Goal: Task Accomplishment & Management: Manage account settings

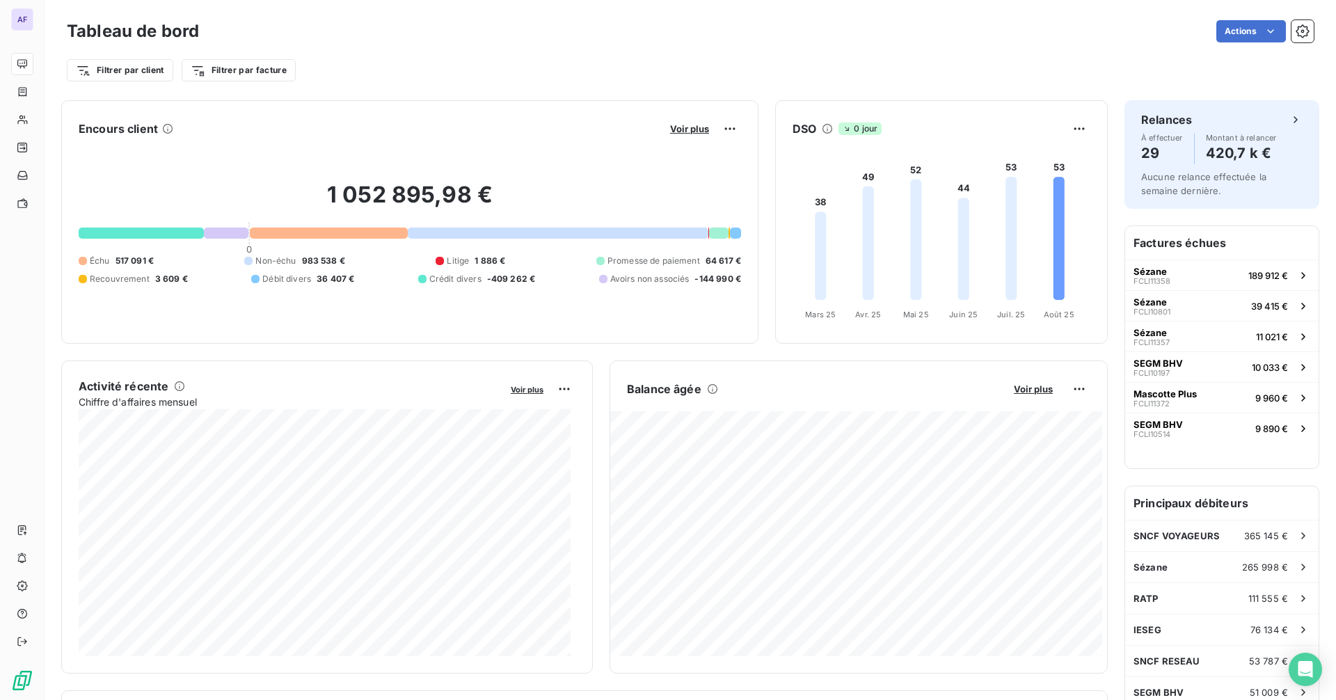
click at [688, 136] on div "Voir plus" at bounding box center [703, 129] width 75 height 22
click at [688, 132] on span "Voir plus" at bounding box center [689, 128] width 39 height 11
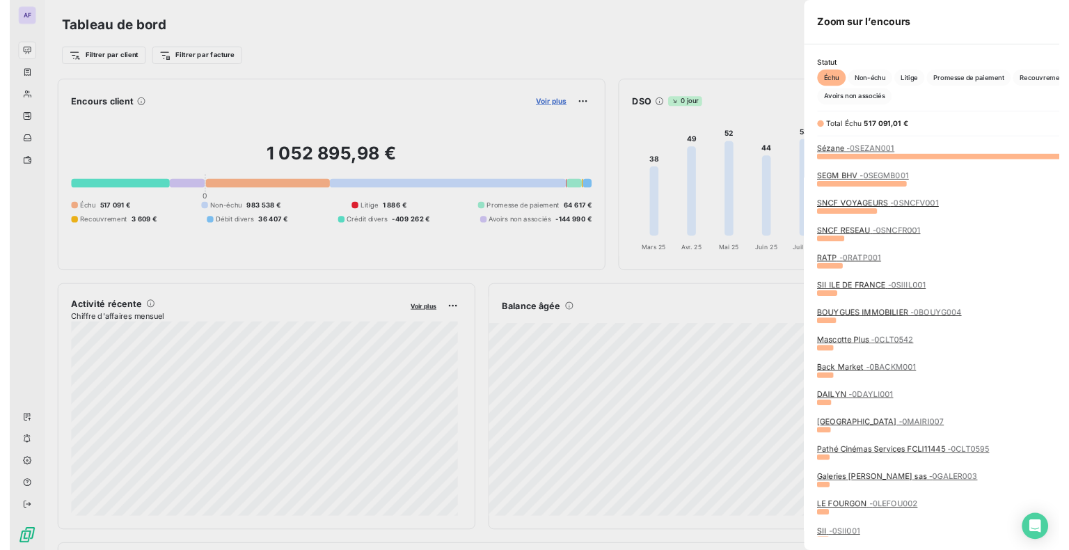
scroll to position [491, 524]
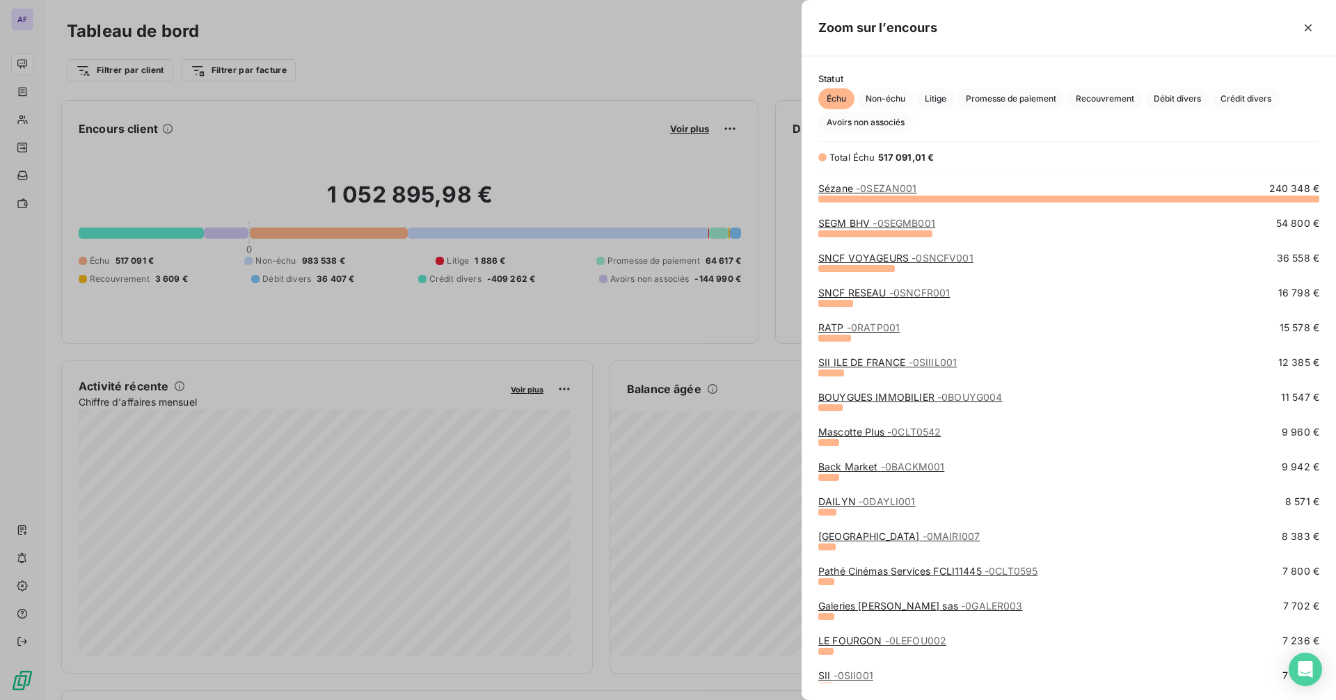
click at [908, 193] on span "- 0SEZAN001" at bounding box center [886, 188] width 61 height 12
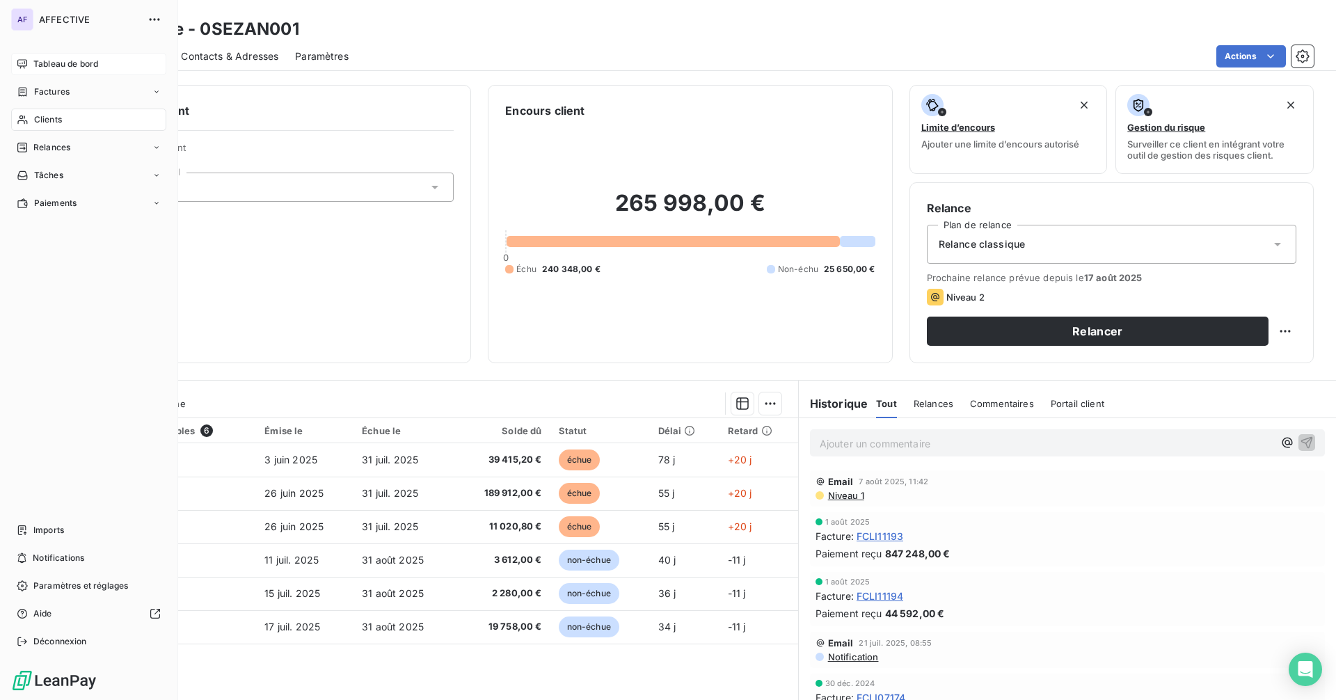
click at [54, 58] on span "Tableau de bord" at bounding box center [65, 64] width 65 height 13
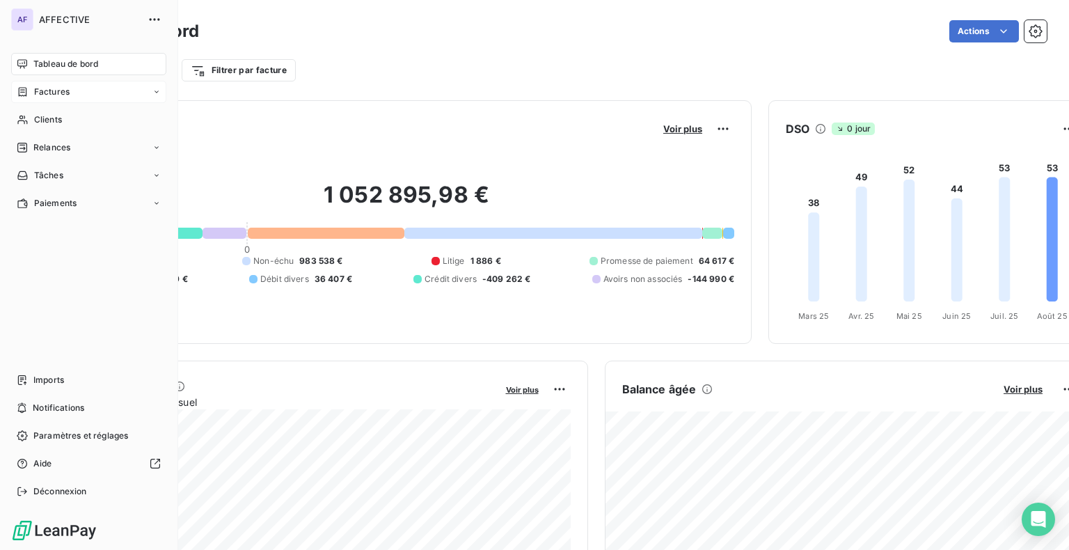
click at [81, 99] on div "Factures" at bounding box center [88, 92] width 155 height 22
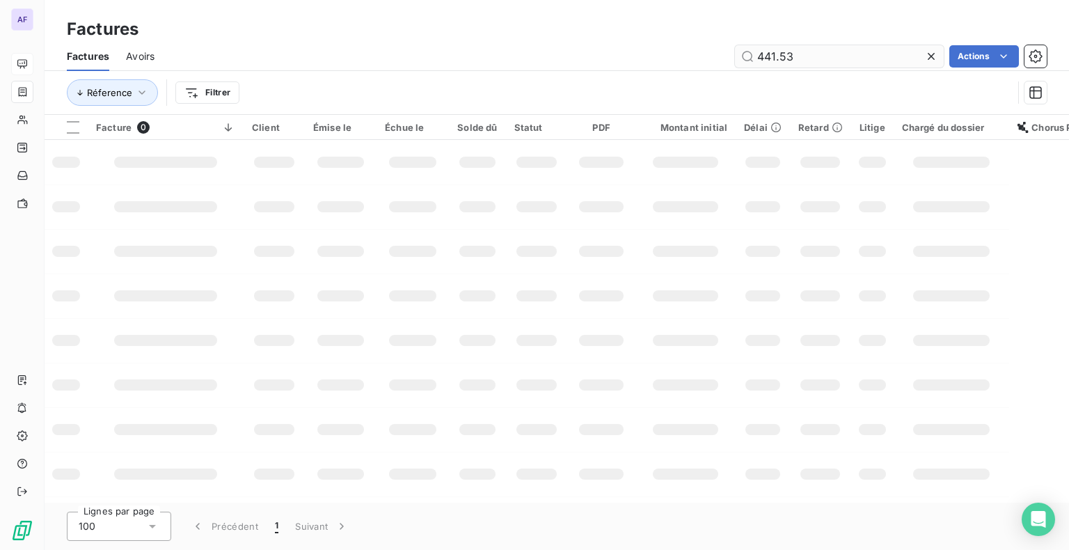
drag, startPoint x: 790, startPoint y: 56, endPoint x: 750, endPoint y: 58, distance: 39.7
click at [750, 58] on input "441.53" at bounding box center [839, 56] width 209 height 22
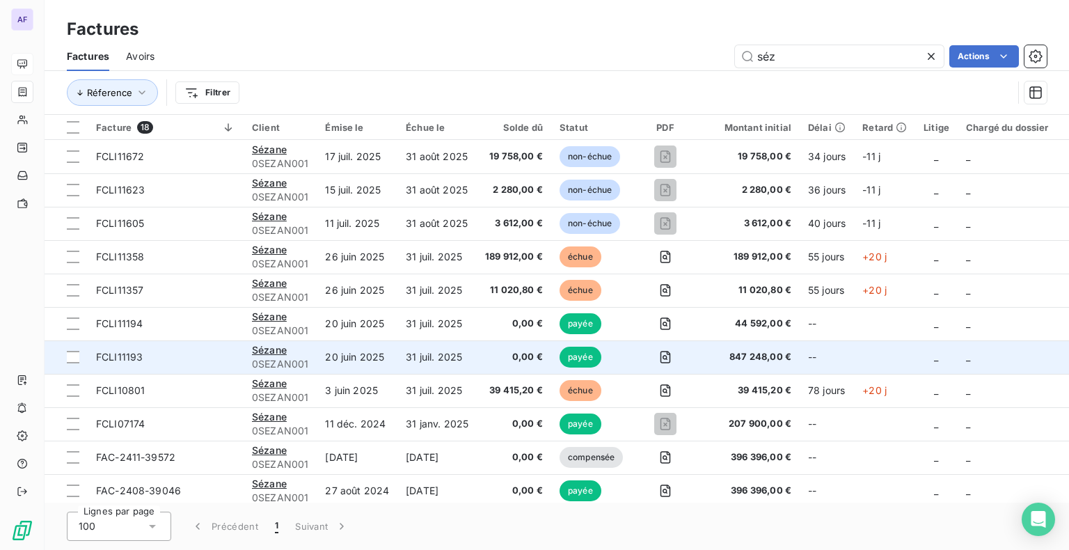
type input "séz"
click at [426, 354] on td "31 juil. 2025" at bounding box center [436, 356] width 79 height 33
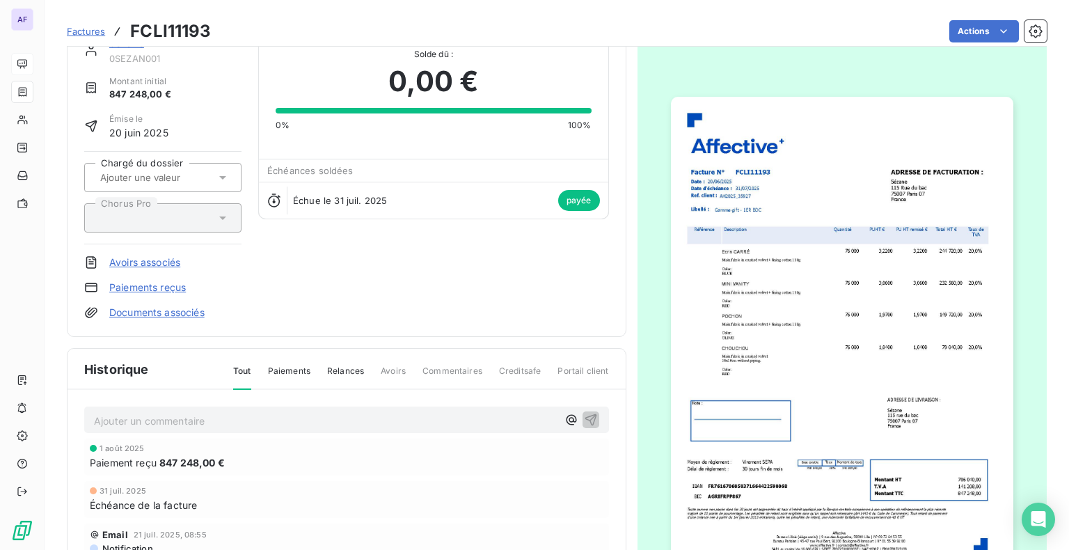
scroll to position [70, 0]
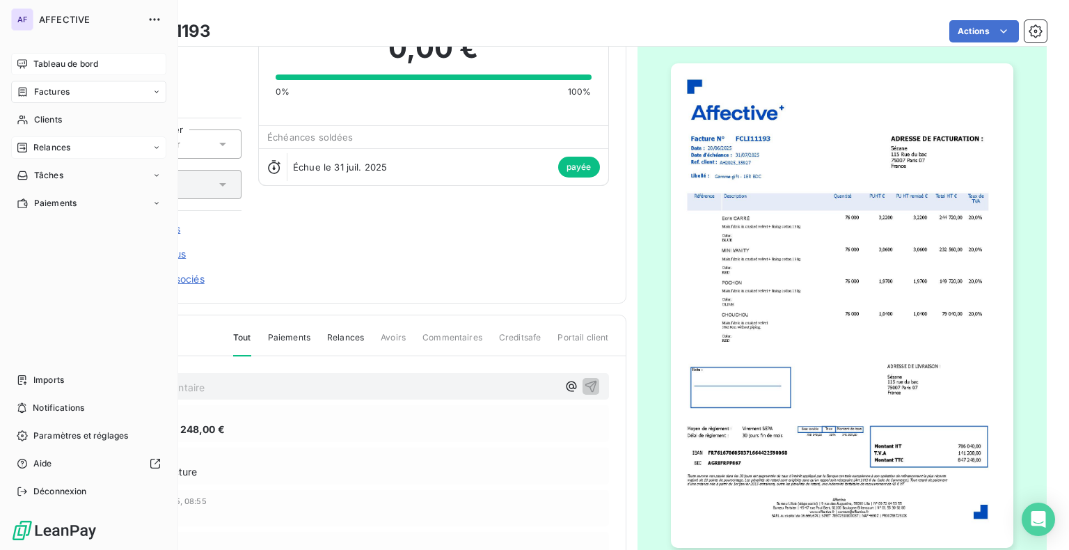
drag, startPoint x: 30, startPoint y: 93, endPoint x: 54, endPoint y: 146, distance: 58.6
click at [31, 93] on div "Factures" at bounding box center [43, 92] width 53 height 13
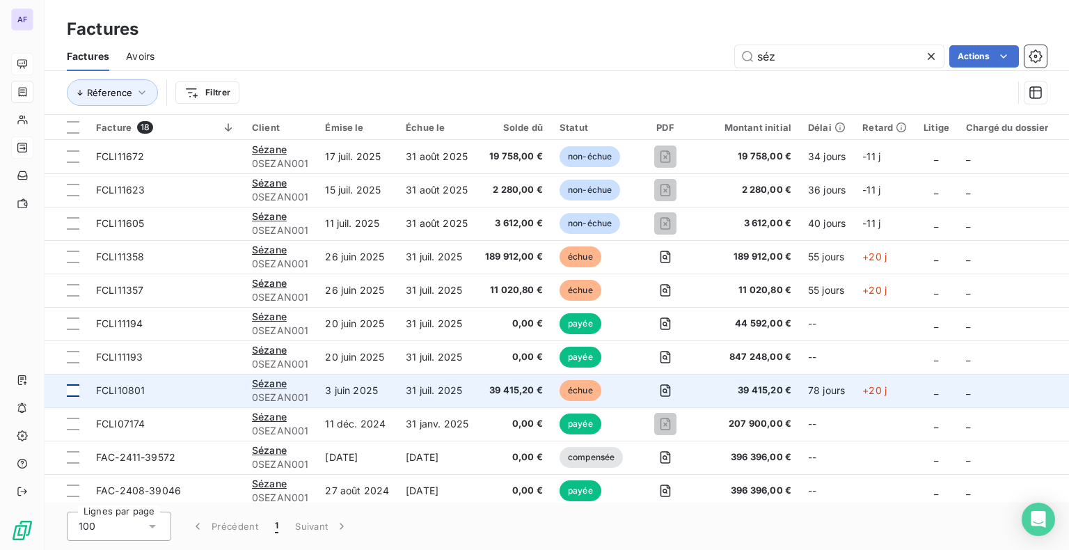
click at [75, 386] on div at bounding box center [73, 390] width 13 height 13
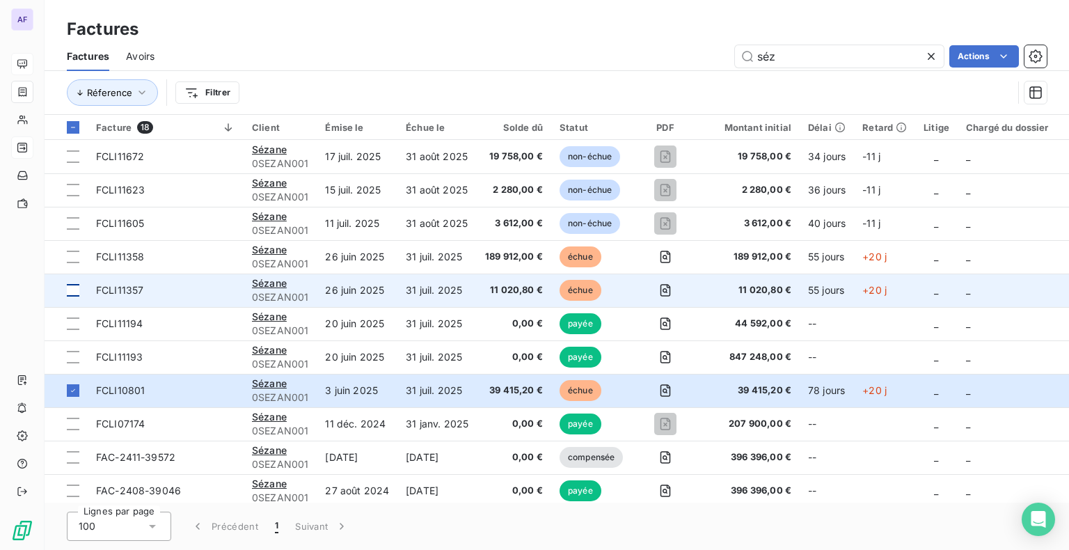
click at [75, 290] on div at bounding box center [73, 290] width 13 height 13
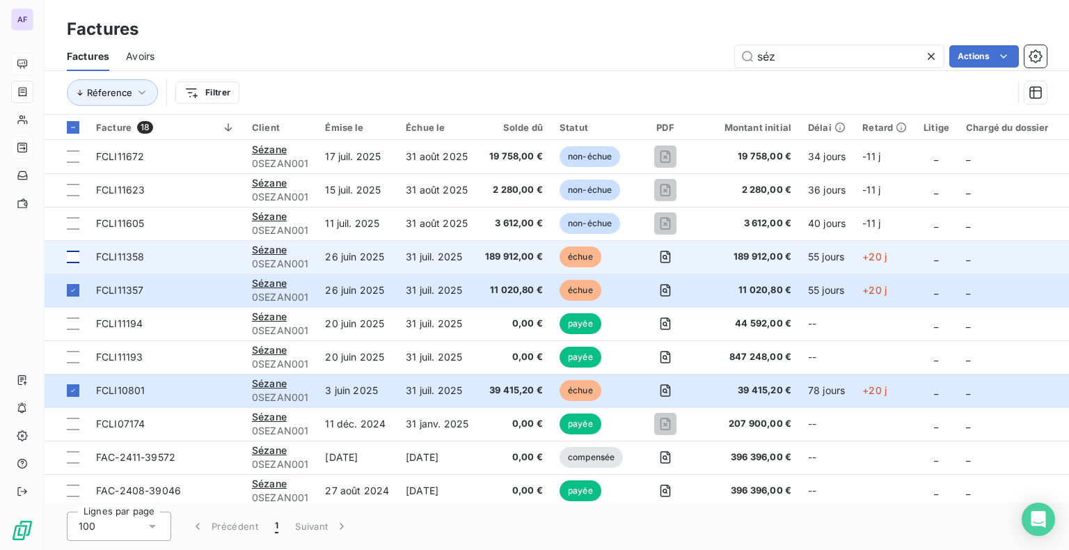
click at [69, 255] on div at bounding box center [73, 257] width 13 height 13
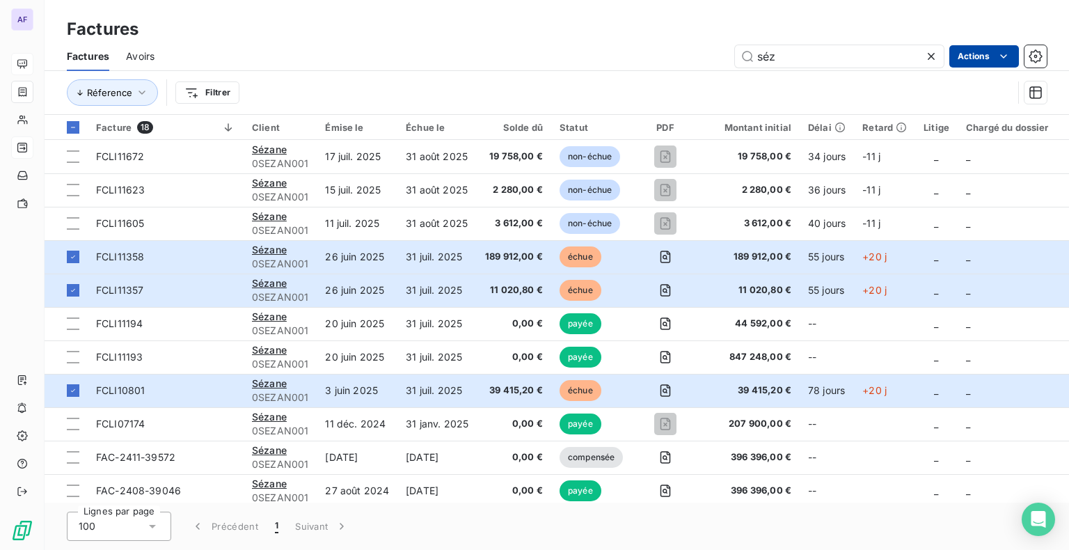
click at [978, 57] on html "AF Factures Factures Avoirs séz Actions Réference Filtrer Facture 18 Client Émi…" at bounding box center [534, 275] width 1069 height 550
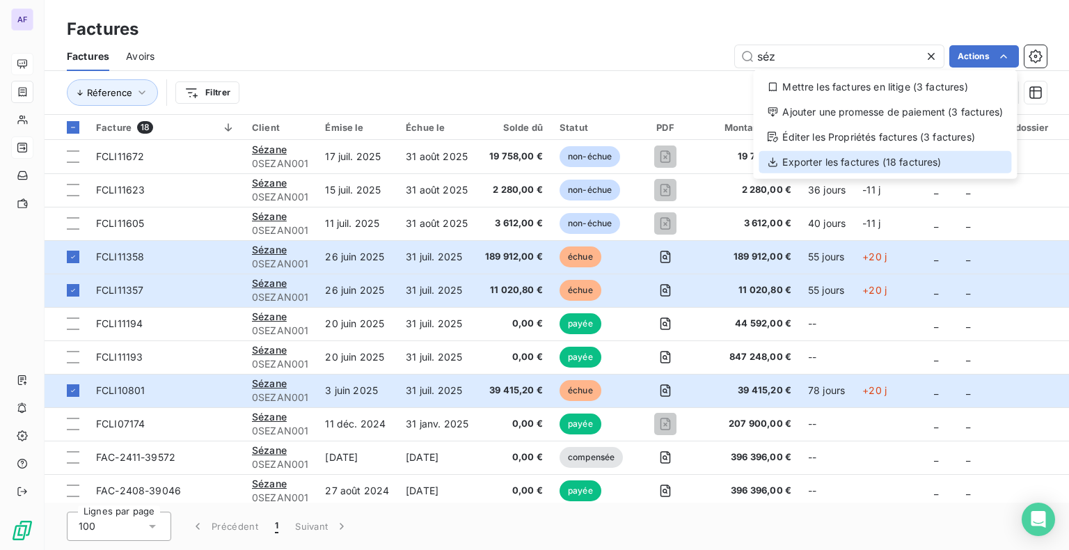
click at [926, 156] on div "Exporter les factures (18 factures)" at bounding box center [885, 162] width 253 height 22
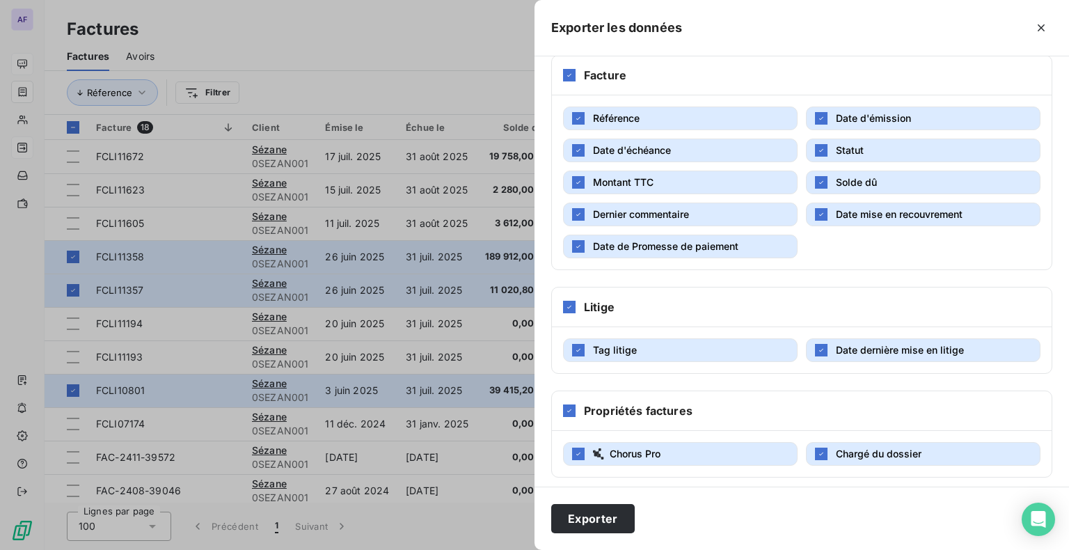
scroll to position [280, 0]
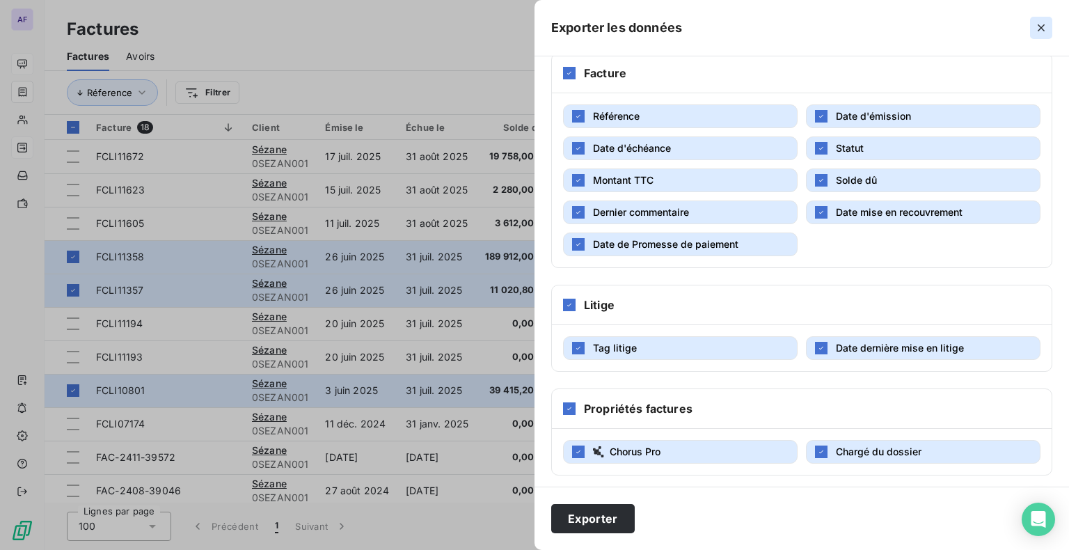
click at [1040, 26] on icon "button" at bounding box center [1041, 27] width 7 height 7
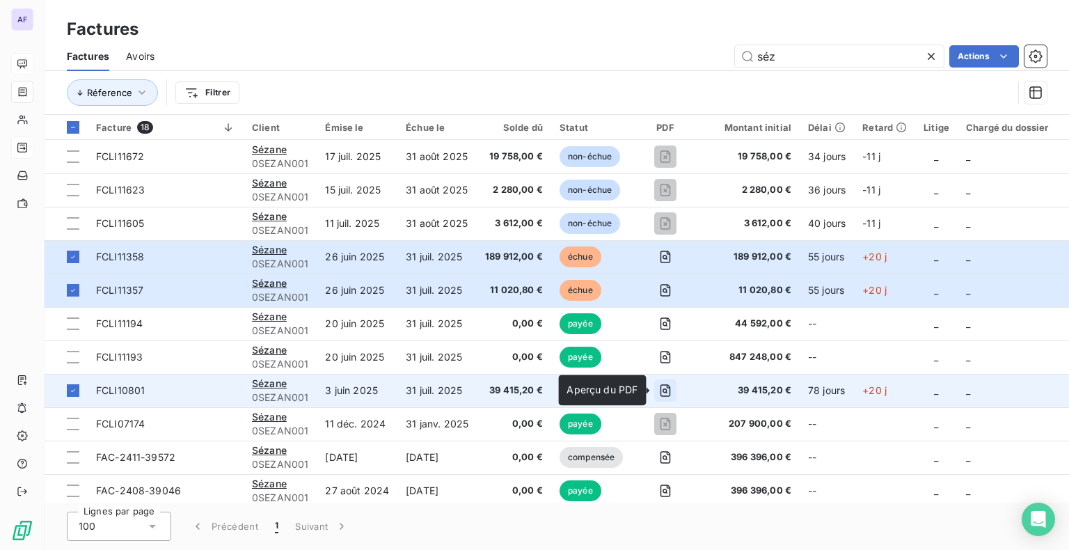
click at [660, 393] on icon "button" at bounding box center [665, 390] width 14 height 14
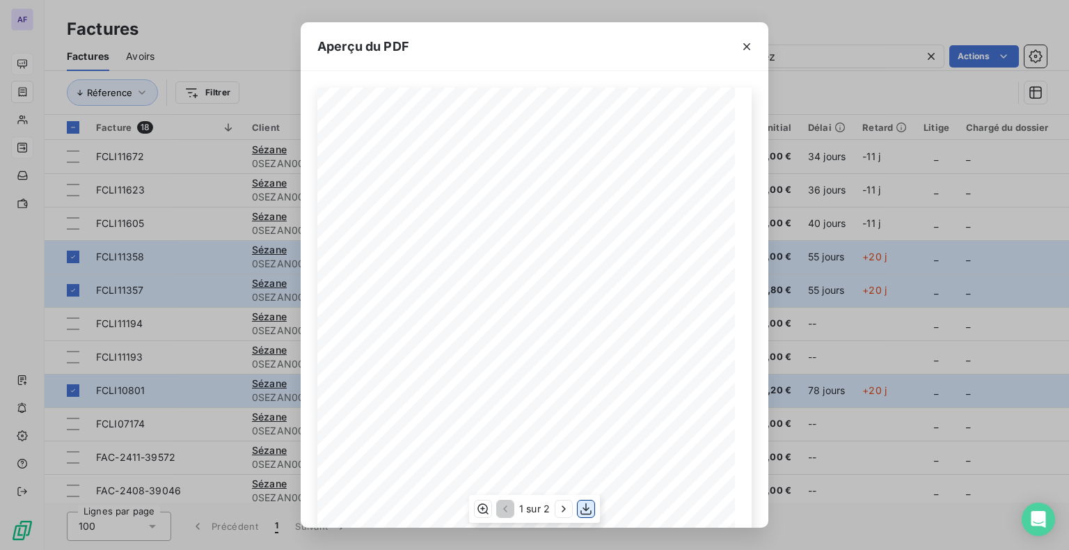
click at [587, 510] on icon "button" at bounding box center [585, 508] width 11 height 12
drag, startPoint x: 656, startPoint y: 53, endPoint x: 665, endPoint y: 55, distance: 9.3
click at [656, 53] on div "Aperçu du PDF" at bounding box center [535, 46] width 468 height 49
click at [751, 49] on icon "button" at bounding box center [747, 47] width 14 height 14
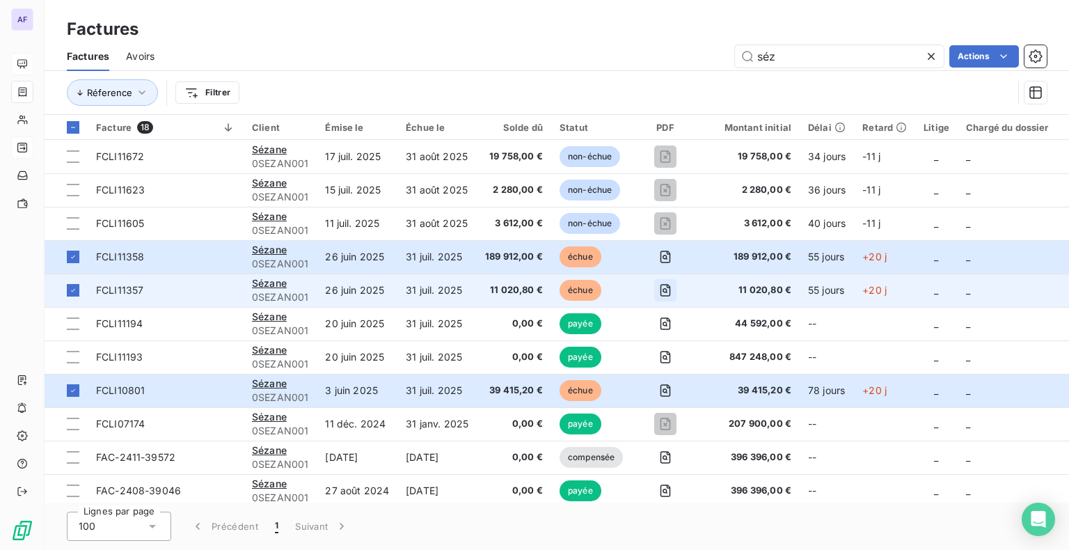
click at [663, 289] on icon "button" at bounding box center [665, 290] width 14 height 14
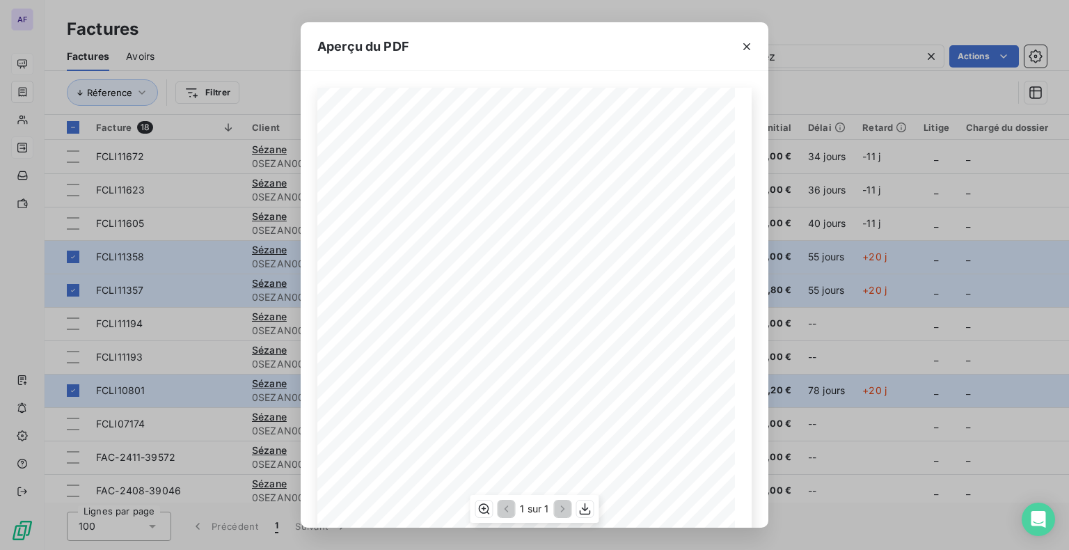
scroll to position [167, 0]
click at [585, 514] on icon "button" at bounding box center [585, 509] width 14 height 14
click at [746, 46] on icon "button" at bounding box center [747, 47] width 14 height 14
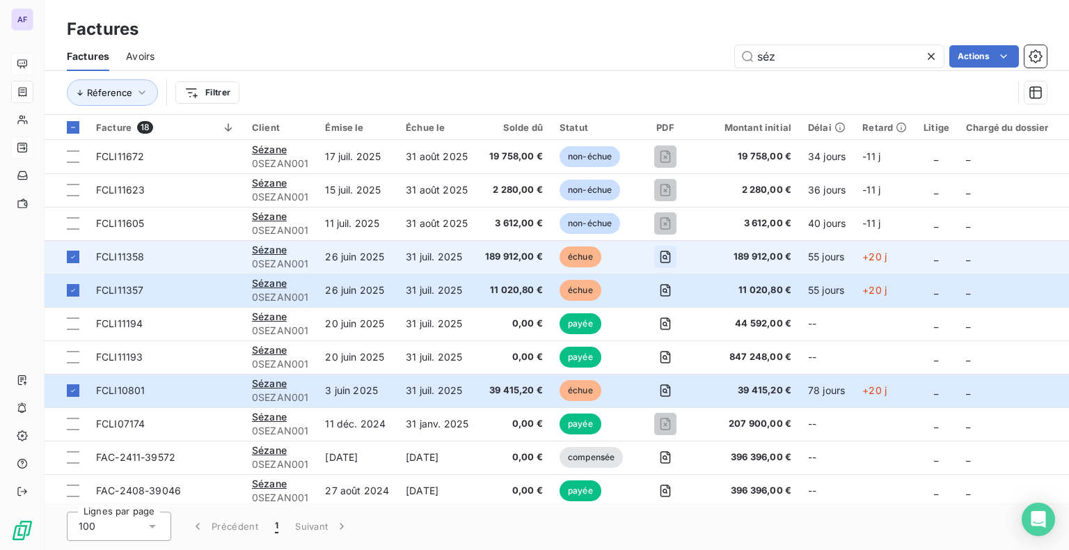
click at [665, 255] on icon "button" at bounding box center [665, 257] width 5 height 5
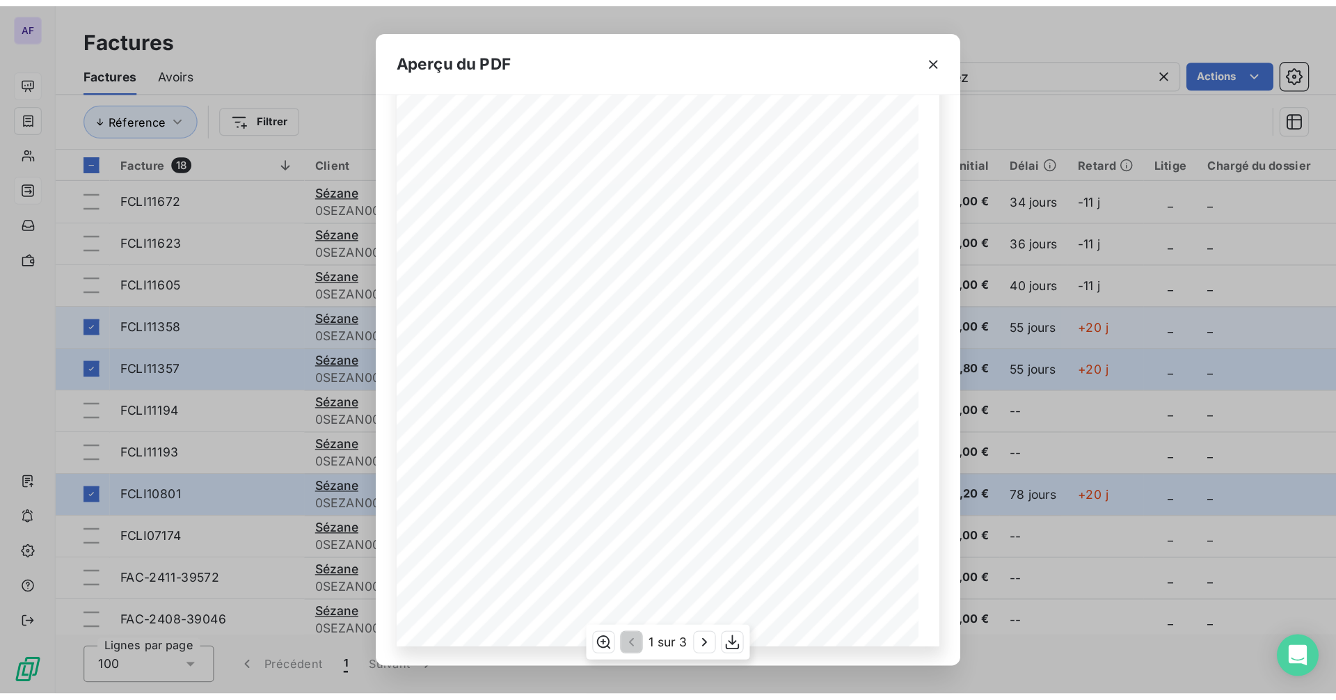
scroll to position [167, 0]
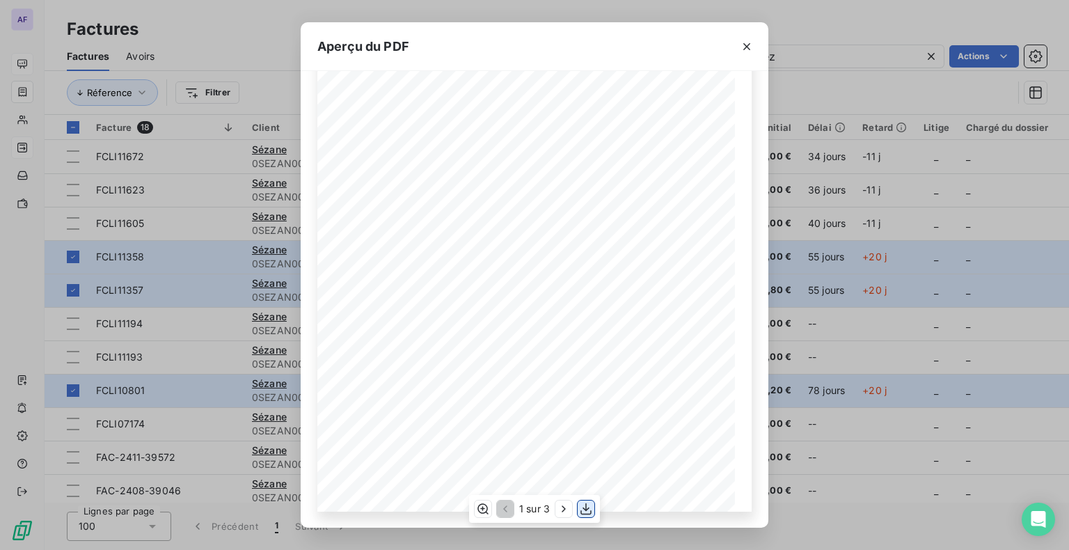
click at [585, 511] on icon "button" at bounding box center [586, 509] width 14 height 14
click at [534, 50] on div "Aperçu du PDF" at bounding box center [535, 46] width 468 height 49
click at [741, 45] on icon "button" at bounding box center [747, 47] width 14 height 14
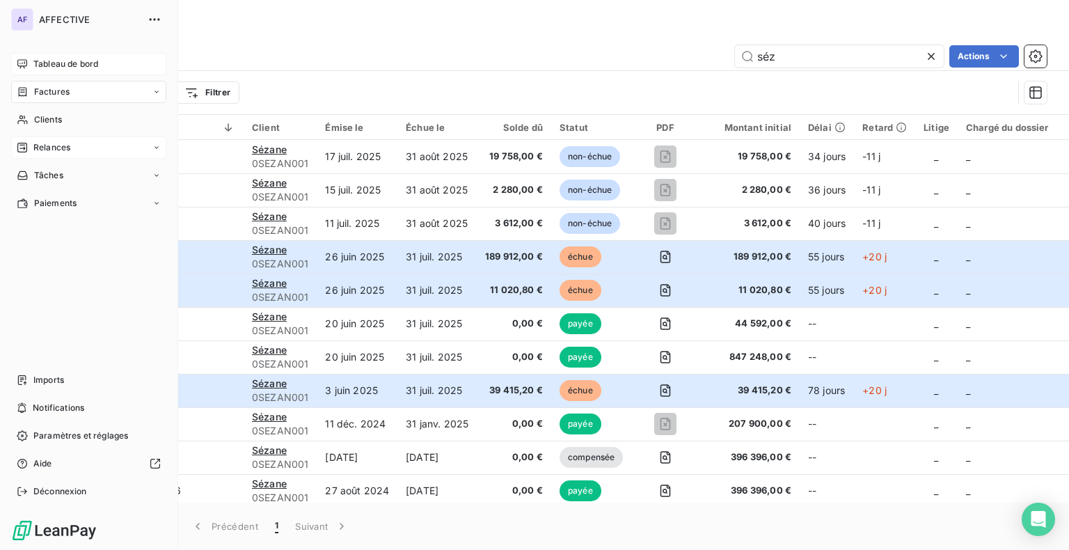
click at [31, 63] on div "Tableau de bord" at bounding box center [88, 64] width 155 height 22
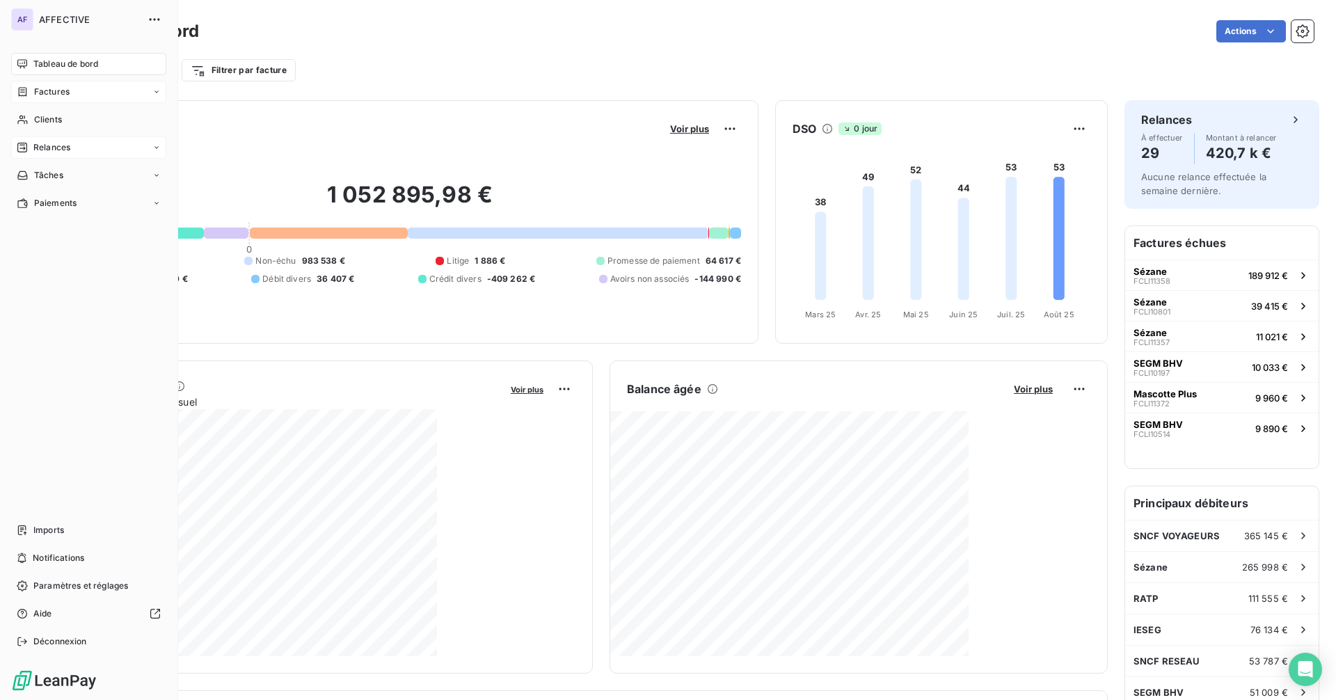
click at [56, 96] on span "Factures" at bounding box center [51, 92] width 35 height 13
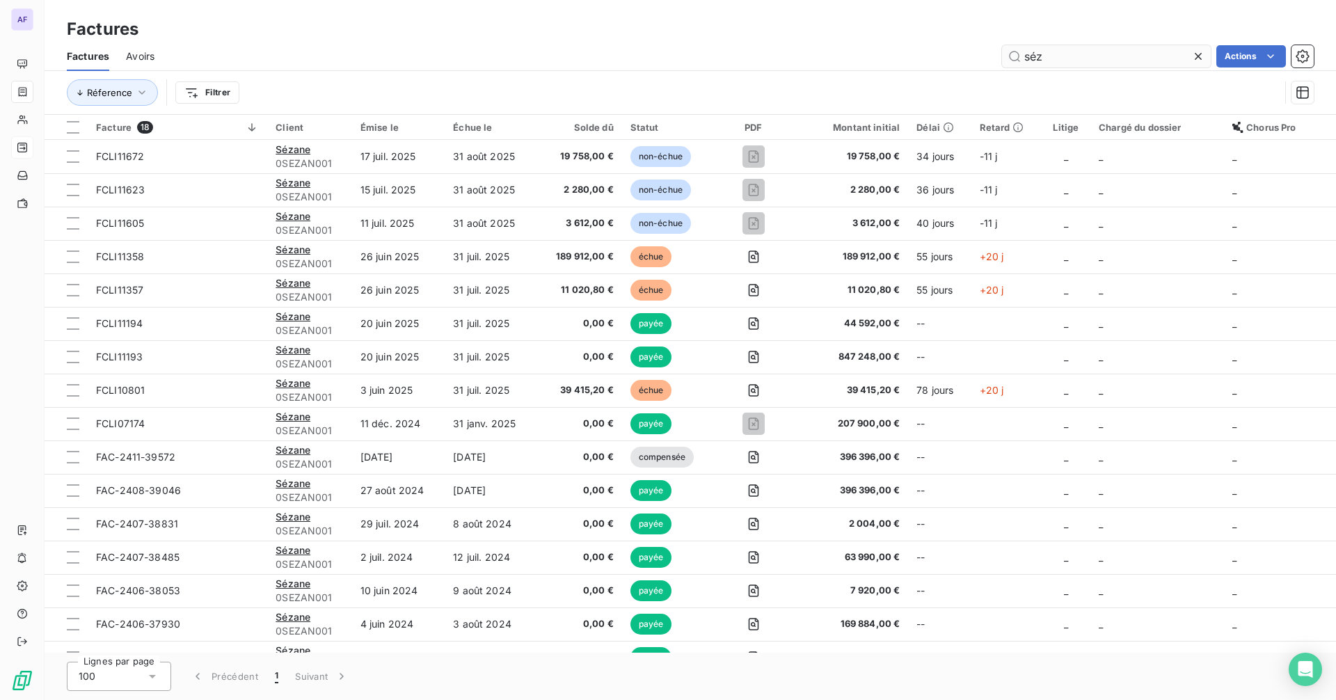
drag, startPoint x: 1056, startPoint y: 56, endPoint x: 1021, endPoint y: 55, distance: 34.8
click at [1021, 55] on input "séz" at bounding box center [1106, 56] width 209 height 22
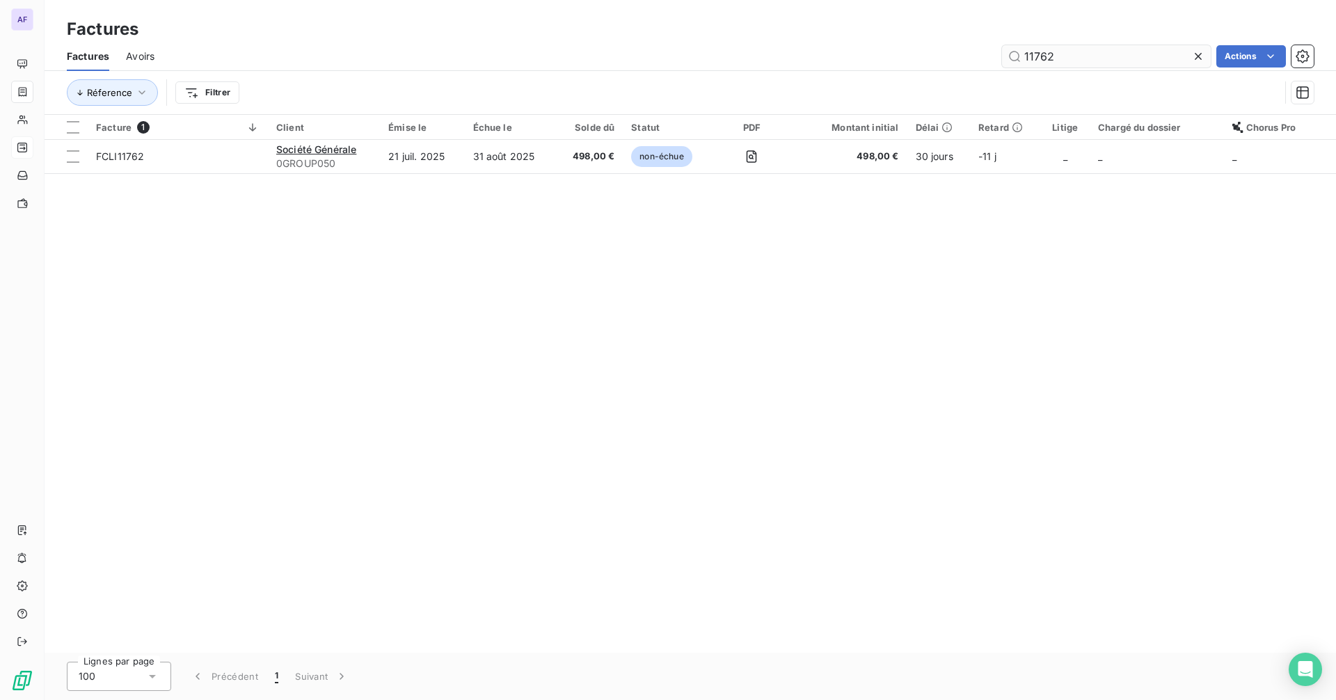
drag, startPoint x: 1058, startPoint y: 59, endPoint x: 1018, endPoint y: 59, distance: 39.7
click at [1018, 59] on input "11762" at bounding box center [1106, 56] width 209 height 22
click at [1101, 57] on input "0gro" at bounding box center [1106, 56] width 209 height 22
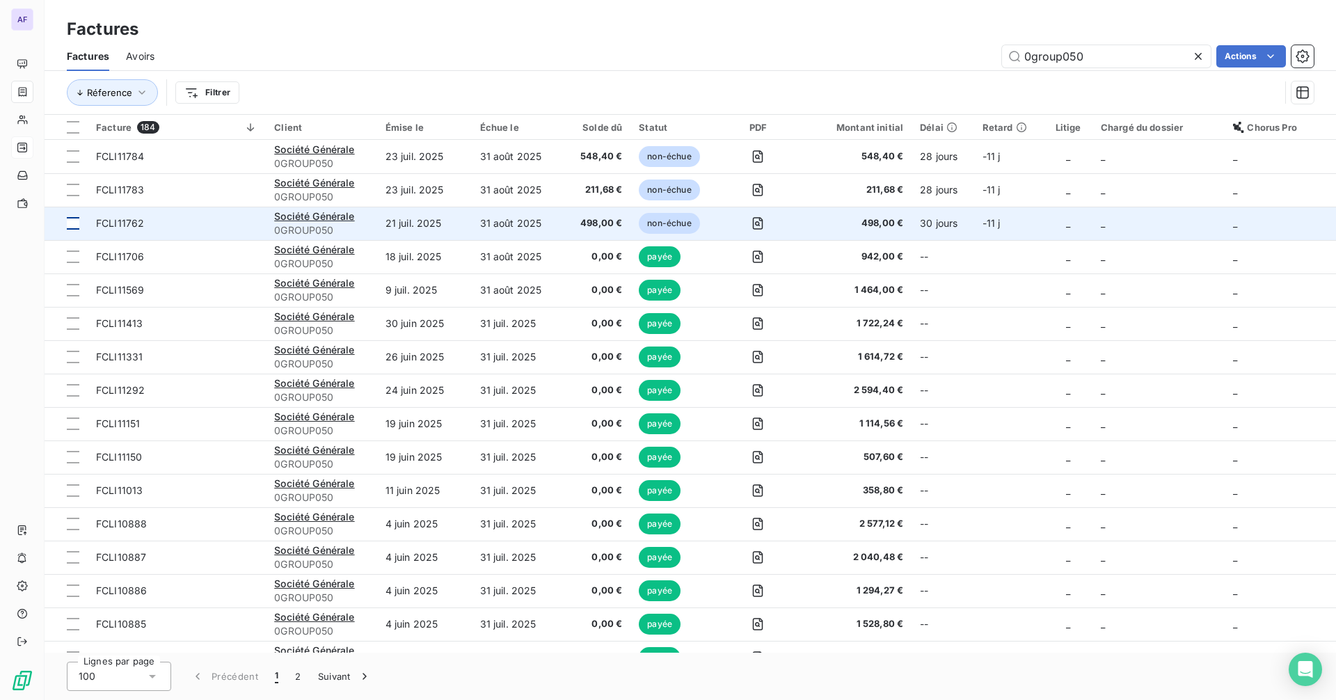
type input "0group050"
click at [70, 225] on div at bounding box center [73, 223] width 13 height 13
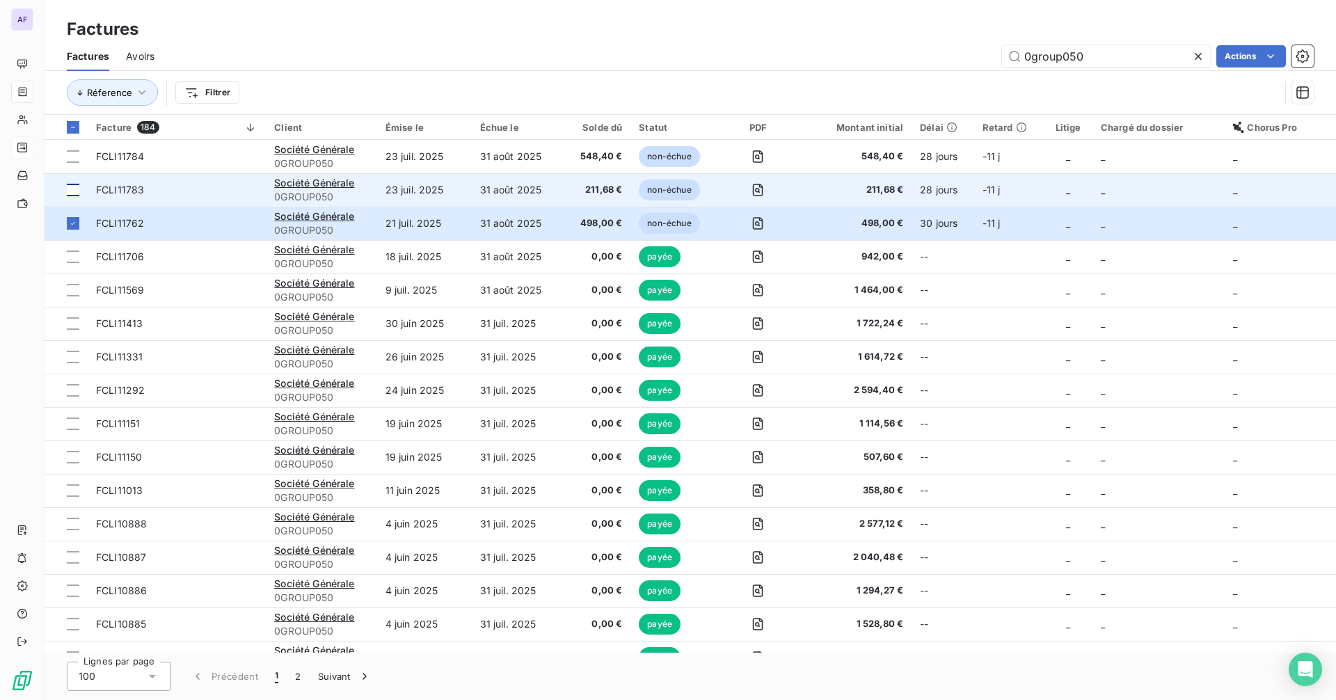
click at [77, 191] on div at bounding box center [73, 190] width 13 height 13
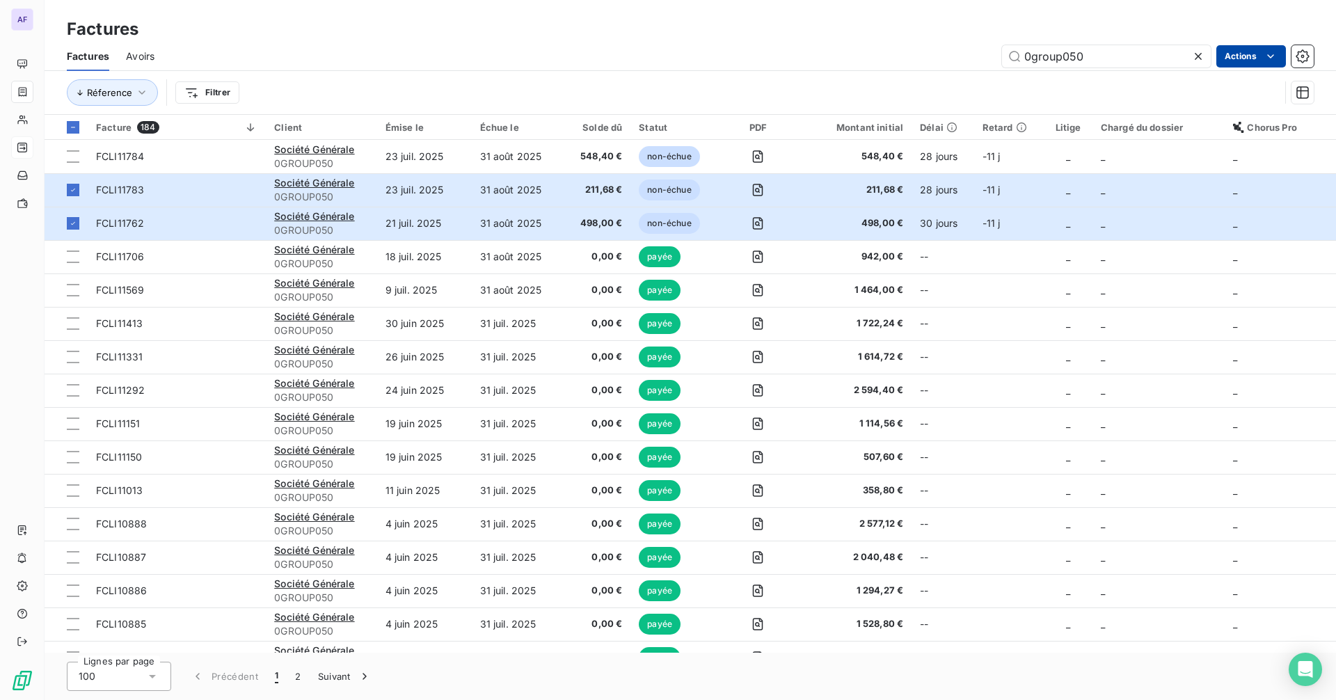
click at [1256, 55] on html "AF Factures Factures Avoirs 0group050 Actions Réference Filtrer Facture 184 Cli…" at bounding box center [668, 350] width 1336 height 700
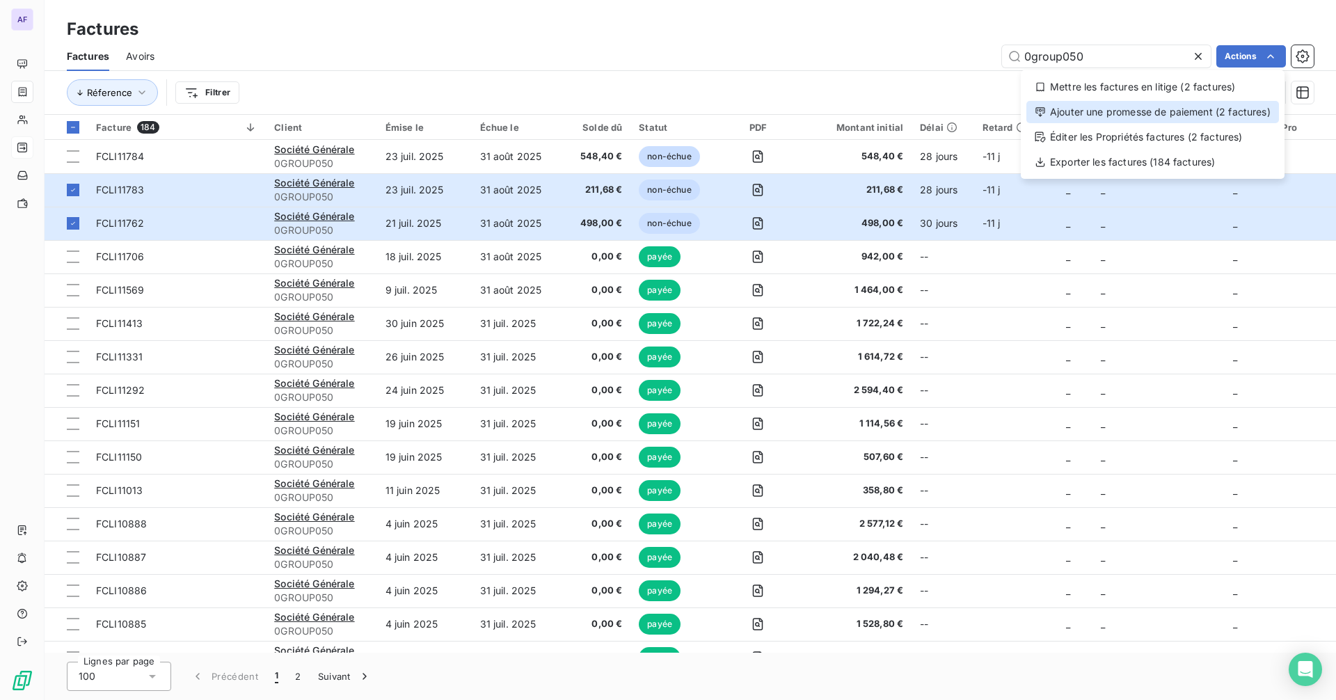
click at [1143, 116] on div "Ajouter une promesse de paiement (2 factures)" at bounding box center [1153, 112] width 253 height 22
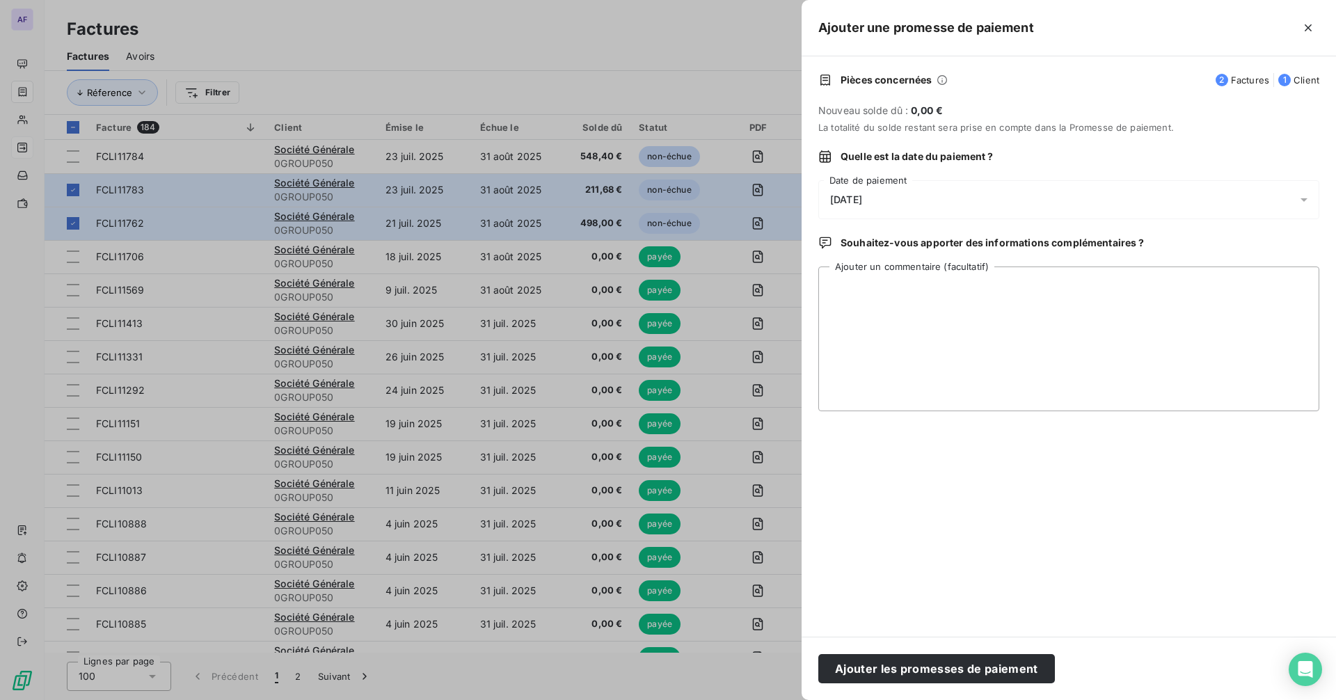
click at [862, 203] on span "[DATE]" at bounding box center [846, 199] width 32 height 11
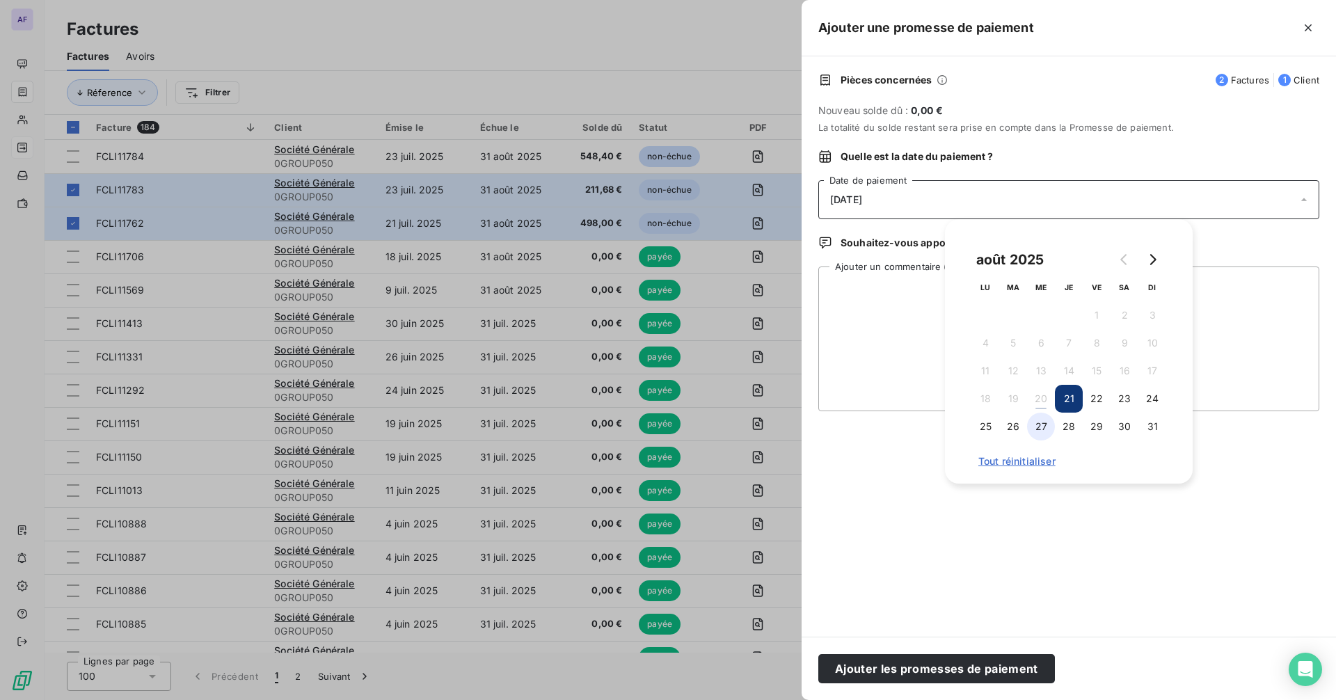
click at [1044, 432] on button "27" at bounding box center [1041, 427] width 28 height 28
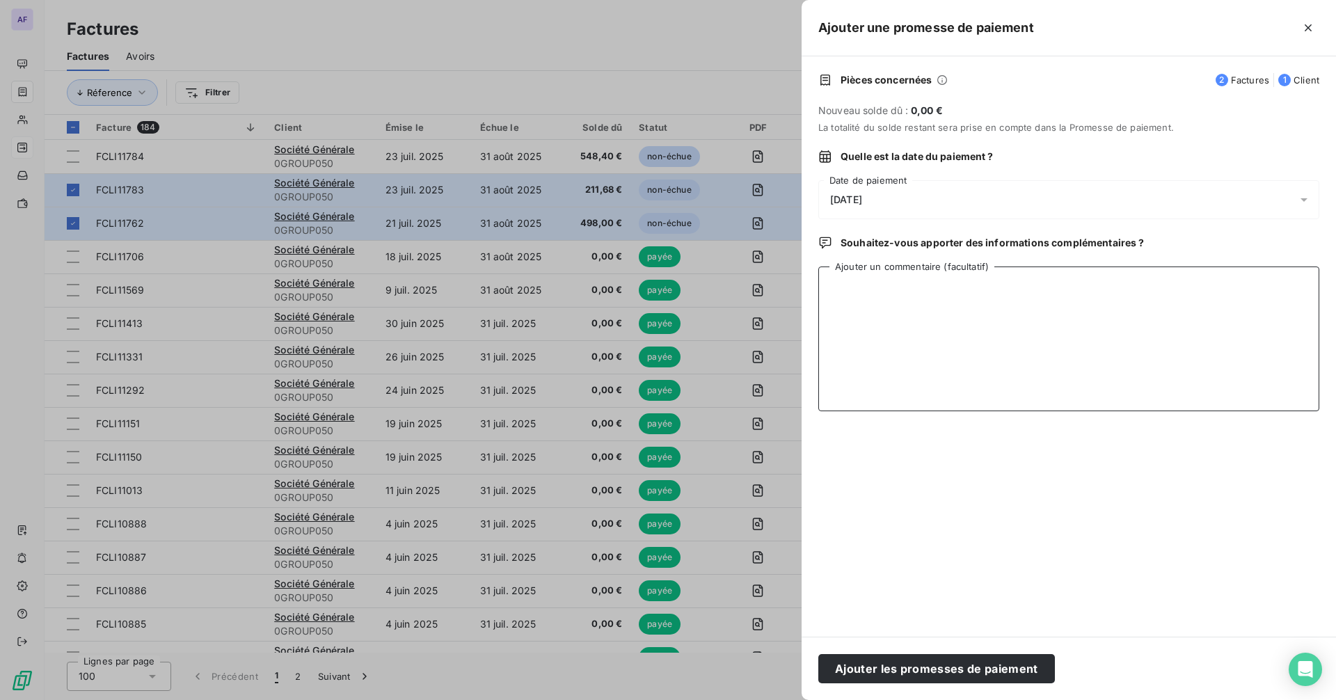
click at [848, 310] on textarea "Ajouter un commentaire (facultatif)" at bounding box center [1068, 339] width 501 height 145
type textarea "BPN au 20/08"
click at [990, 663] on button "Ajouter les promesses de paiement" at bounding box center [936, 668] width 237 height 29
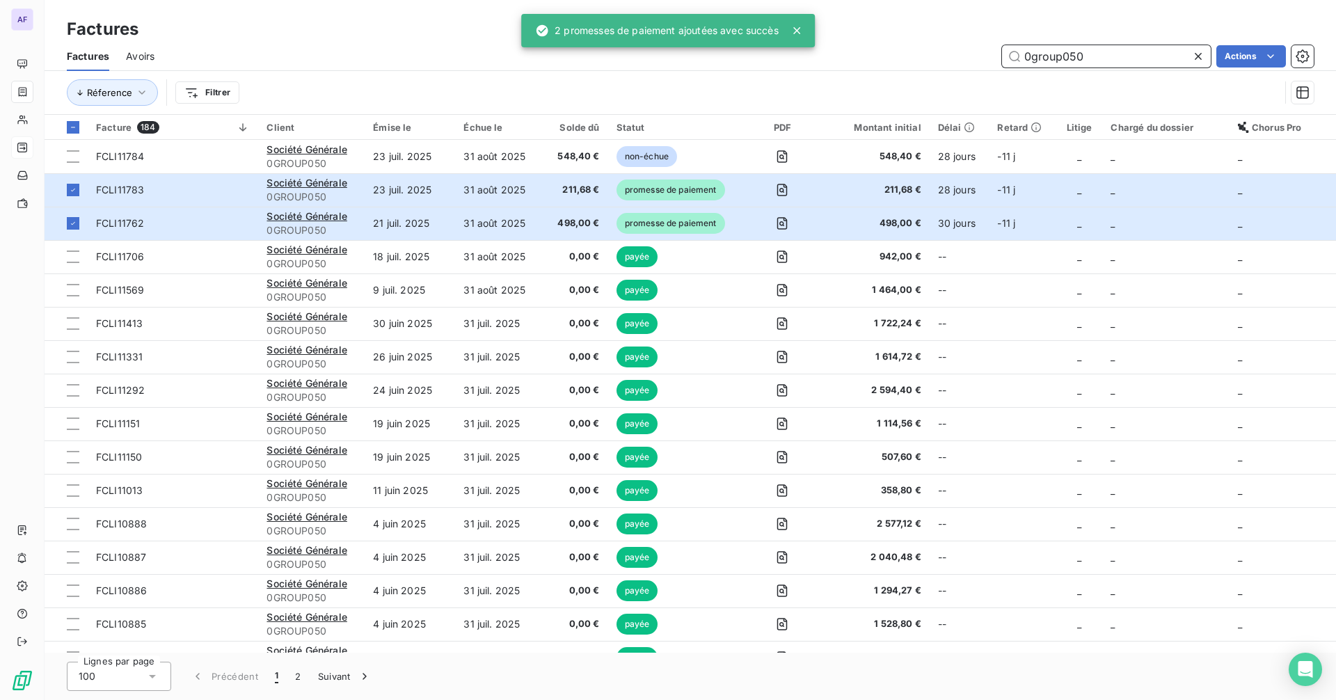
drag, startPoint x: 1093, startPoint y: 58, endPoint x: 988, endPoint y: 54, distance: 105.2
click at [988, 54] on div "0group050 Actions" at bounding box center [742, 56] width 1143 height 22
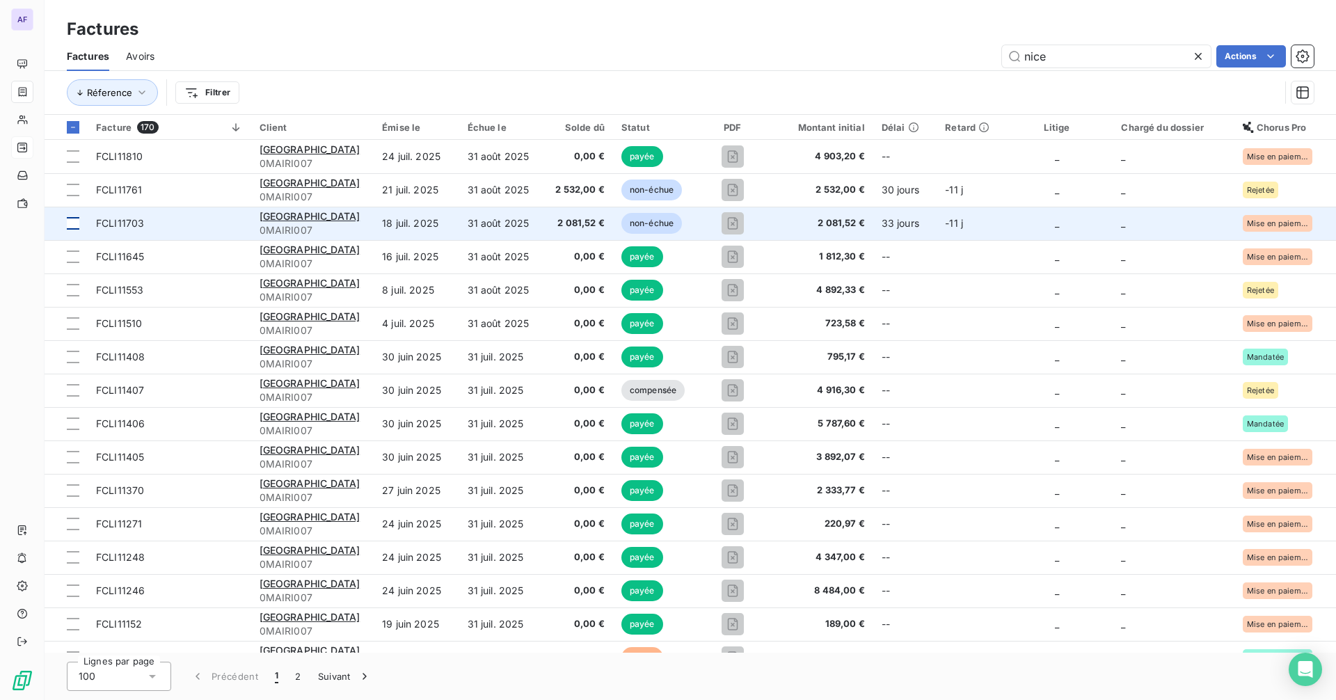
click at [74, 223] on div at bounding box center [73, 223] width 13 height 13
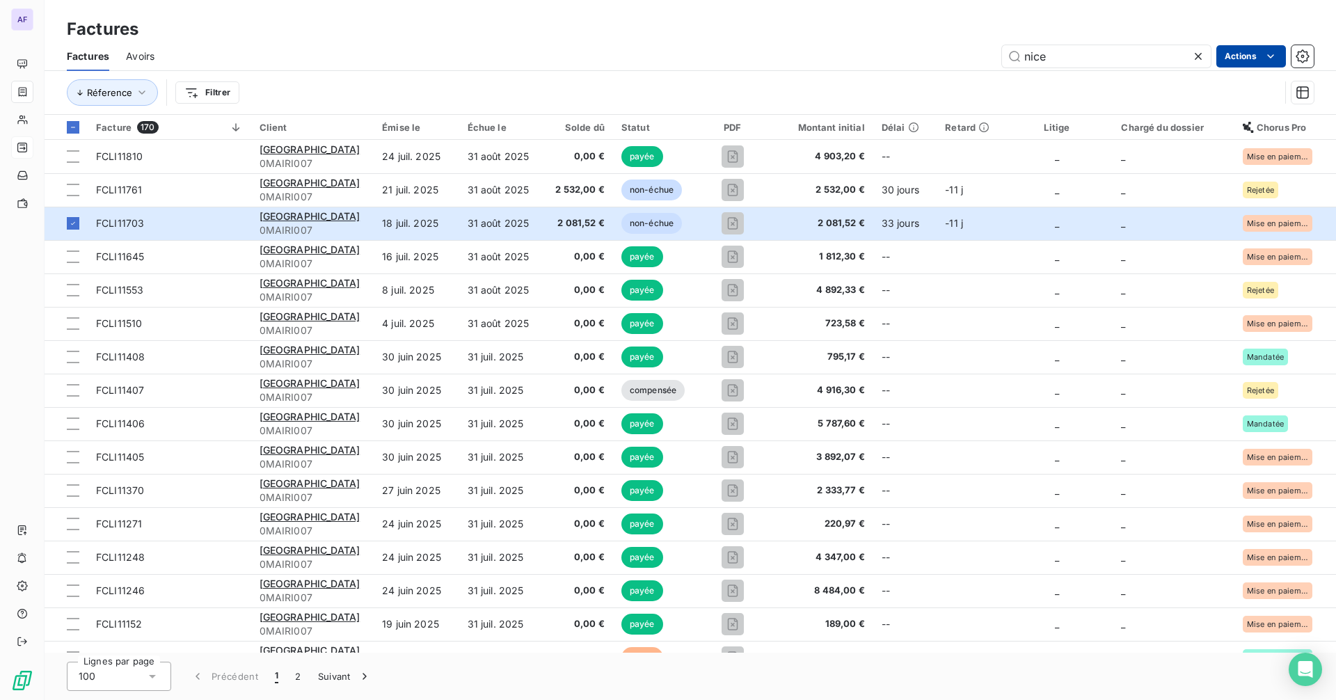
click at [1247, 57] on html "AF Factures Factures Avoirs nice Actions Réference Filtrer Facture 170 Client É…" at bounding box center [668, 350] width 1336 height 700
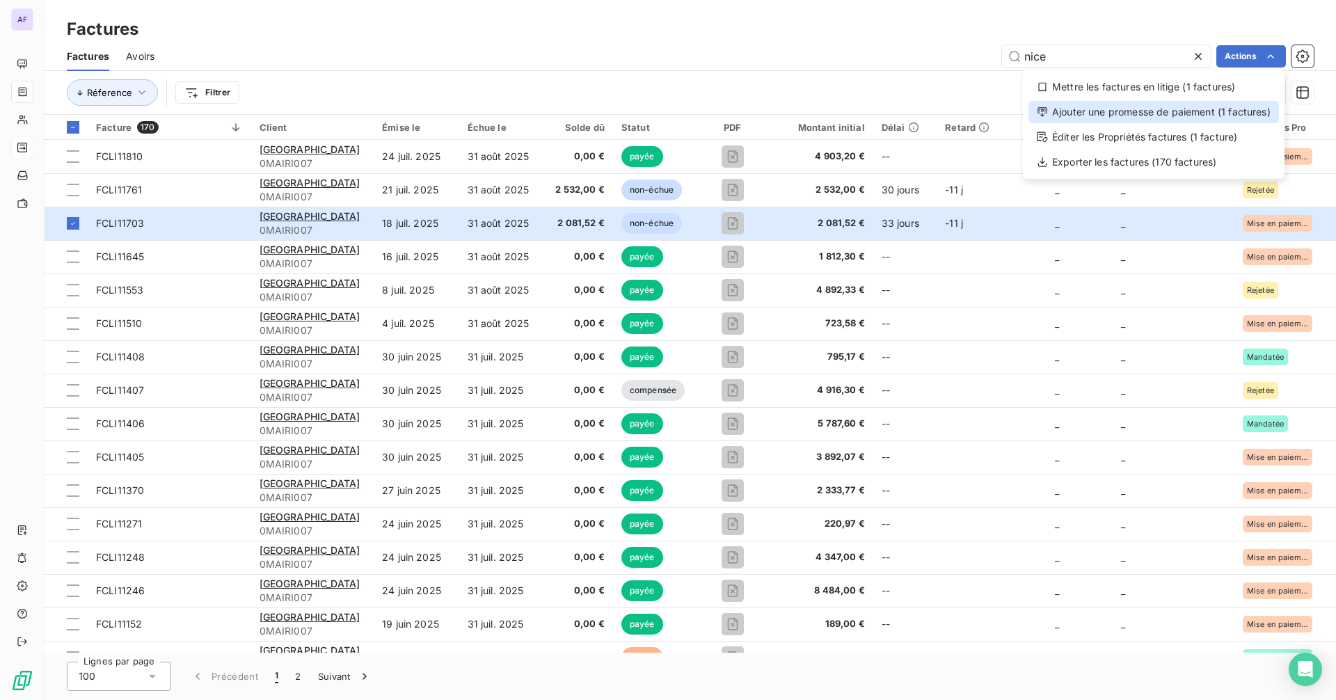
click at [1217, 115] on div "Ajouter une promesse de paiement (1 factures)" at bounding box center [1154, 112] width 251 height 22
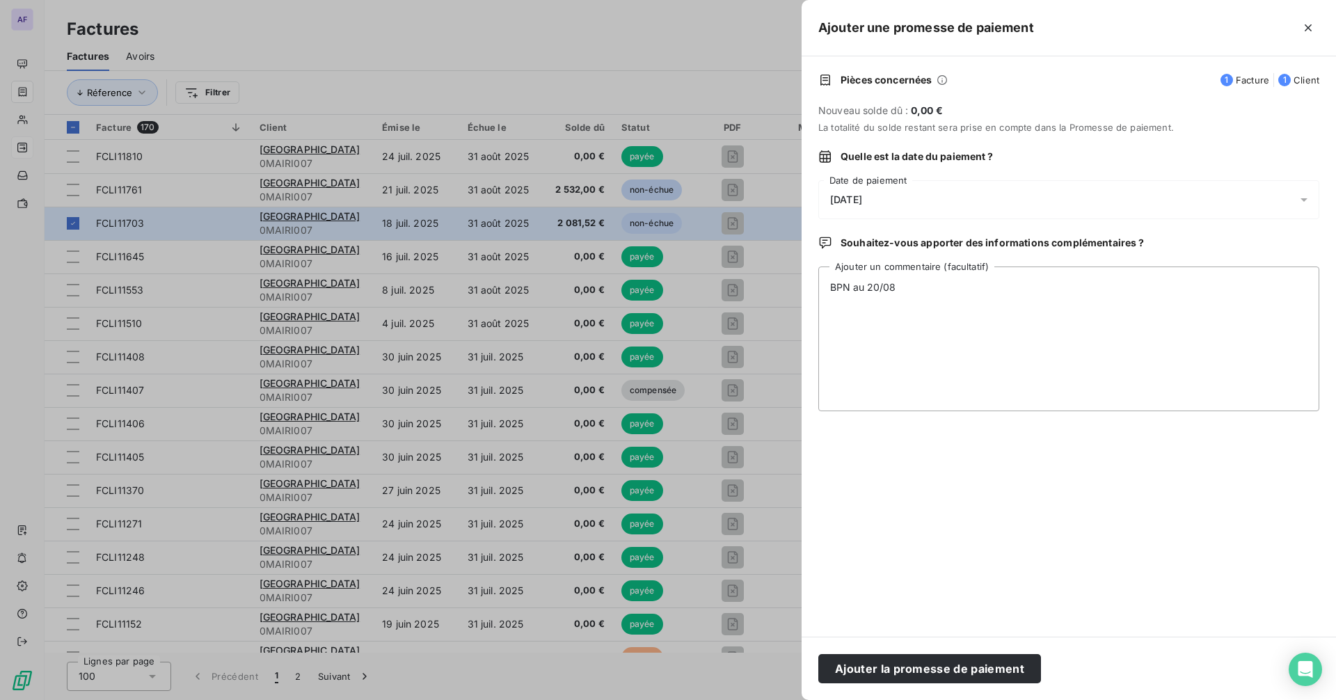
click at [911, 188] on div "[DATE]" at bounding box center [1068, 199] width 501 height 39
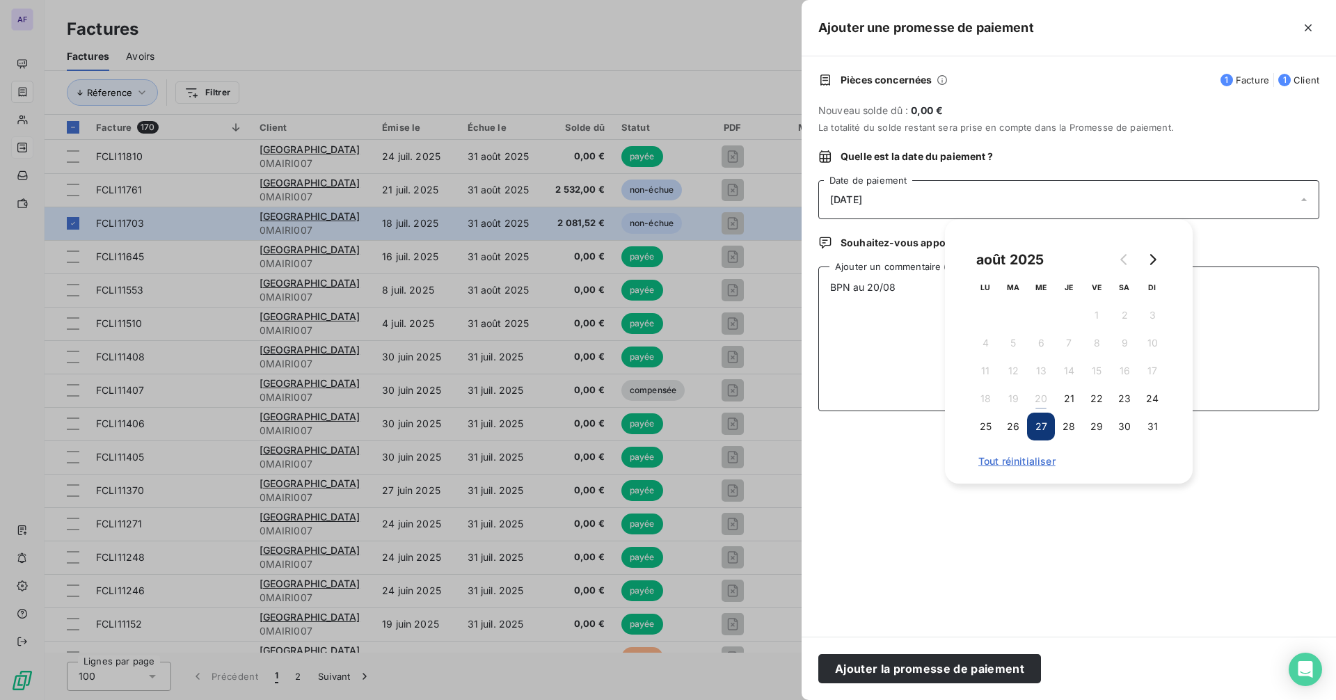
click at [897, 317] on textarea "BPN au 20/08" at bounding box center [1068, 339] width 501 height 145
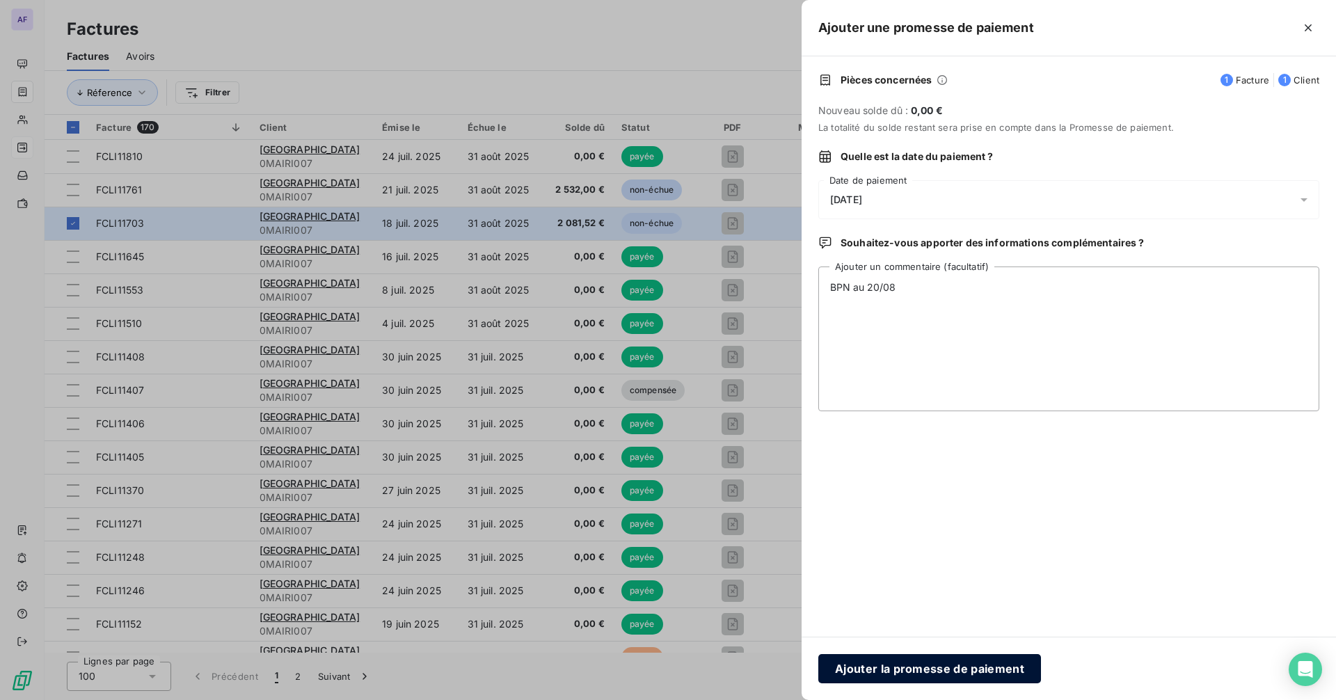
click at [904, 666] on button "Ajouter la promesse de paiement" at bounding box center [929, 668] width 223 height 29
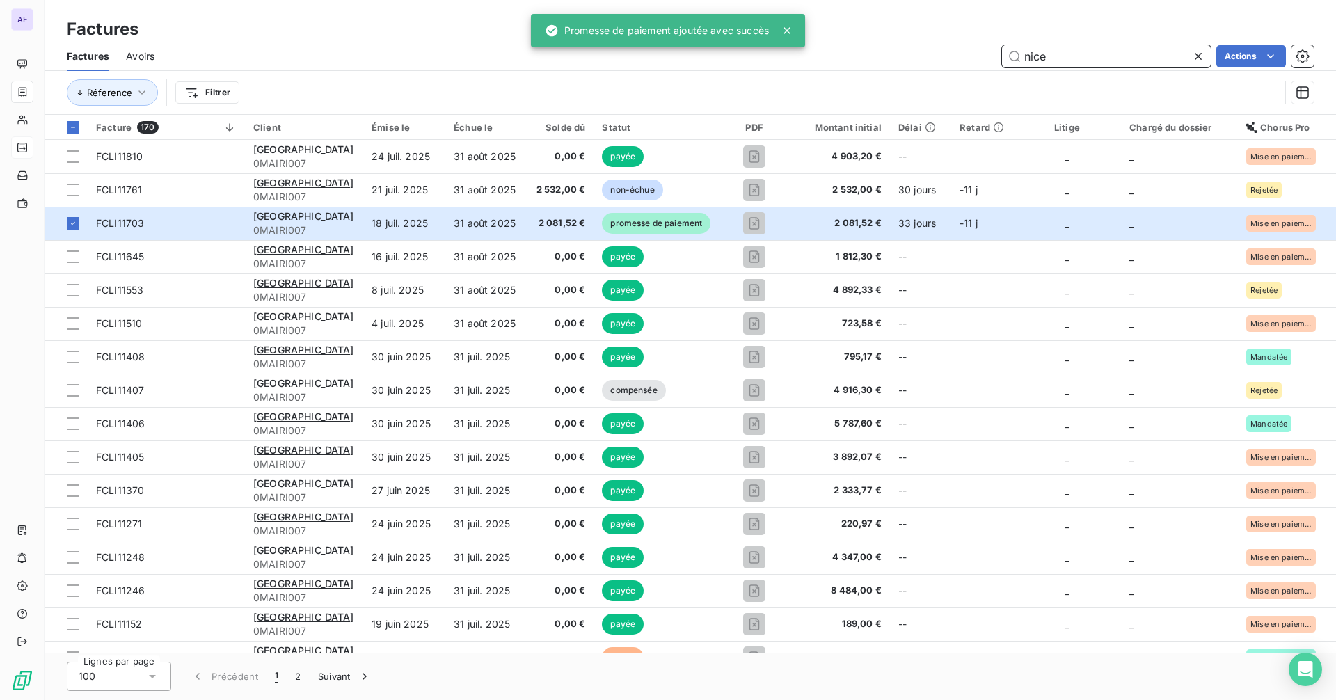
drag, startPoint x: 1075, startPoint y: 56, endPoint x: 1022, endPoint y: 61, distance: 52.4
click at [1022, 61] on input "nice" at bounding box center [1106, 56] width 209 height 22
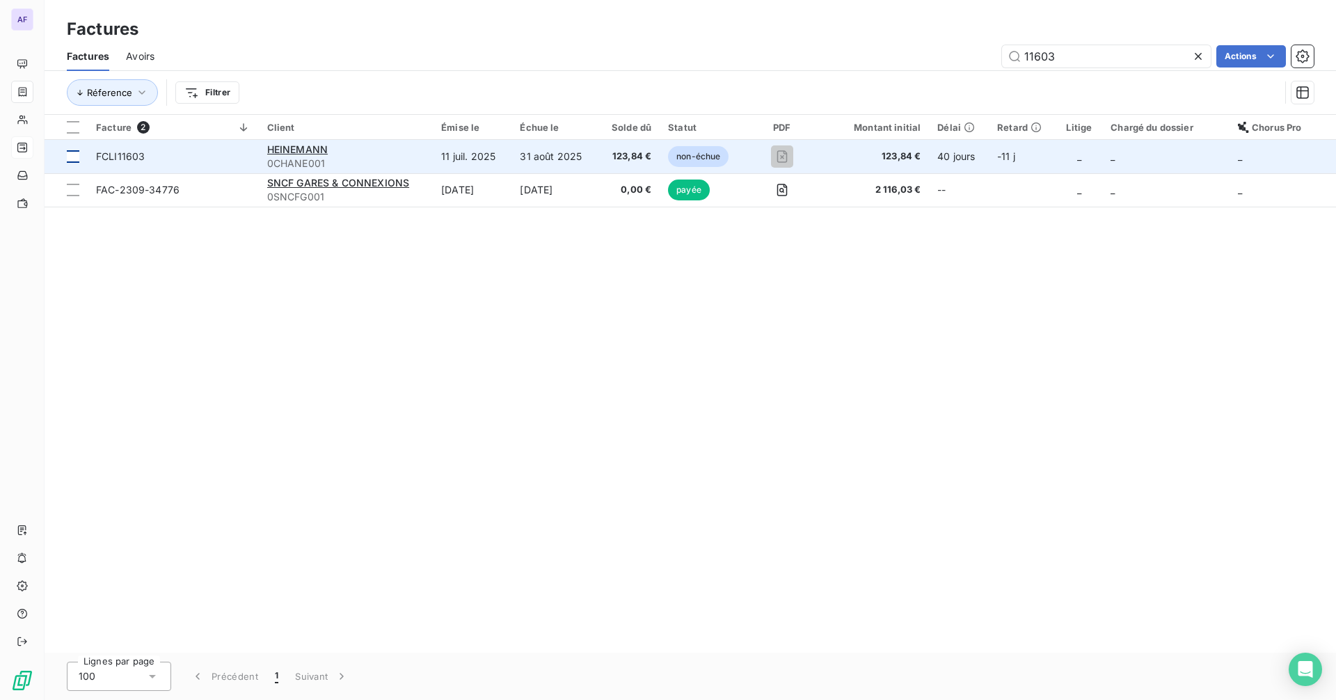
click at [75, 152] on div at bounding box center [73, 156] width 13 height 13
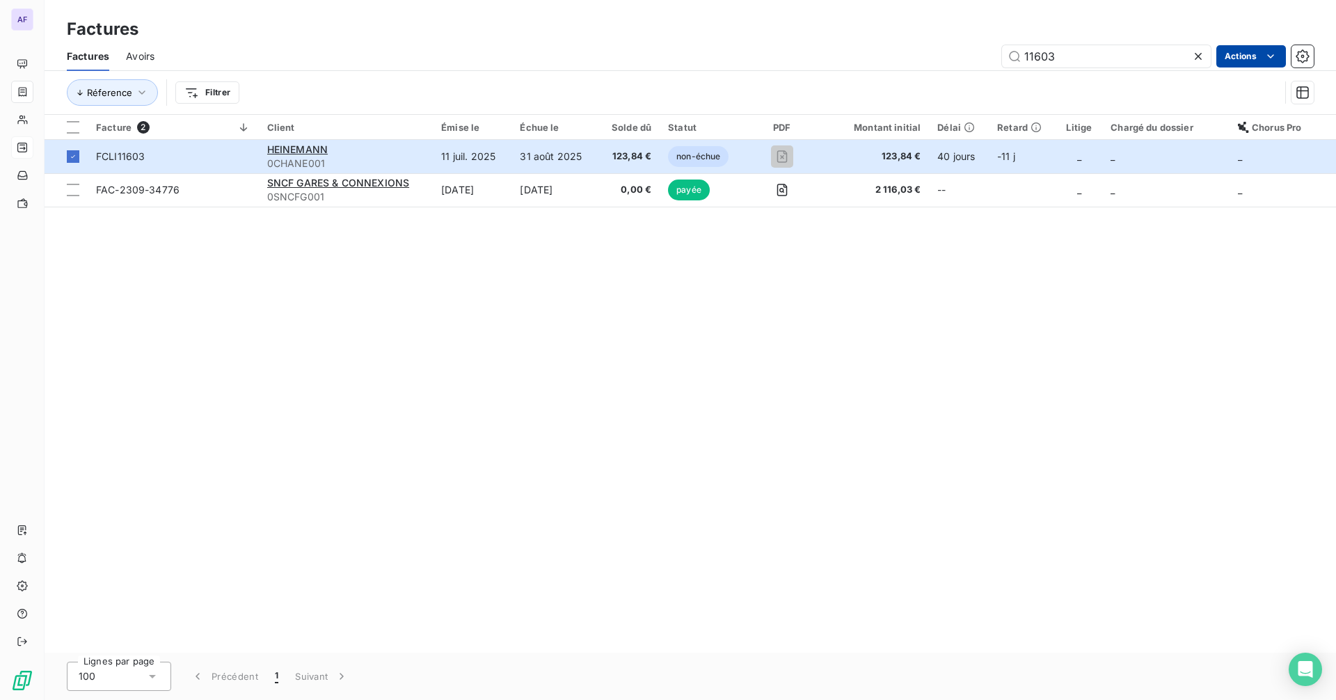
click at [1223, 59] on html "AF Factures Factures Avoirs 11603 Actions Réference Filtrer Facture 2 Client Ém…" at bounding box center [668, 350] width 1336 height 700
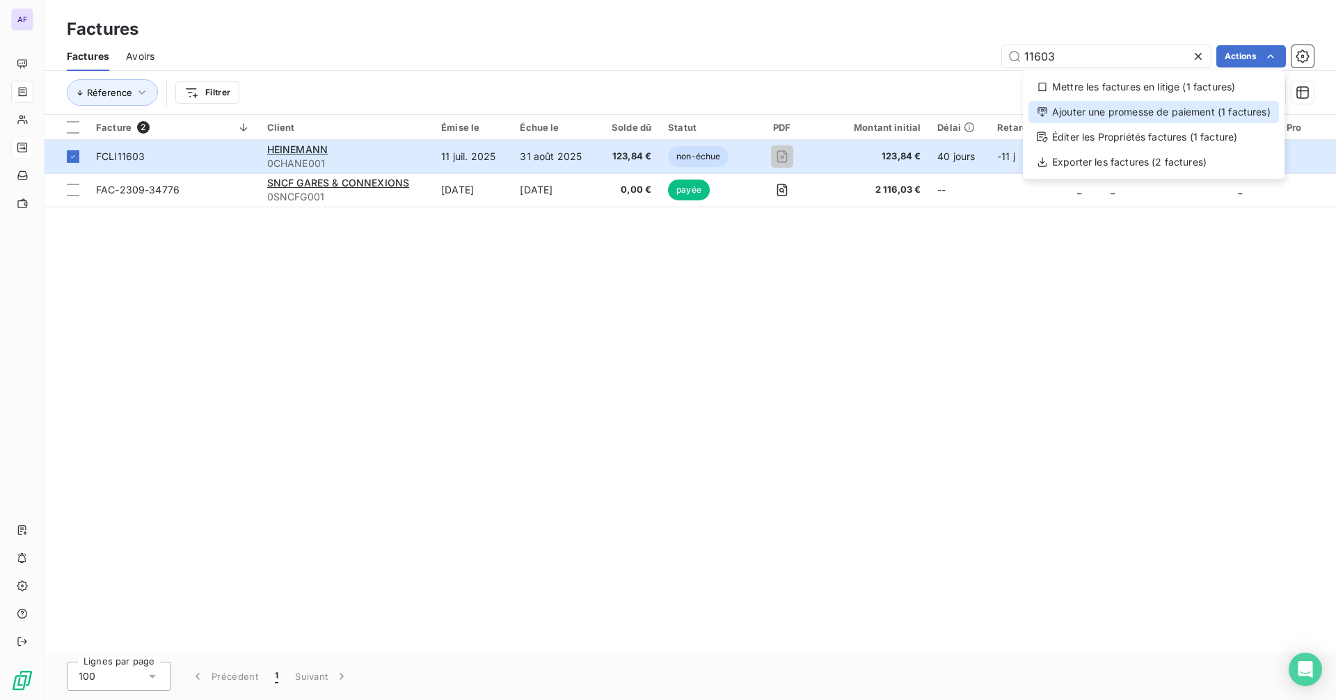
click at [1173, 119] on div "Ajouter une promesse de paiement (1 factures)" at bounding box center [1154, 112] width 251 height 22
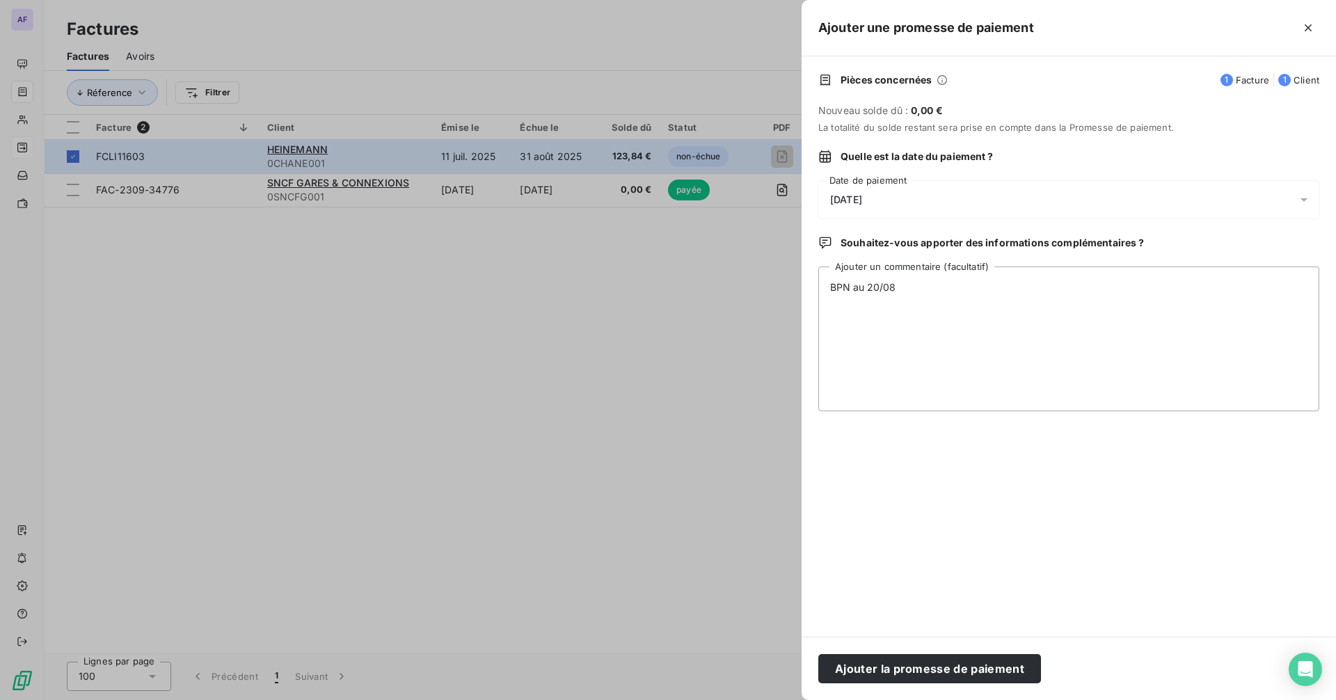
click at [913, 203] on div "[DATE]" at bounding box center [1068, 199] width 501 height 39
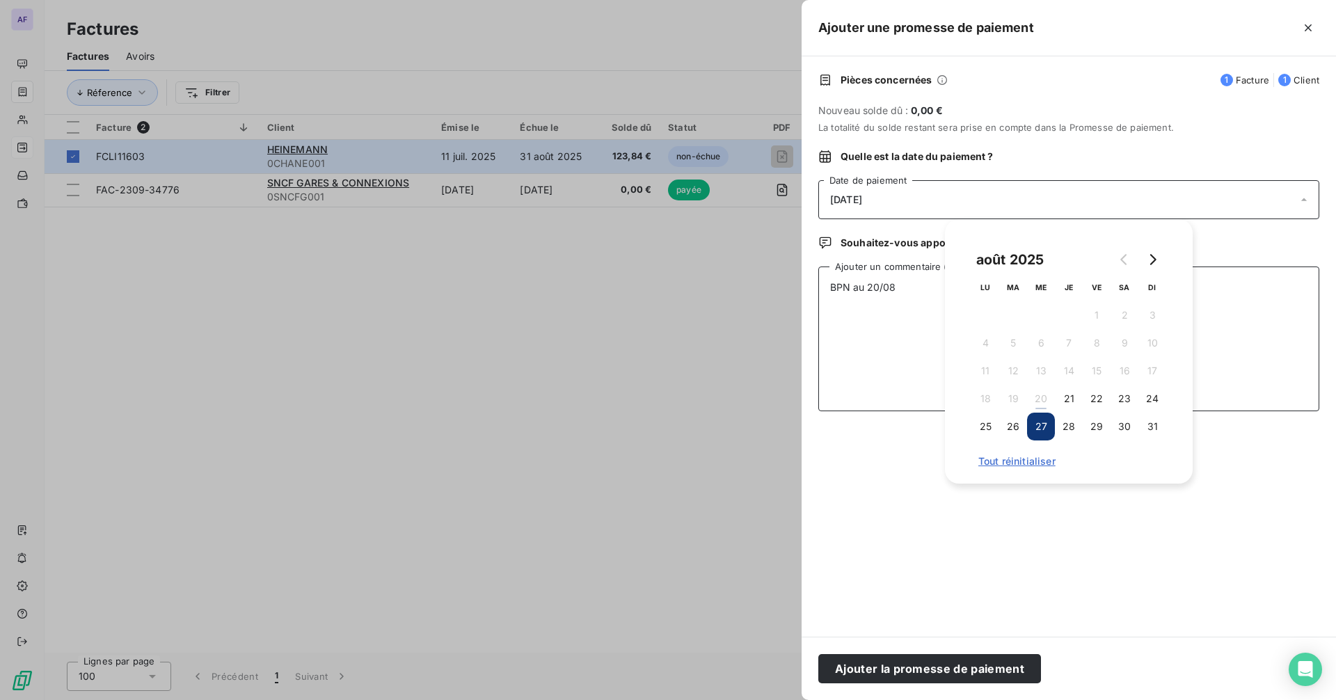
click at [908, 304] on textarea "BPN au 20/08" at bounding box center [1068, 339] width 501 height 145
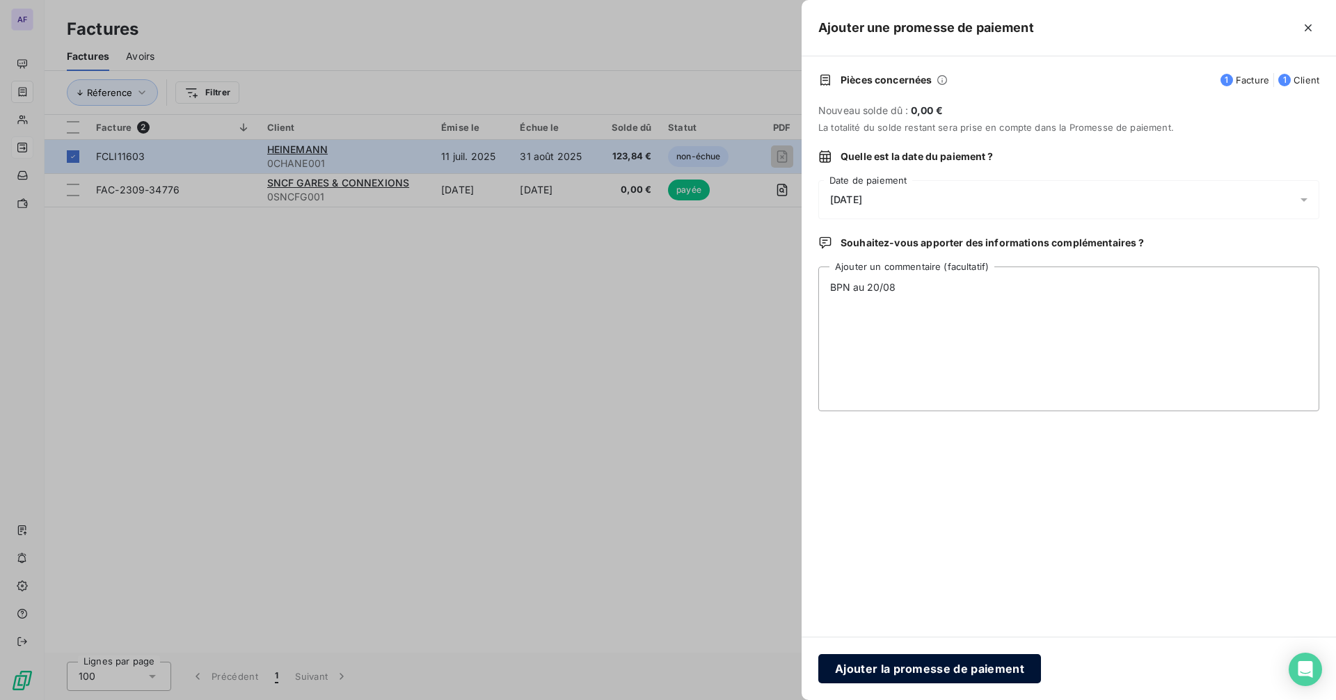
click at [898, 663] on button "Ajouter la promesse de paiement" at bounding box center [929, 668] width 223 height 29
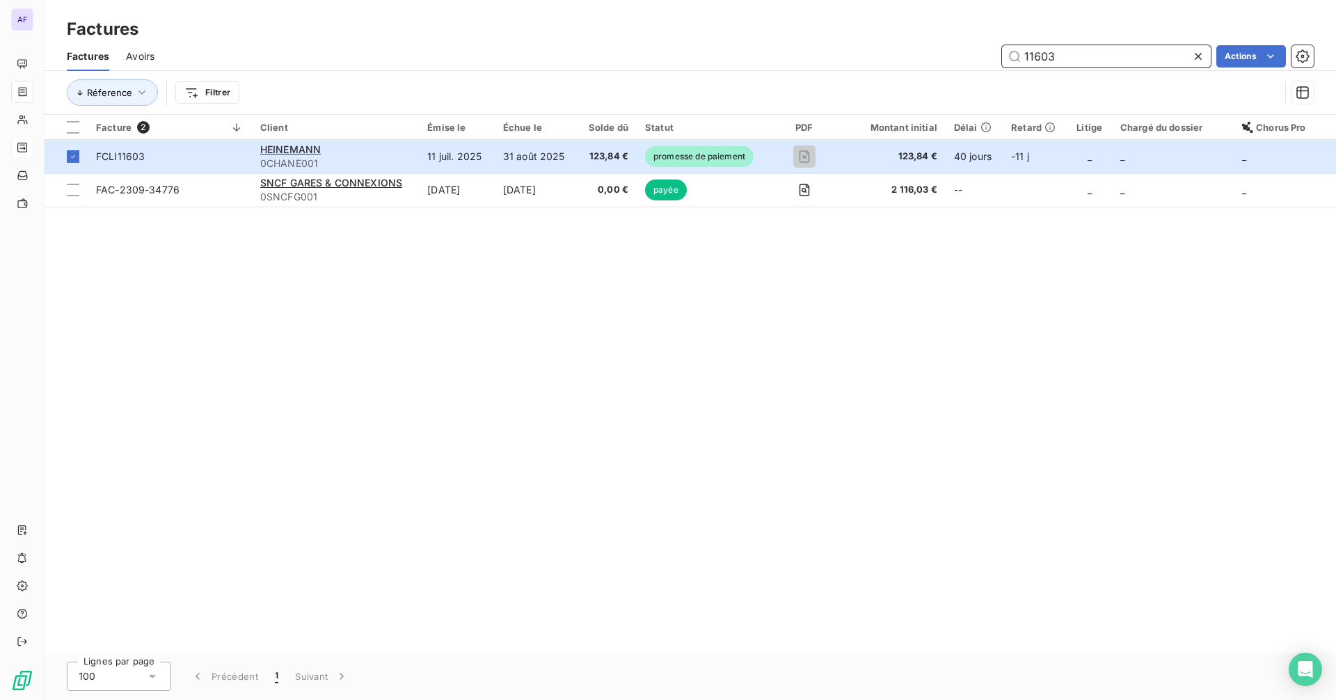
drag, startPoint x: 1058, startPoint y: 61, endPoint x: 1024, endPoint y: 54, distance: 34.7
click at [1024, 54] on input "11603" at bounding box center [1106, 56] width 209 height 22
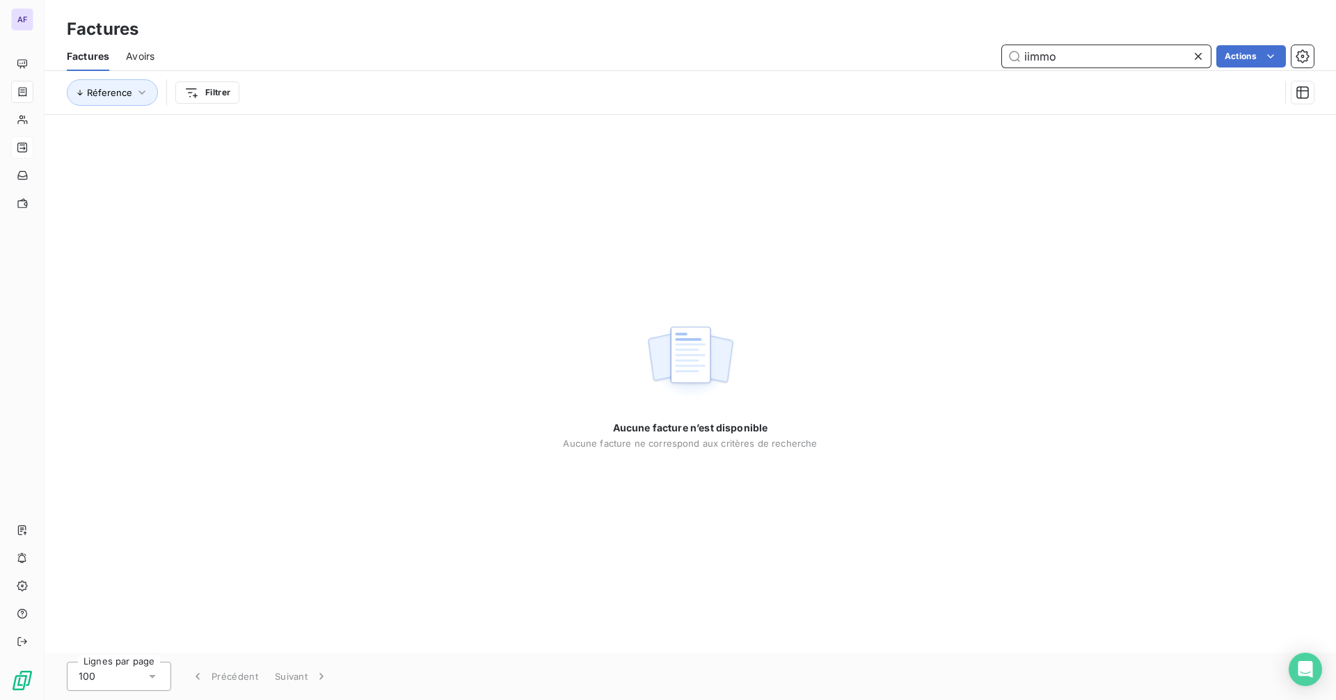
click at [1027, 58] on input "iimmo" at bounding box center [1106, 56] width 209 height 22
type input "immo"
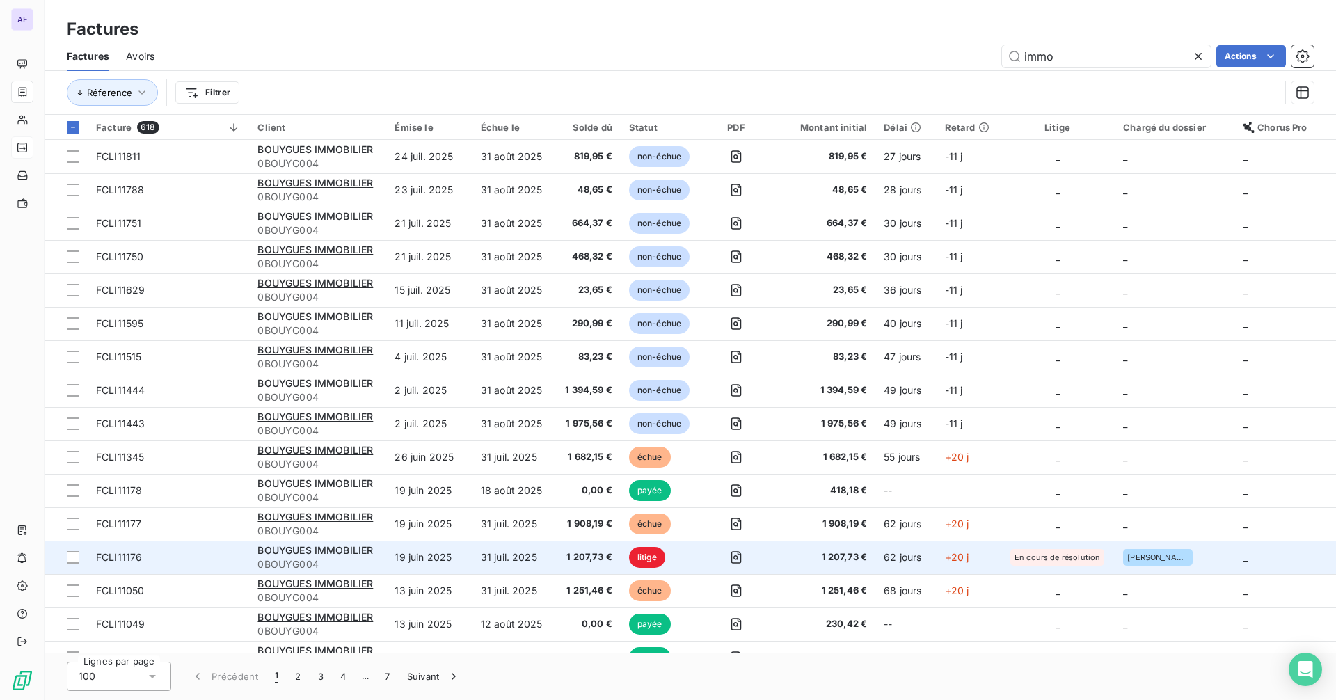
click at [133, 560] on span "FCLI11176" at bounding box center [119, 557] width 46 height 12
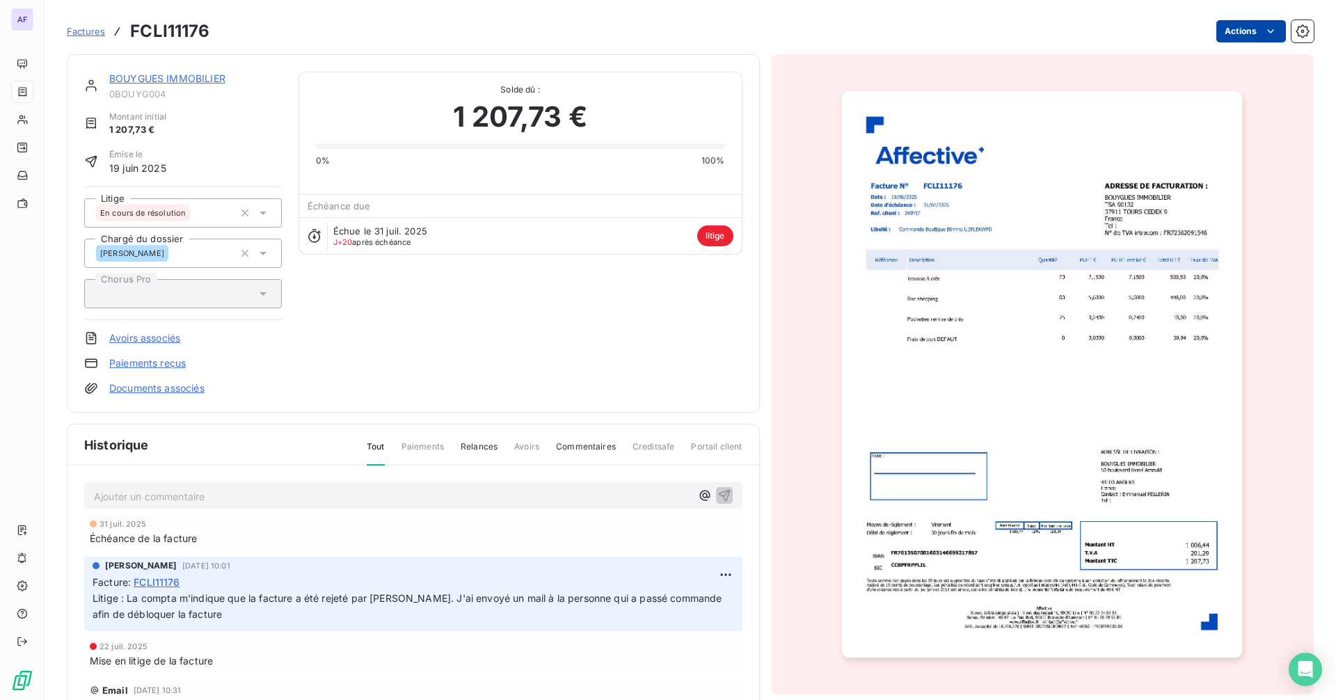
click at [1257, 24] on html "AF Factures FCLI11176 Actions BOUYGUES IMMOBILIER 0BOUYG004 Montant initial 1 2…" at bounding box center [668, 350] width 1336 height 700
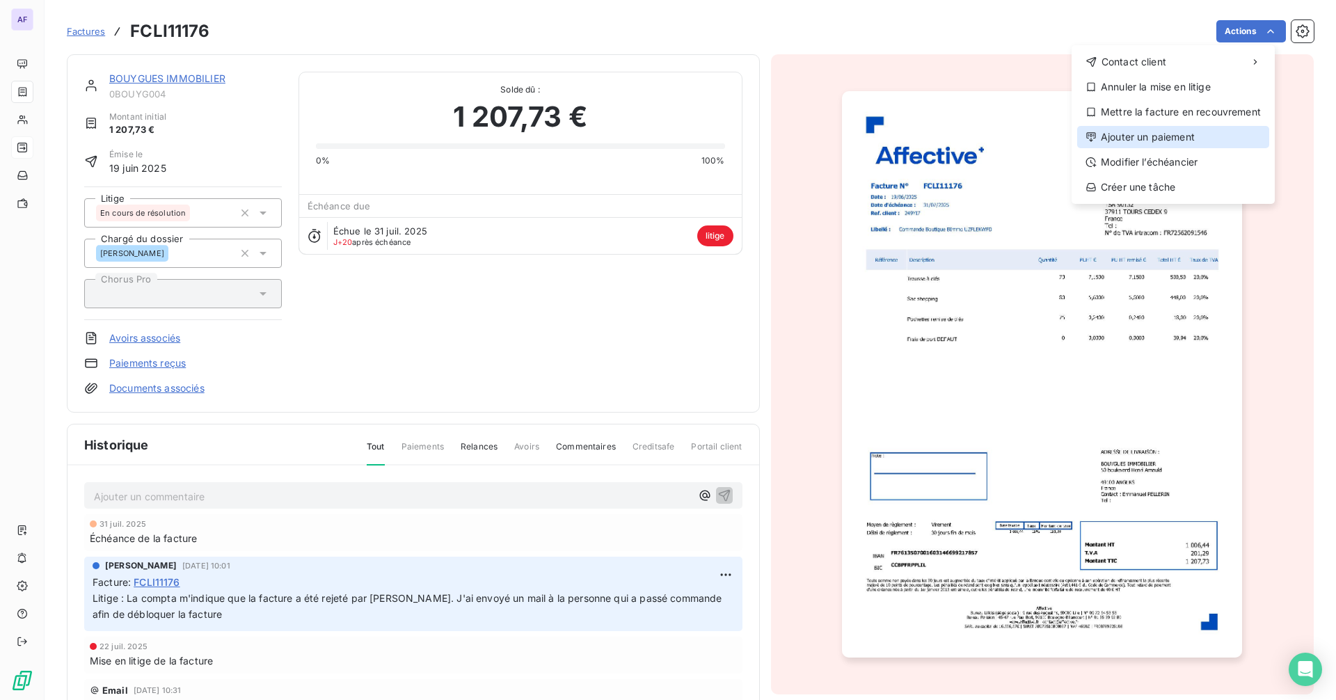
click at [1171, 138] on div "Ajouter un paiement" at bounding box center [1173, 137] width 192 height 22
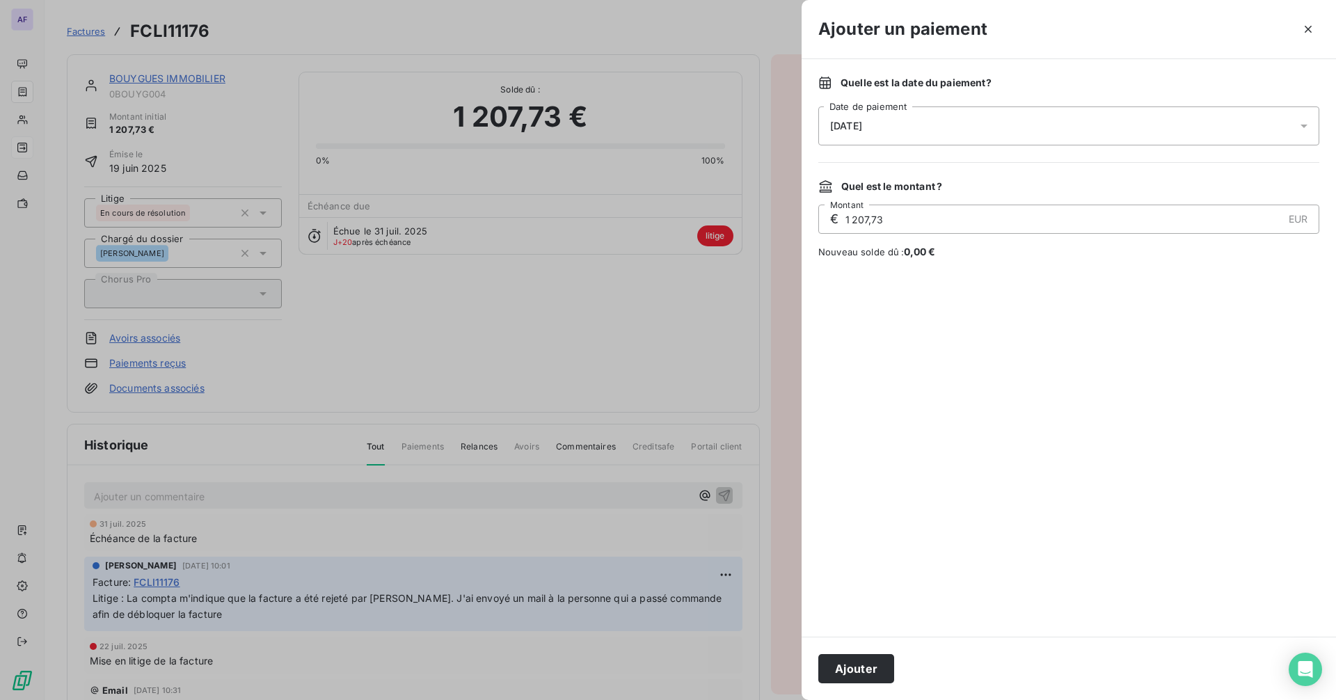
click at [935, 131] on div "[DATE]" at bounding box center [1068, 125] width 501 height 39
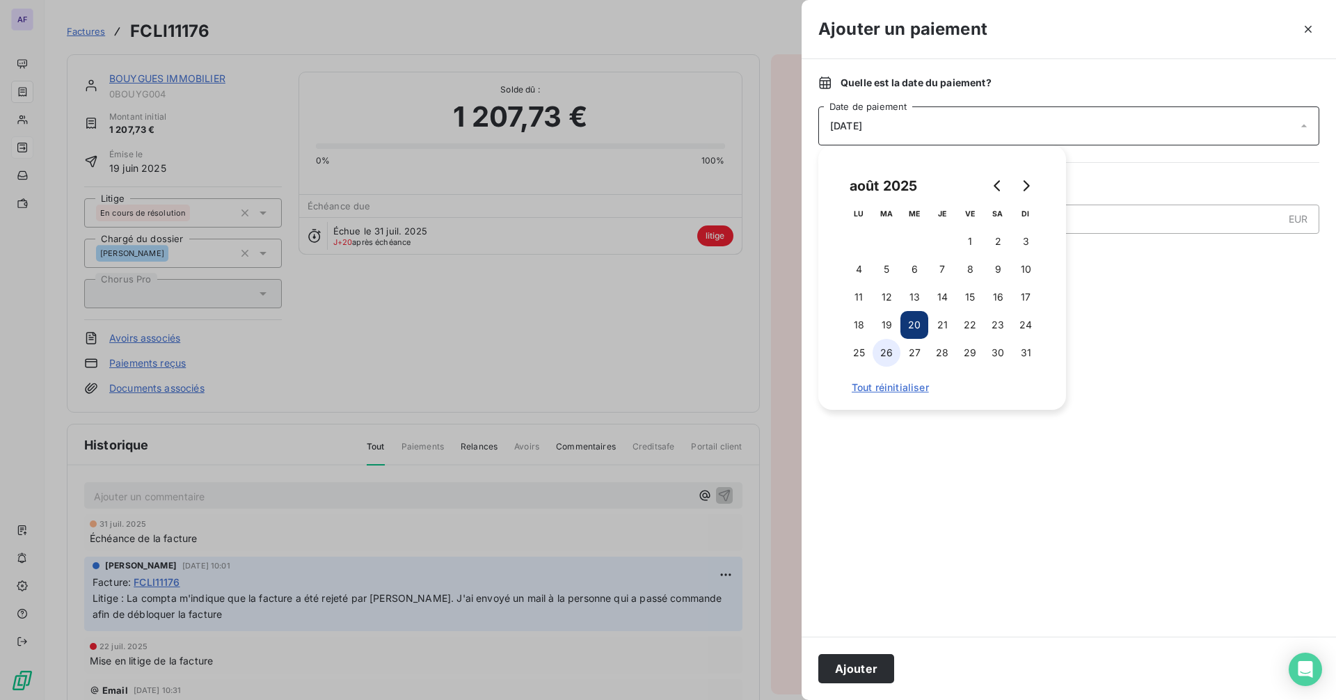
click at [887, 344] on button "26" at bounding box center [887, 353] width 28 height 28
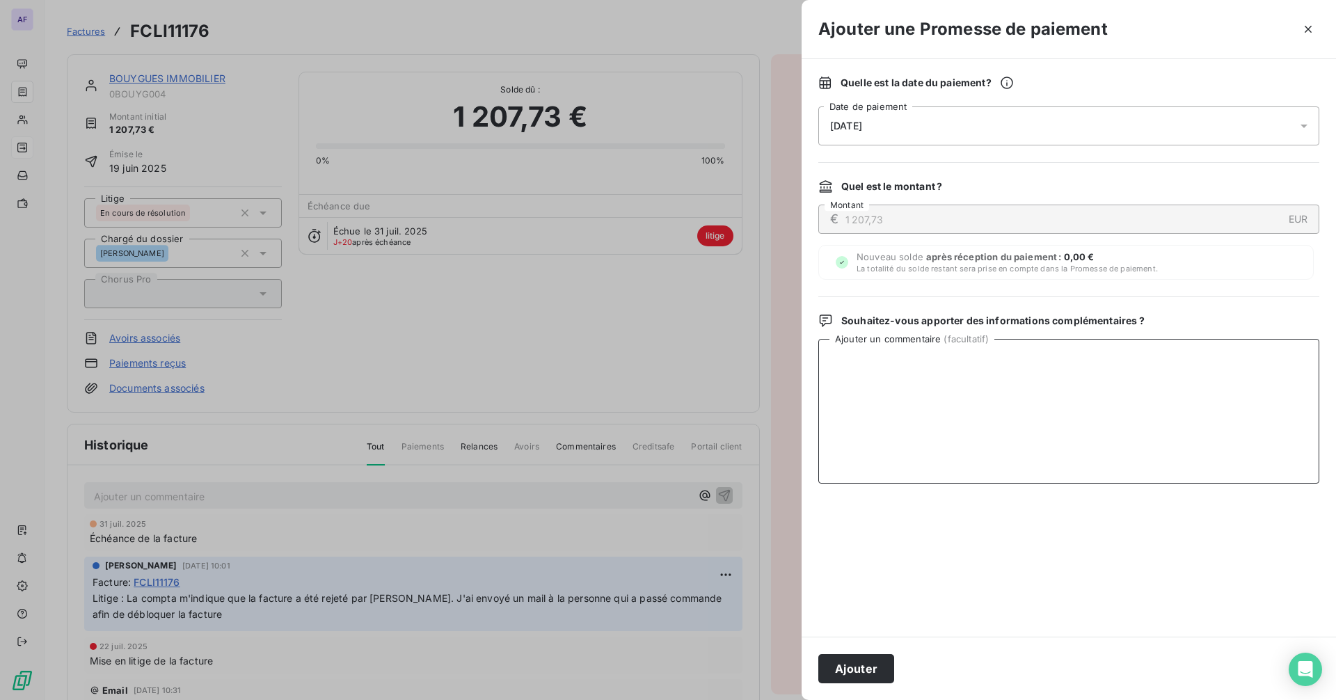
click at [1139, 373] on textarea "Ajouter un commentaire ( facultatif )" at bounding box center [1068, 411] width 501 height 145
drag, startPoint x: 913, startPoint y: 361, endPoint x: 802, endPoint y: 360, distance: 110.7
click at [802, 360] on div "Quelle est la date du paiement ? [DATE] Date de paiement Quel est le montant ? …" at bounding box center [1069, 348] width 535 height 578
type textarea "BPN au 19/08"
click at [861, 669] on button "Ajouter" at bounding box center [856, 668] width 76 height 29
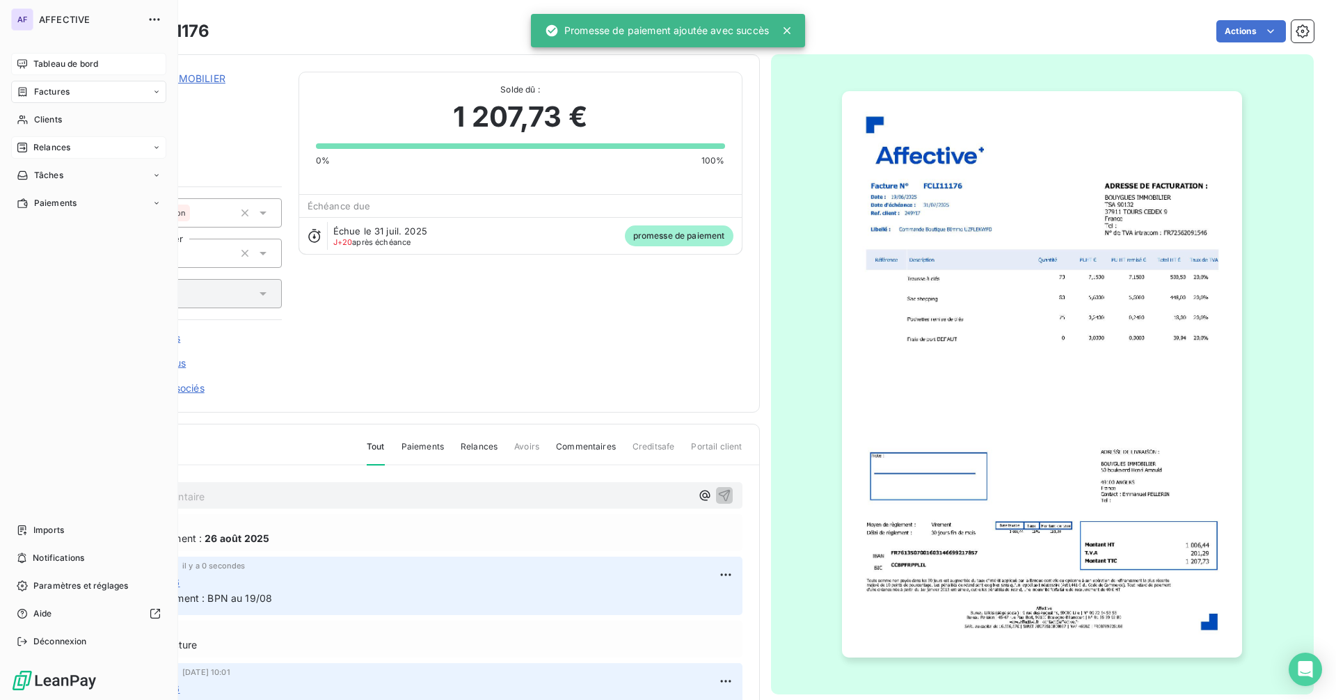
click at [41, 65] on span "Tableau de bord" at bounding box center [65, 64] width 65 height 13
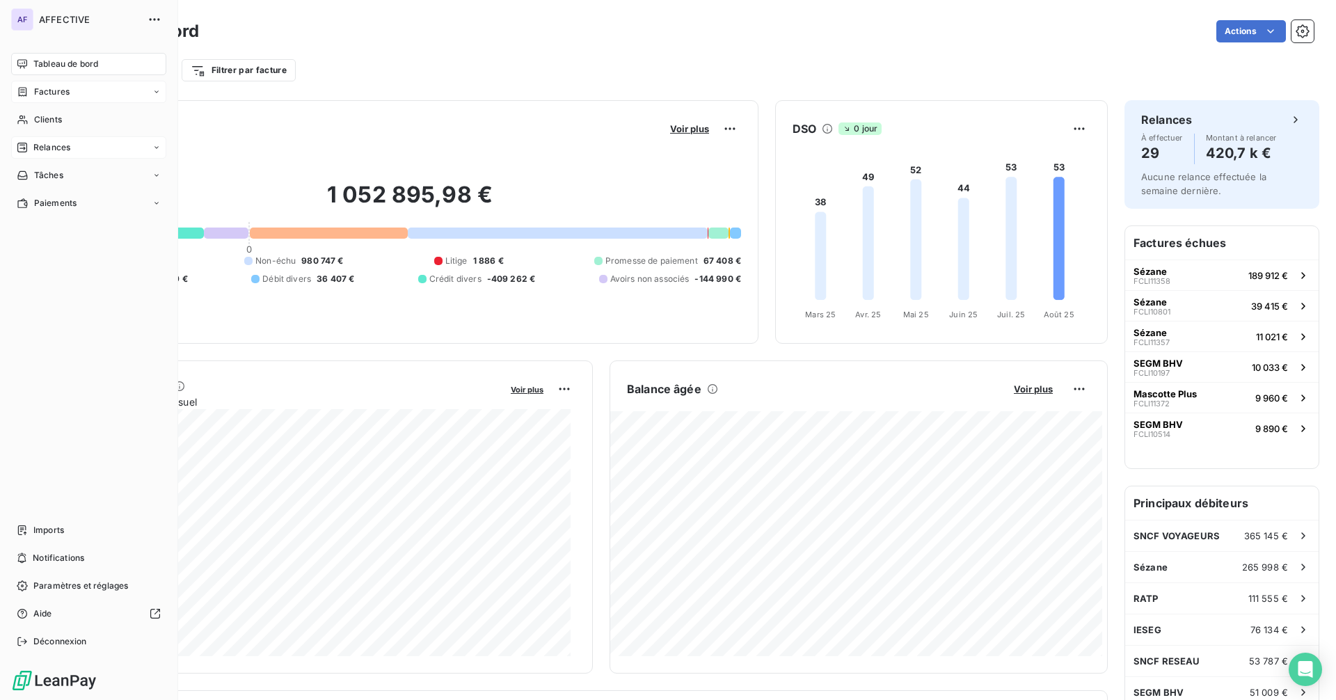
drag, startPoint x: 51, startPoint y: 89, endPoint x: 80, endPoint y: 101, distance: 31.5
click at [51, 89] on span "Factures" at bounding box center [51, 92] width 35 height 13
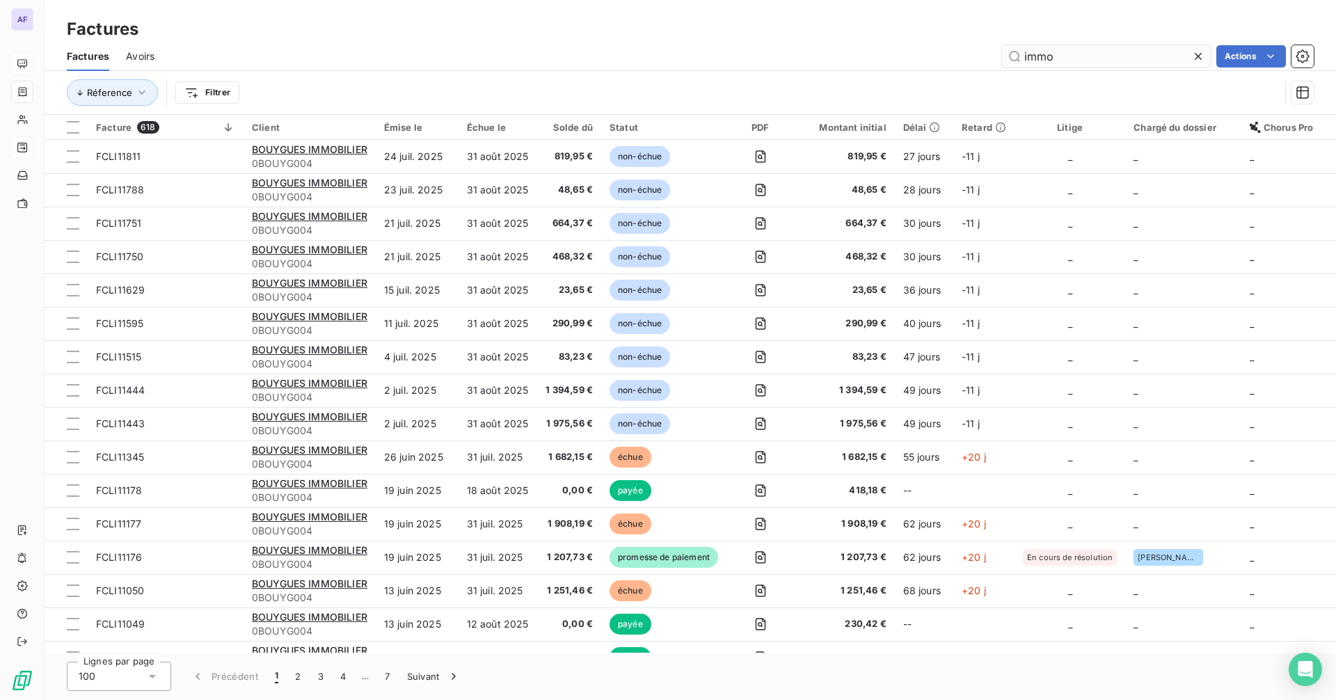
click at [1022, 58] on input "immo" at bounding box center [1106, 56] width 209 height 22
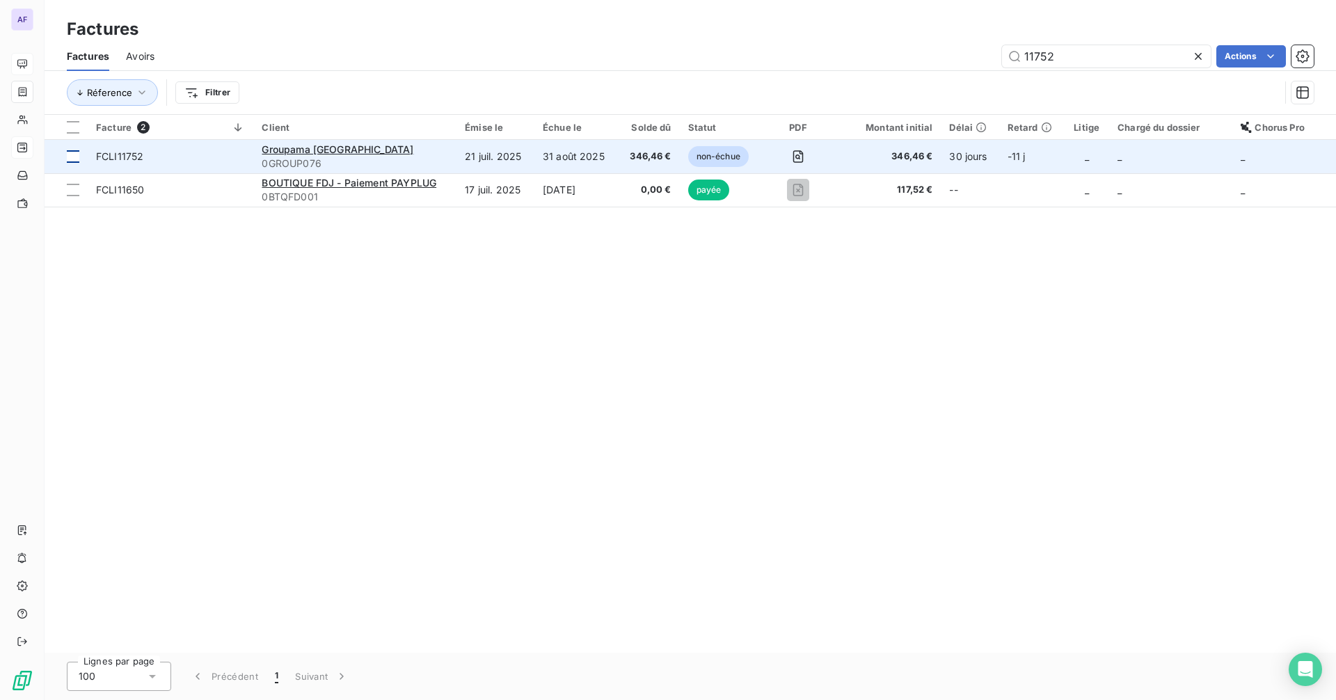
type input "11752"
click at [74, 161] on div at bounding box center [73, 156] width 13 height 13
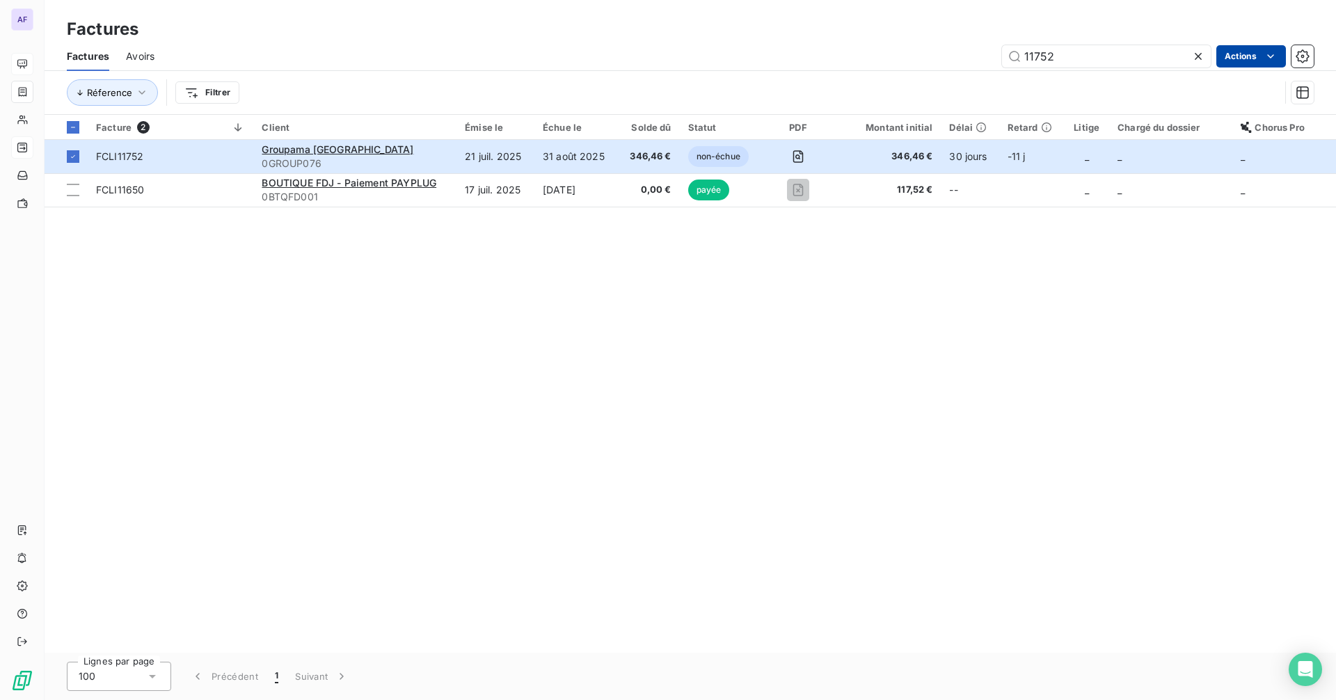
click at [1230, 61] on html "AF Factures Factures Avoirs 11752 Actions Réference Filtrer Facture 2 Client Ém…" at bounding box center [668, 350] width 1336 height 700
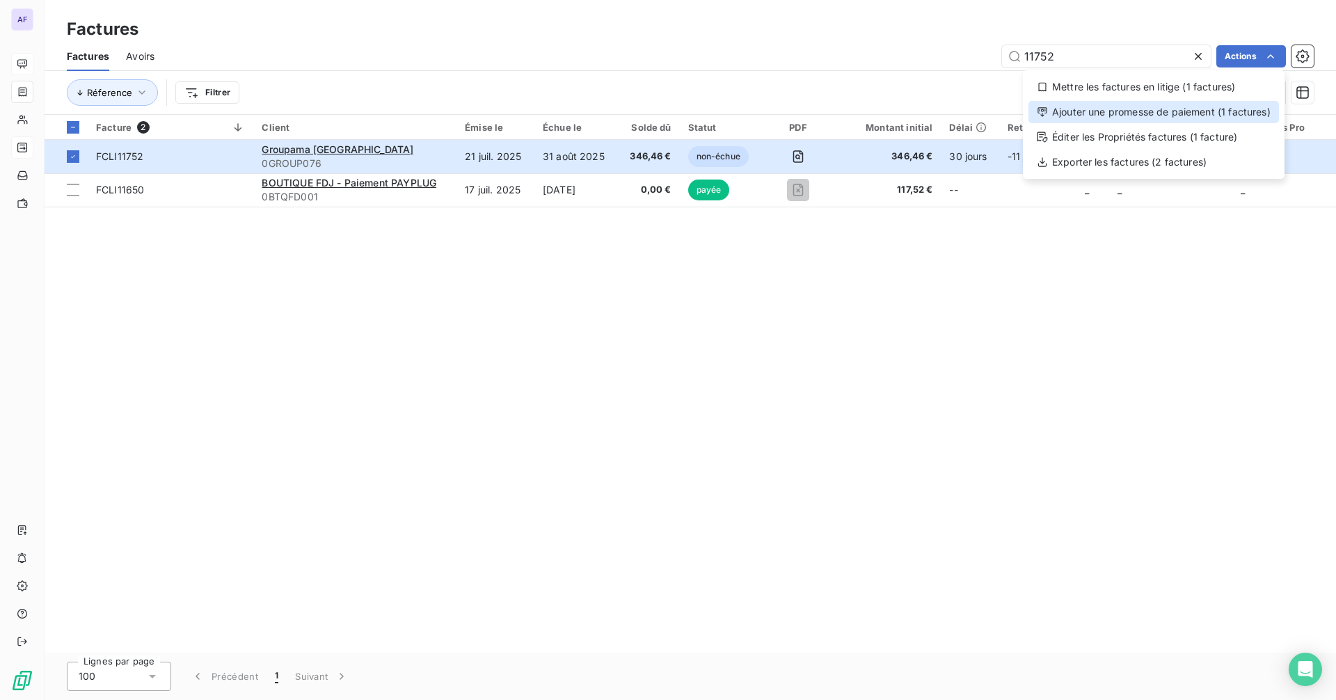
click at [1218, 118] on div "Ajouter une promesse de paiement (1 factures)" at bounding box center [1154, 112] width 251 height 22
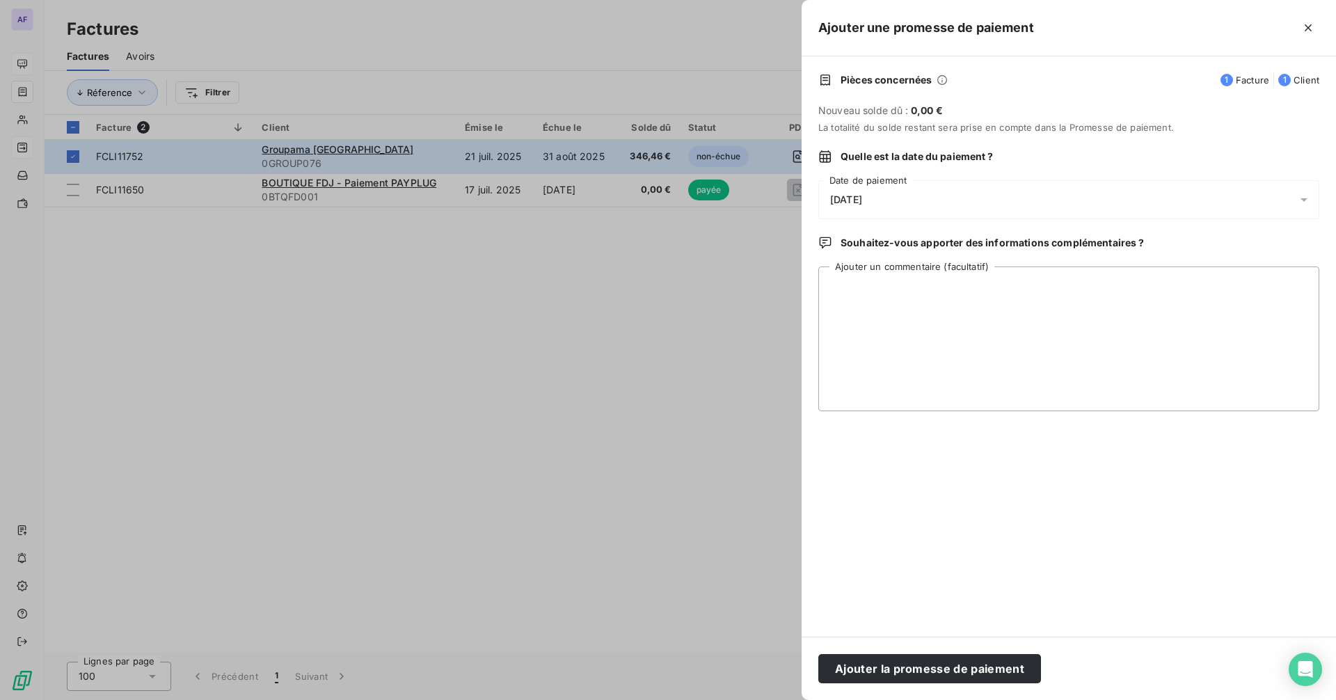
click at [880, 207] on div "[DATE]" at bounding box center [1068, 199] width 501 height 39
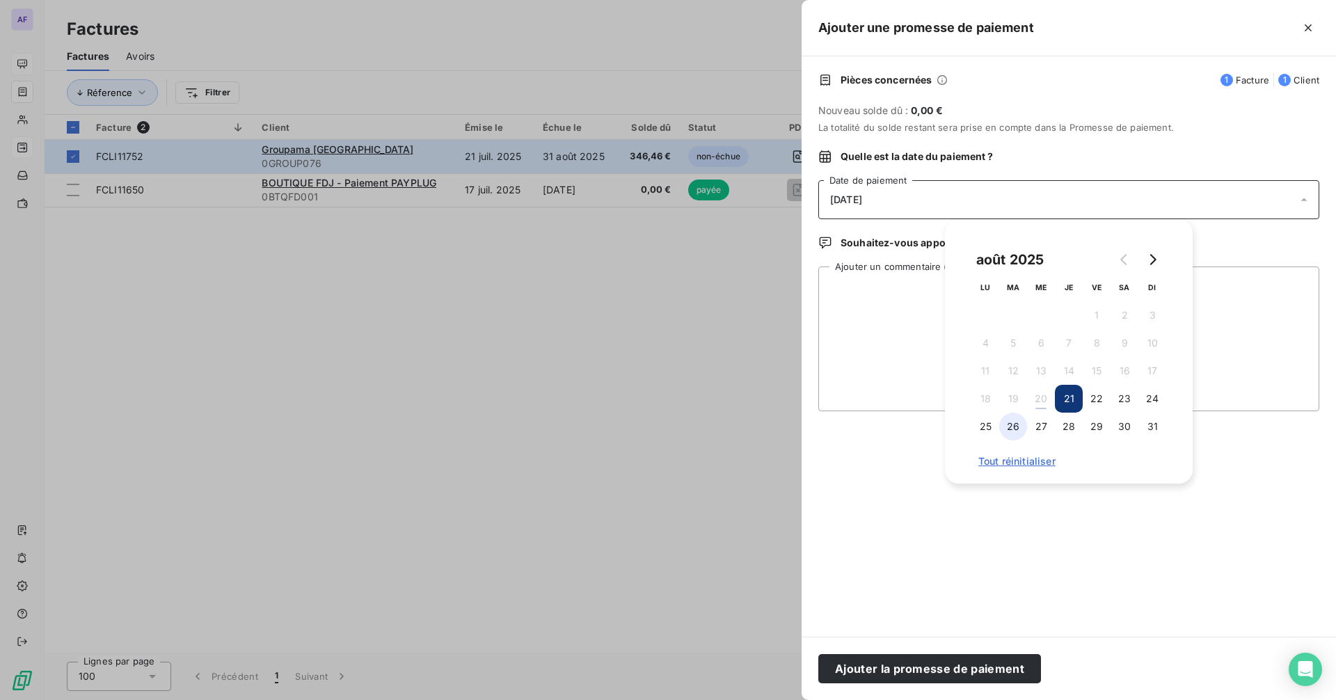
click at [1010, 435] on button "26" at bounding box center [1013, 427] width 28 height 28
click at [858, 317] on textarea "Ajouter un commentaire (facultatif)" at bounding box center [1068, 339] width 501 height 145
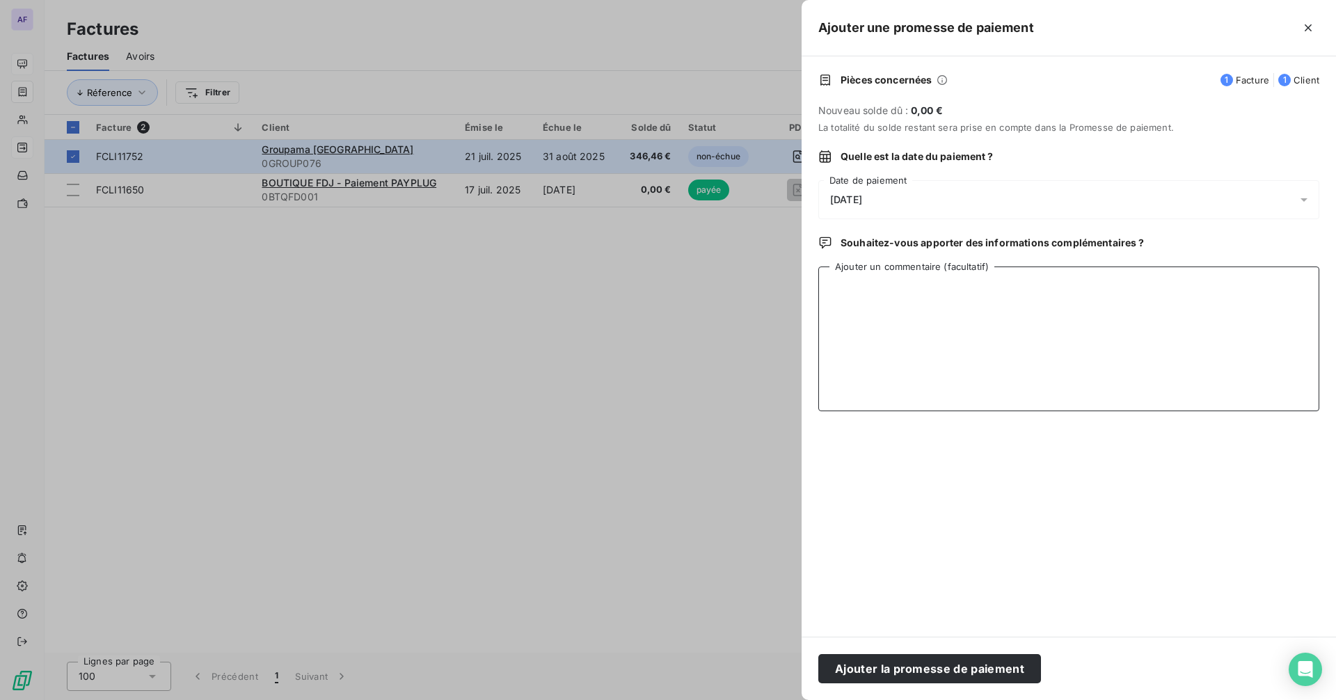
paste textarea "BPN au 19/08"
type textarea "BPN au 19/08"
click at [924, 664] on button "Ajouter la promesse de paiement" at bounding box center [929, 668] width 223 height 29
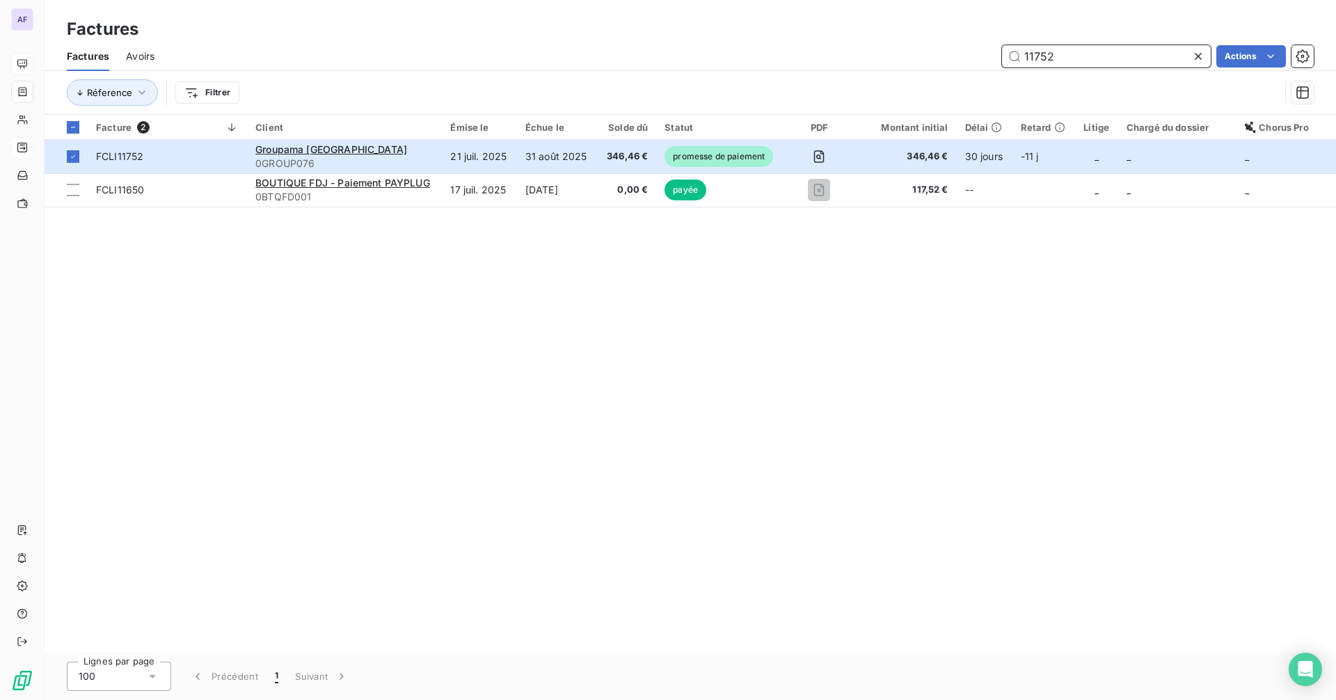
drag, startPoint x: 1057, startPoint y: 58, endPoint x: 1016, endPoint y: 56, distance: 41.1
click at [1016, 56] on input "11752" at bounding box center [1106, 56] width 209 height 22
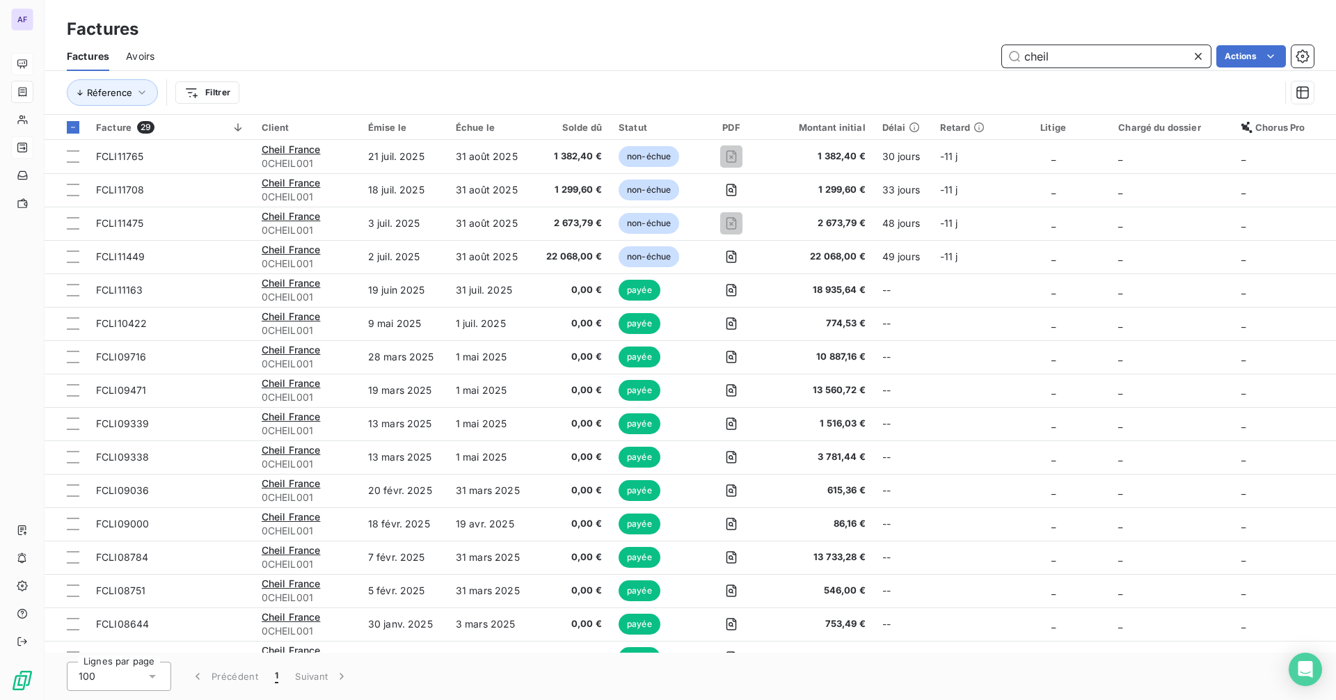
drag, startPoint x: 1077, startPoint y: 54, endPoint x: 983, endPoint y: 70, distance: 94.5
click at [983, 70] on div "Factures Avoirs cheil Actions" at bounding box center [691, 56] width 1292 height 29
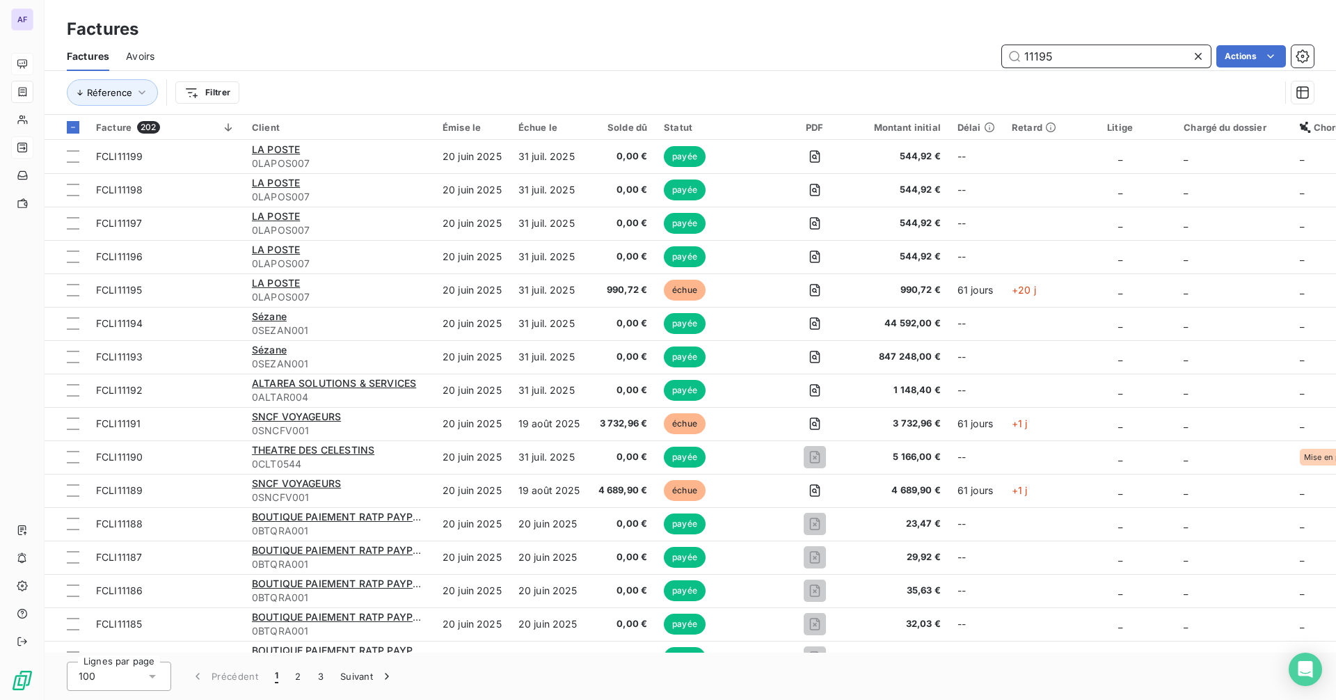
type input "11195"
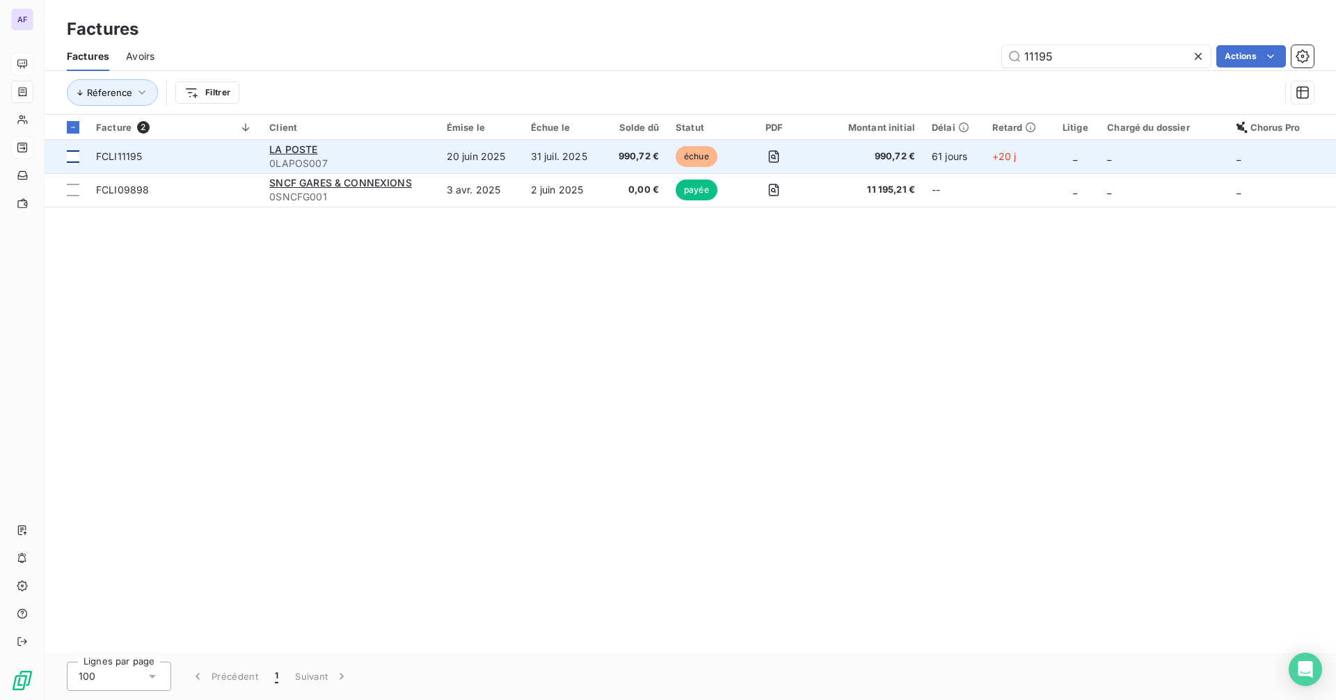
click at [72, 159] on div at bounding box center [73, 156] width 13 height 13
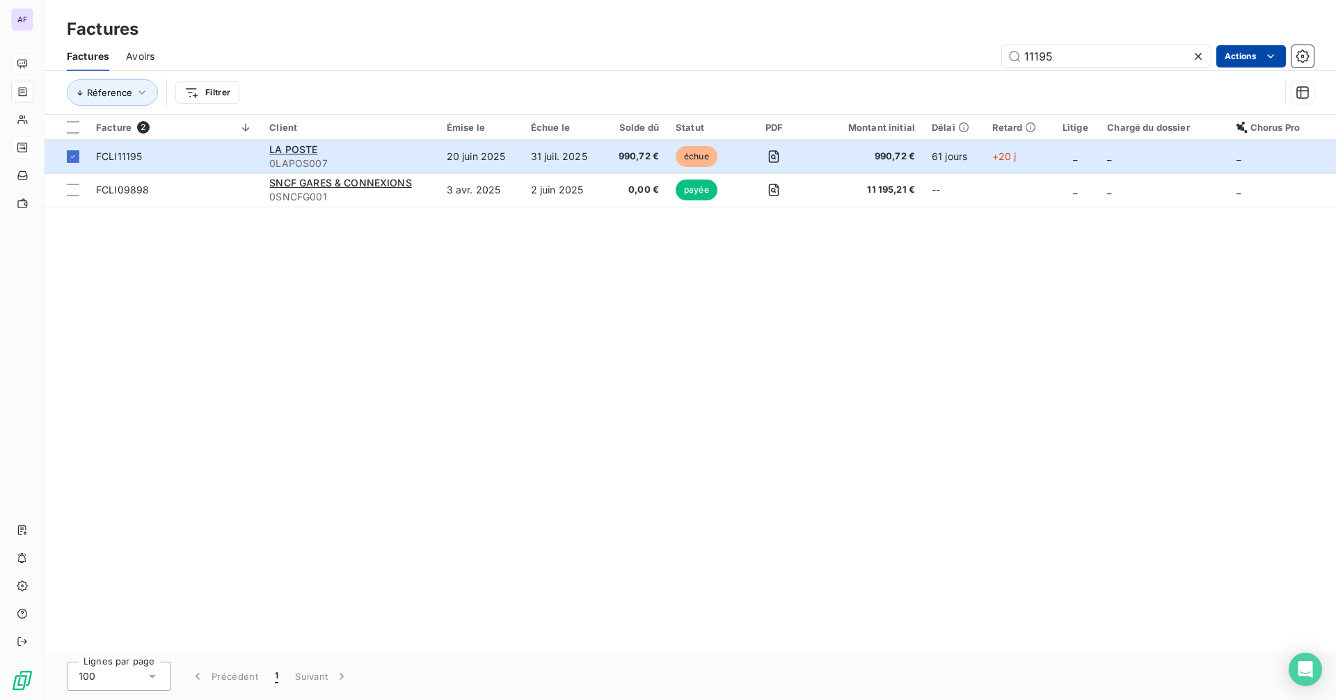
click at [1247, 58] on html "AF Factures Factures Avoirs 11195 Actions Réference Filtrer Facture 2 Client Ém…" at bounding box center [668, 350] width 1336 height 700
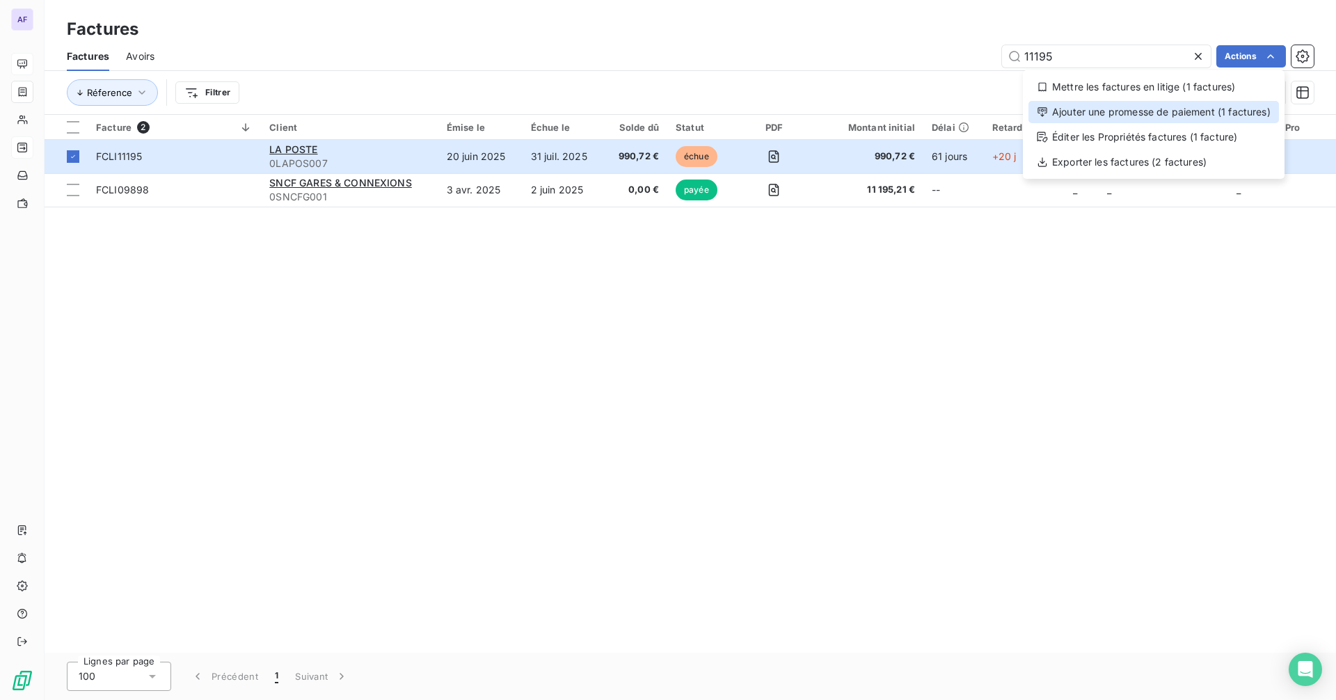
click at [1222, 111] on div "Ajouter une promesse de paiement (1 factures)" at bounding box center [1154, 112] width 251 height 22
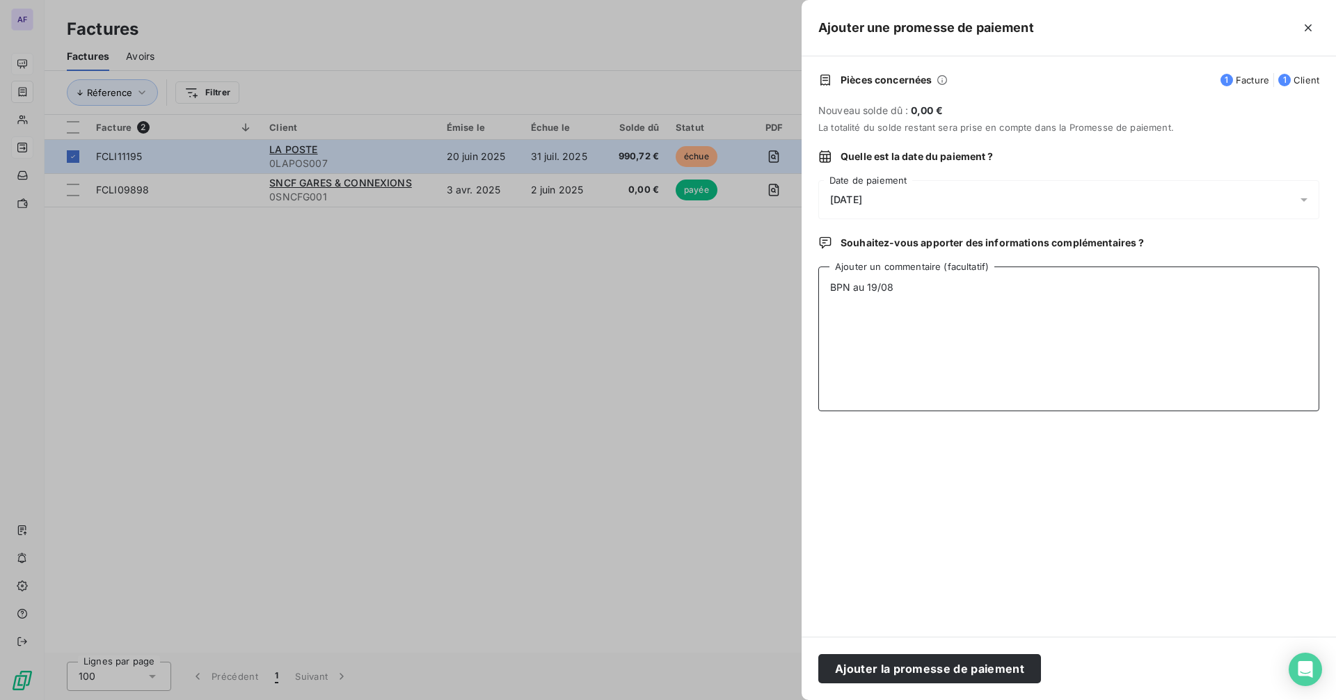
drag, startPoint x: 848, startPoint y: 288, endPoint x: 819, endPoint y: 288, distance: 28.5
click at [819, 288] on textarea "BPN au 19/08" at bounding box center [1068, 339] width 501 height 145
drag, startPoint x: 924, startPoint y: 291, endPoint x: 809, endPoint y: 304, distance: 114.9
click at [809, 304] on div "Pièces concernées 1 Facture 1 Client Nouveau solde dû : 0,00 € La totalité du s…" at bounding box center [1069, 346] width 535 height 580
type textarea "CA NDF au 19/08"
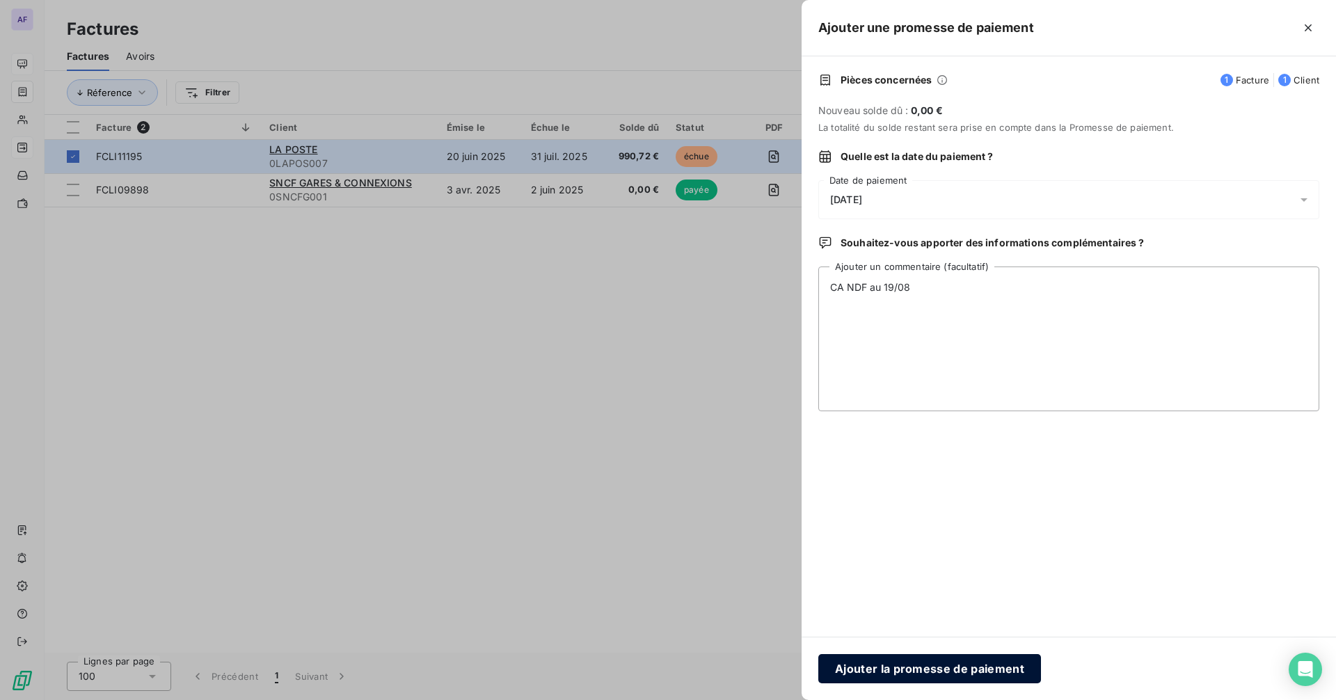
click at [975, 672] on button "Ajouter la promesse de paiement" at bounding box center [929, 668] width 223 height 29
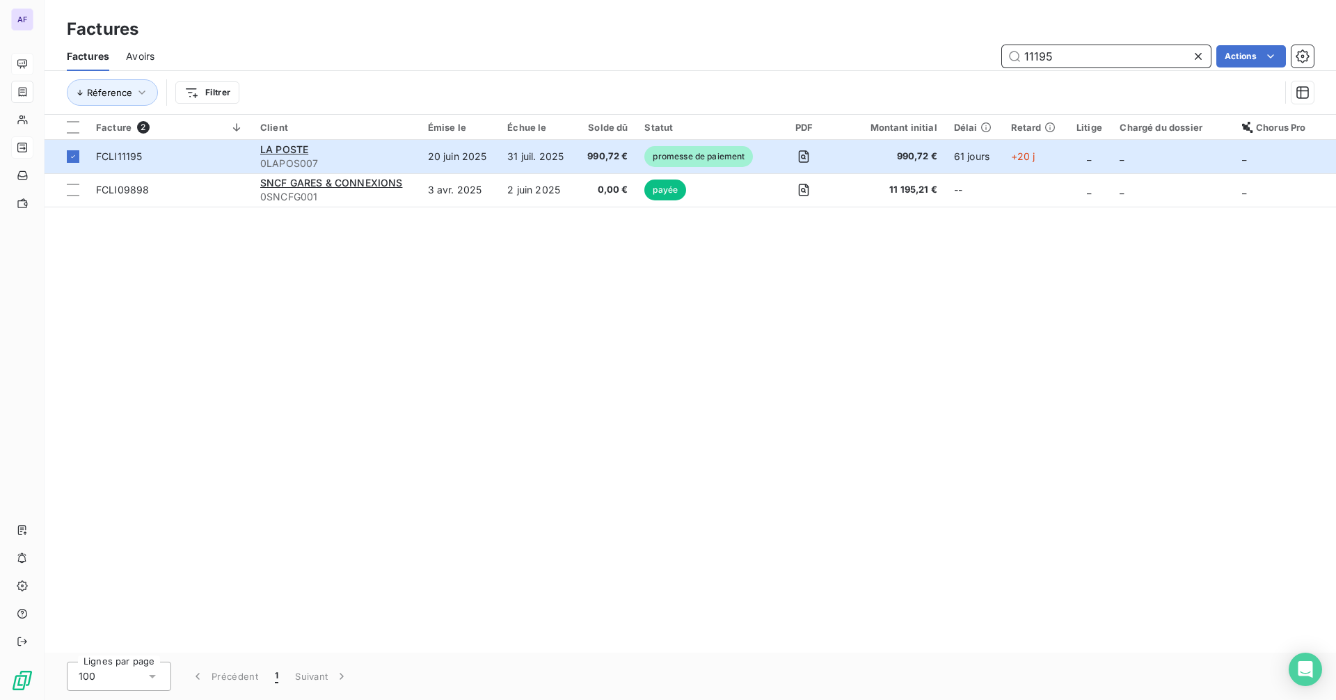
drag, startPoint x: 1067, startPoint y: 58, endPoint x: 1020, endPoint y: 62, distance: 47.5
click at [1020, 62] on input "11195" at bounding box center [1106, 56] width 209 height 22
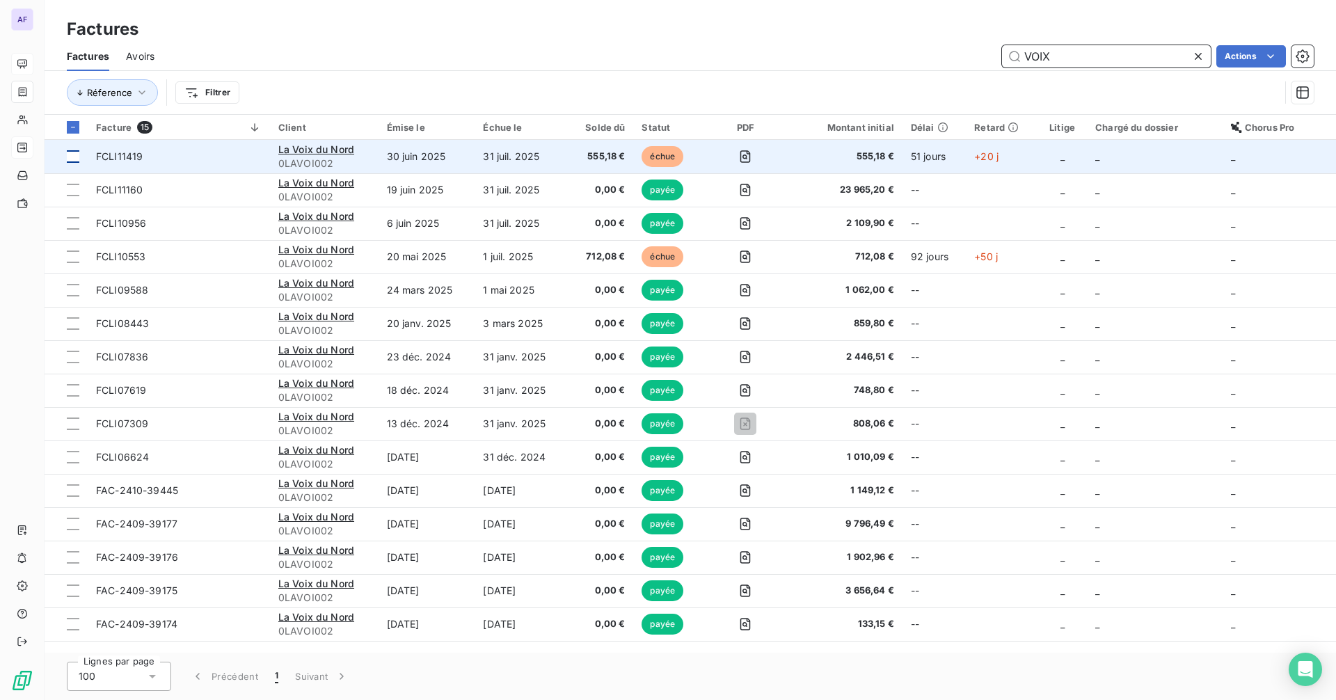
type input "VOIX"
click at [71, 157] on div at bounding box center [73, 156] width 13 height 13
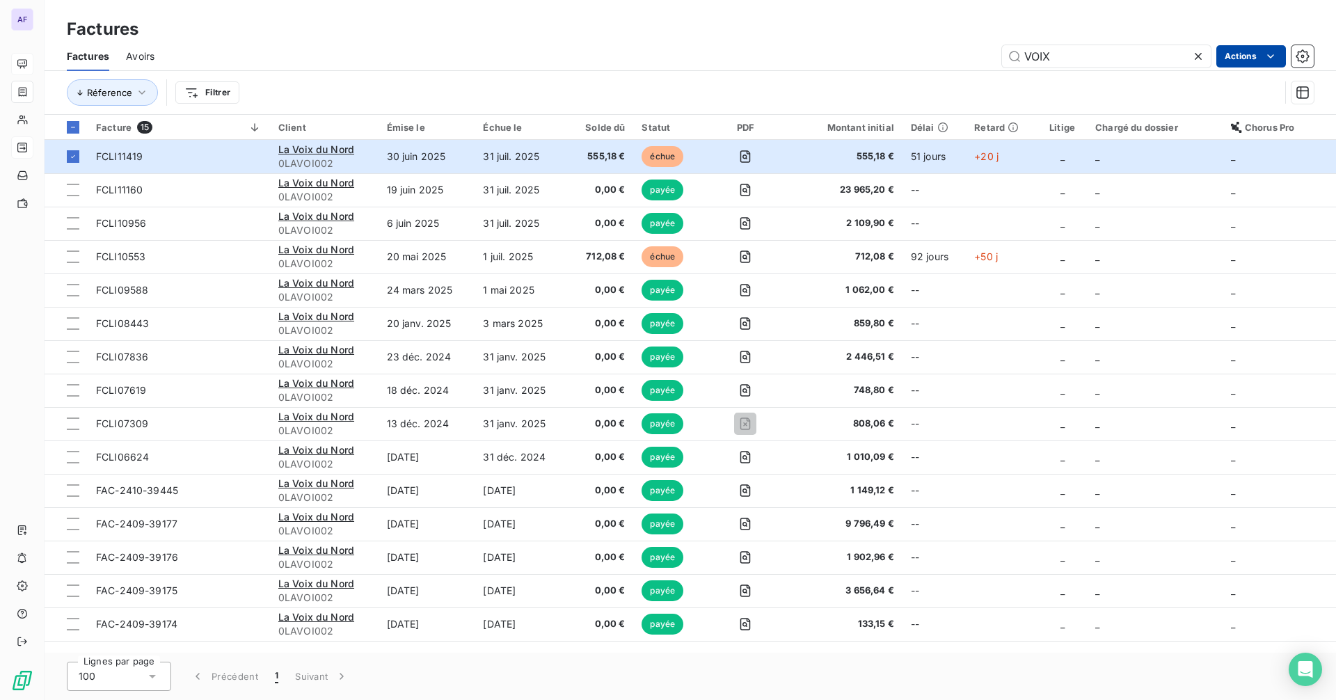
click at [1241, 50] on html "AF Factures Factures Avoirs VOIX Actions Réference Filtrer Facture 15 Client Ém…" at bounding box center [668, 350] width 1336 height 700
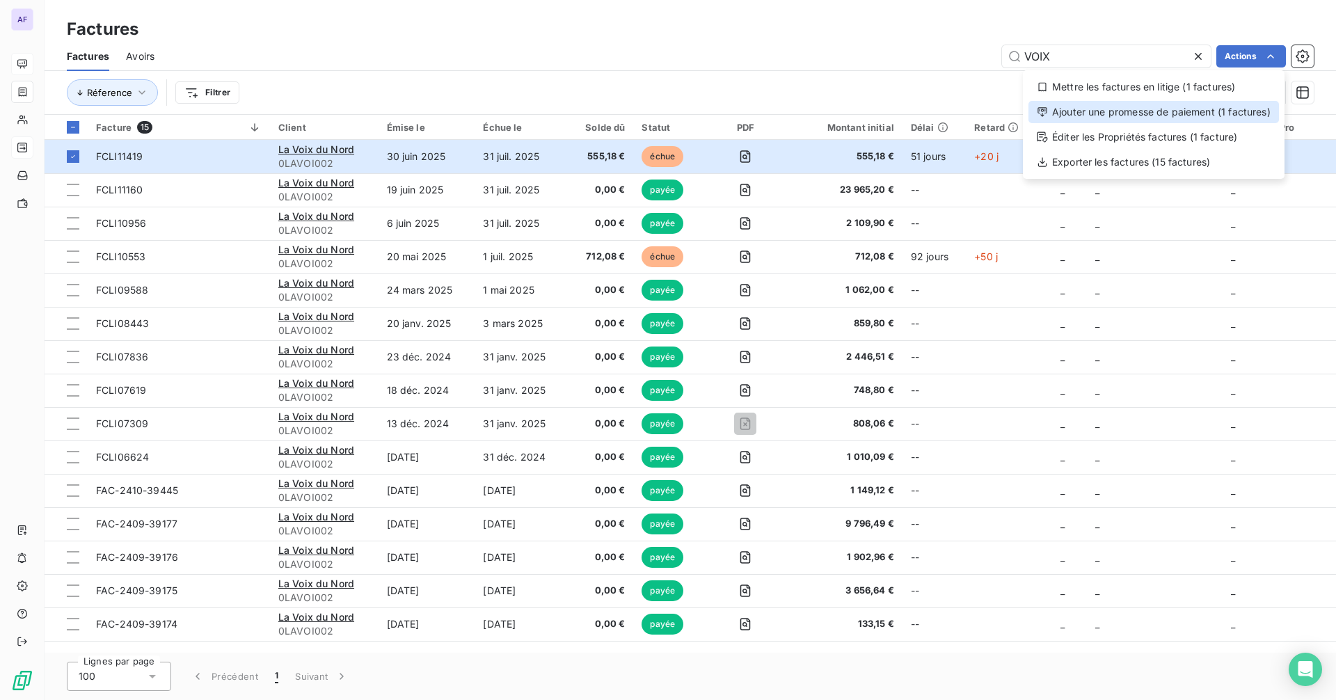
click at [1129, 113] on div "Ajouter une promesse de paiement (1 factures)" at bounding box center [1154, 112] width 251 height 22
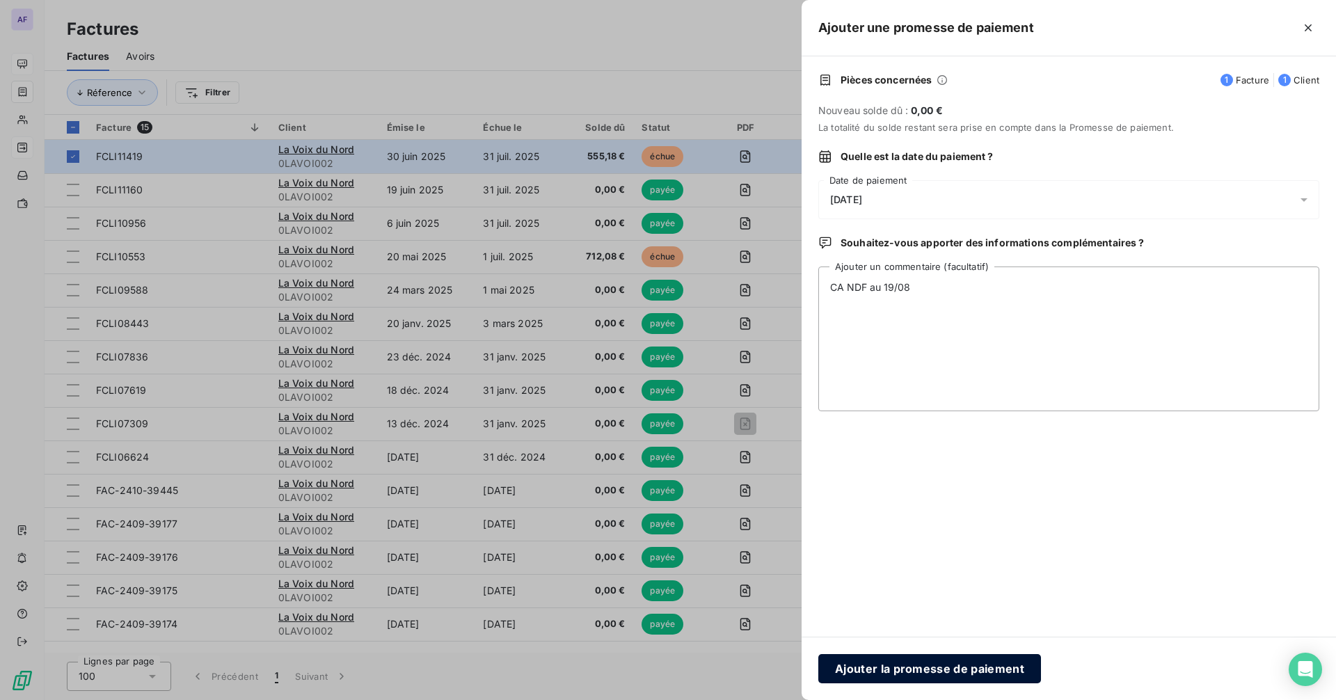
click at [937, 667] on button "Ajouter la promesse de paiement" at bounding box center [929, 668] width 223 height 29
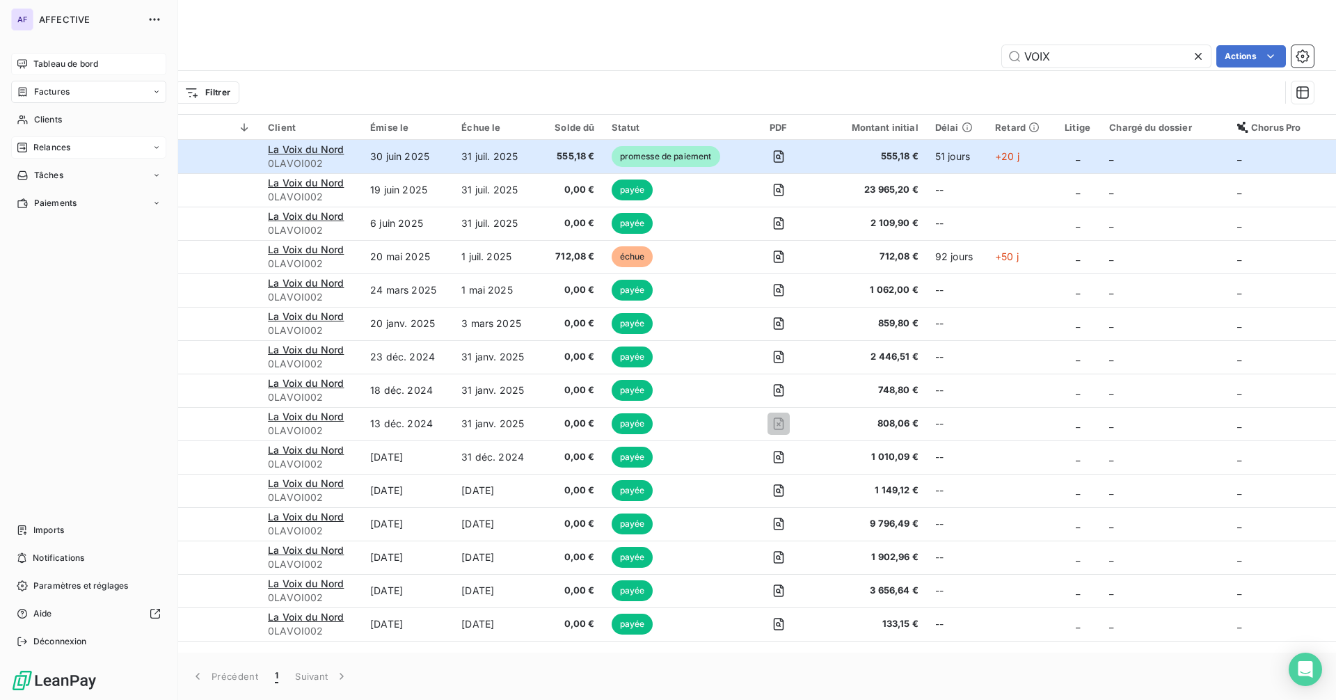
click at [51, 70] on div "Tableau de bord" at bounding box center [88, 64] width 155 height 22
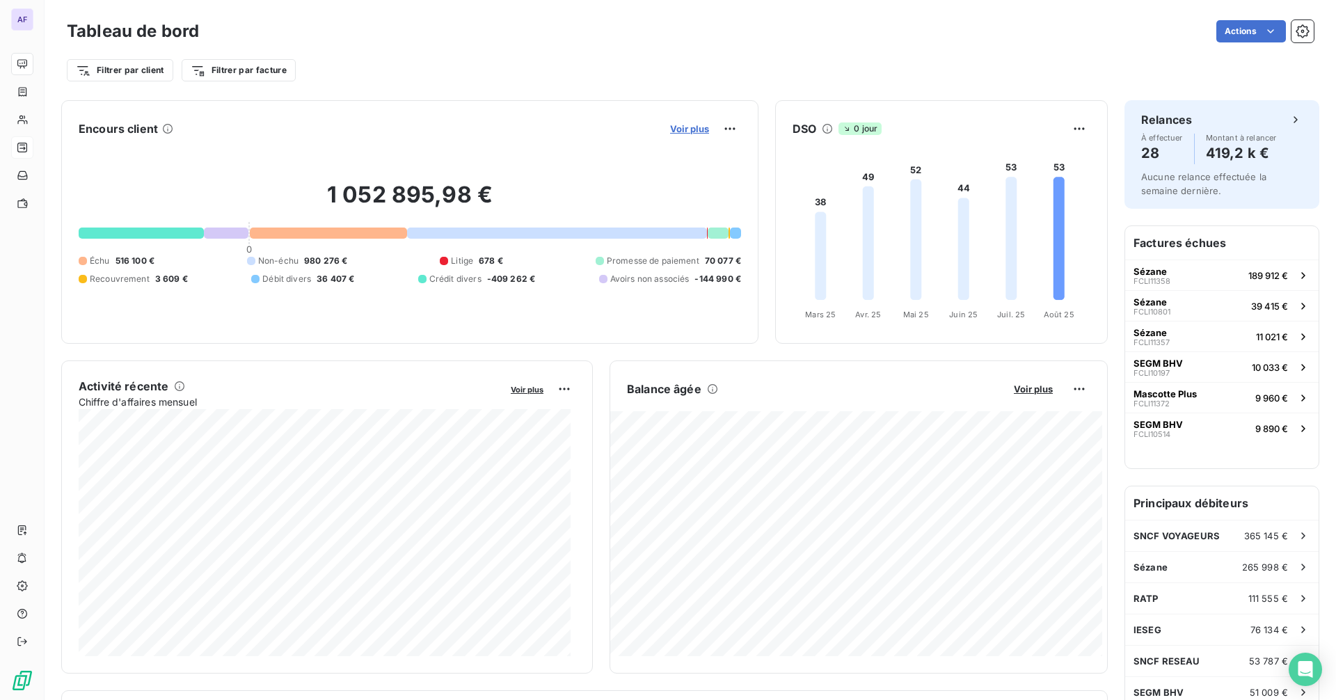
click at [671, 127] on span "Voir plus" at bounding box center [689, 128] width 39 height 11
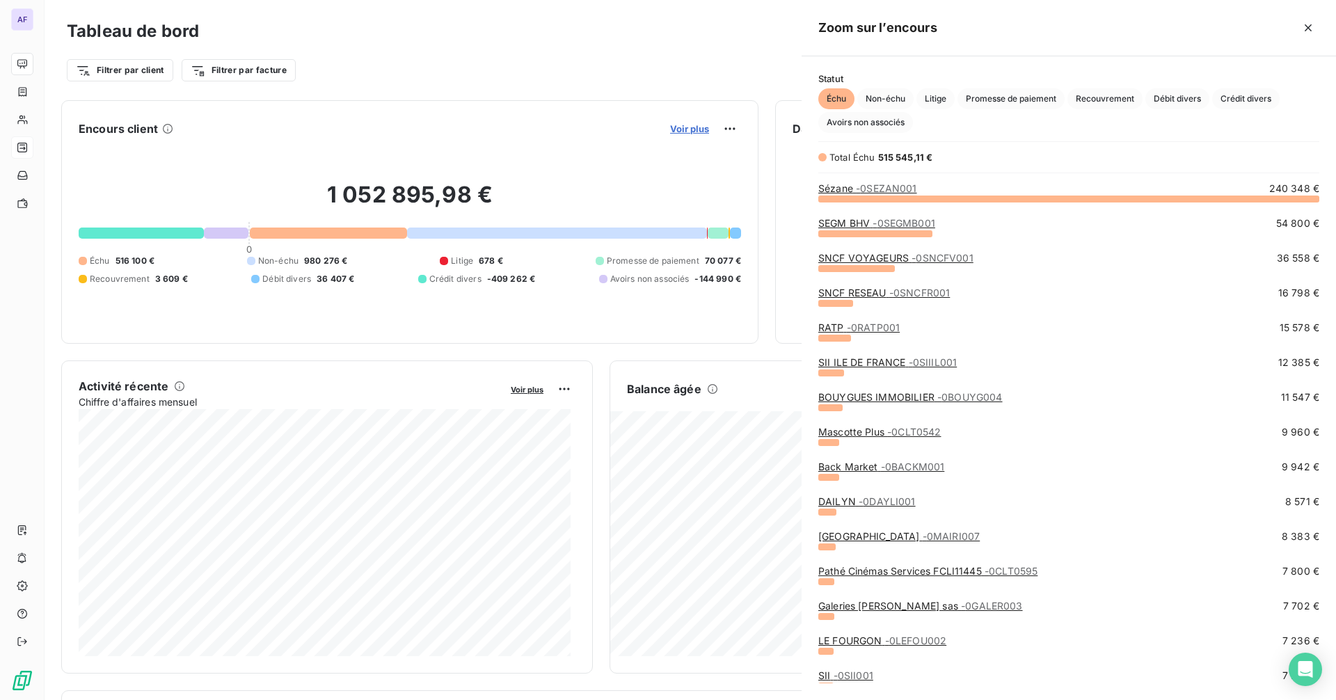
scroll to position [491, 524]
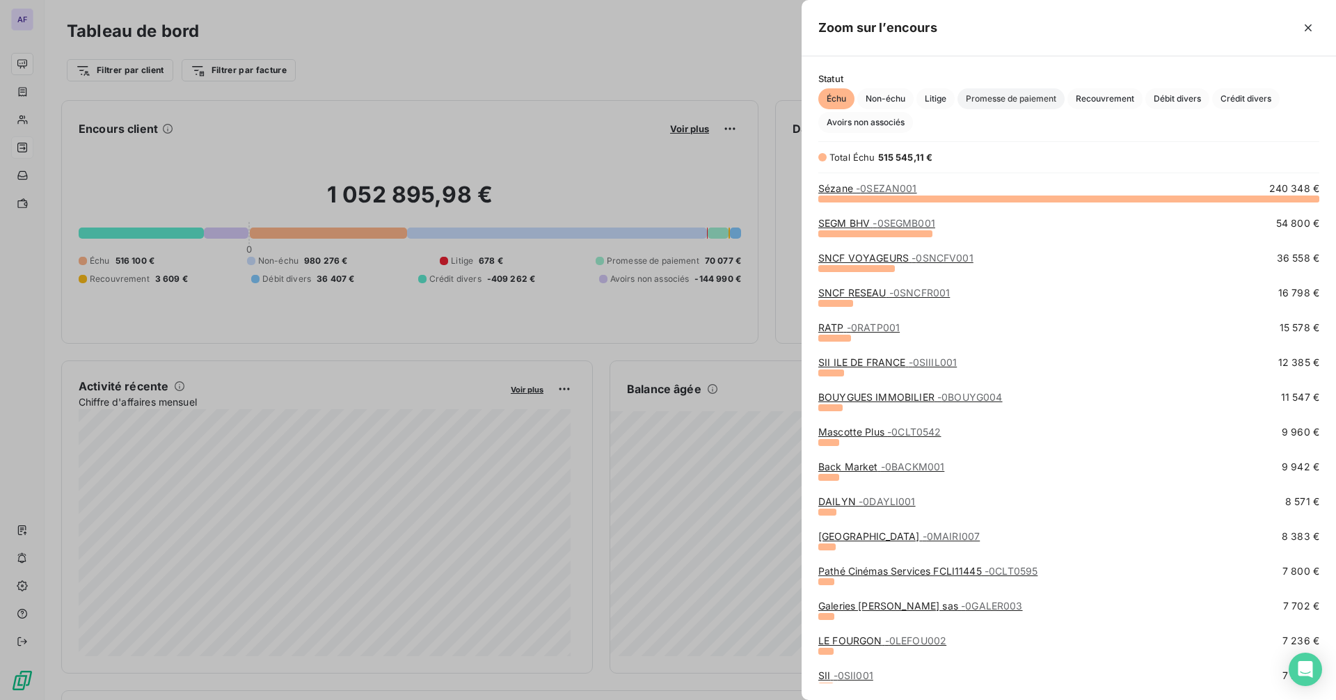
click at [1011, 90] on span "Promesse de paiement" at bounding box center [1011, 98] width 107 height 21
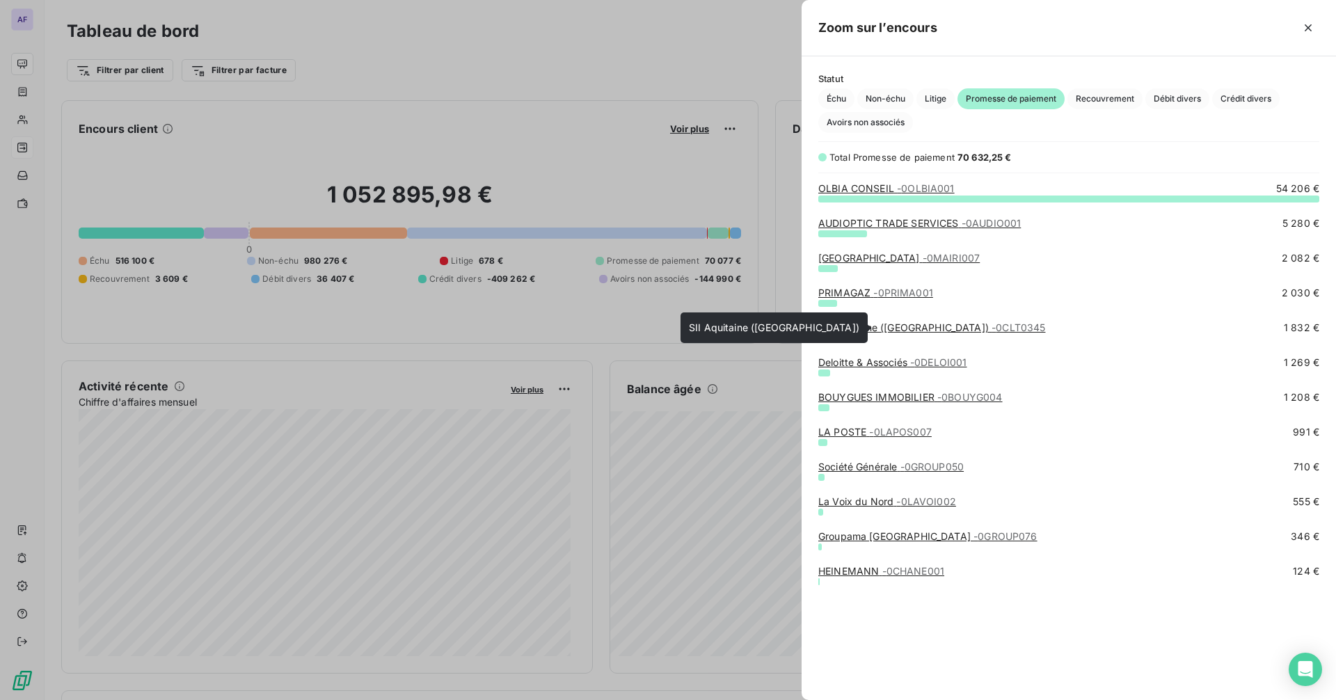
click at [931, 329] on link "SII Aquitaine ([GEOGRAPHIC_DATA]) - 0CLT0345" at bounding box center [931, 328] width 227 height 12
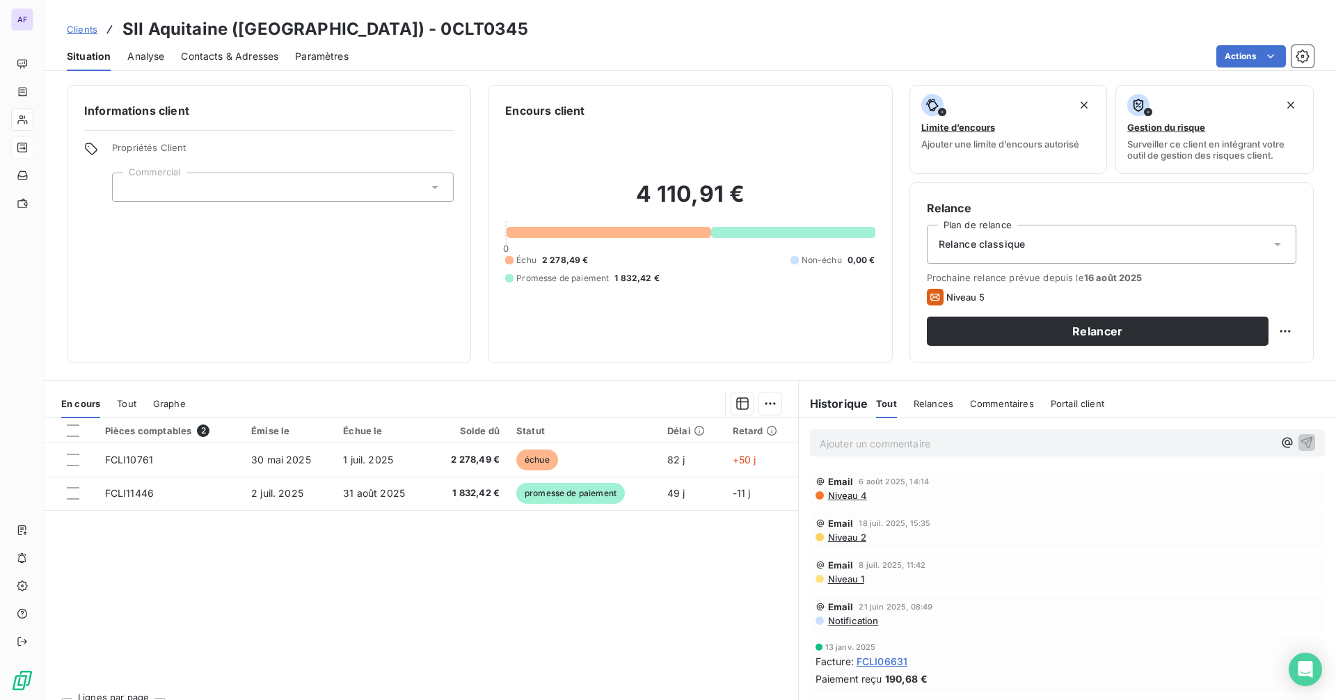
scroll to position [8, 0]
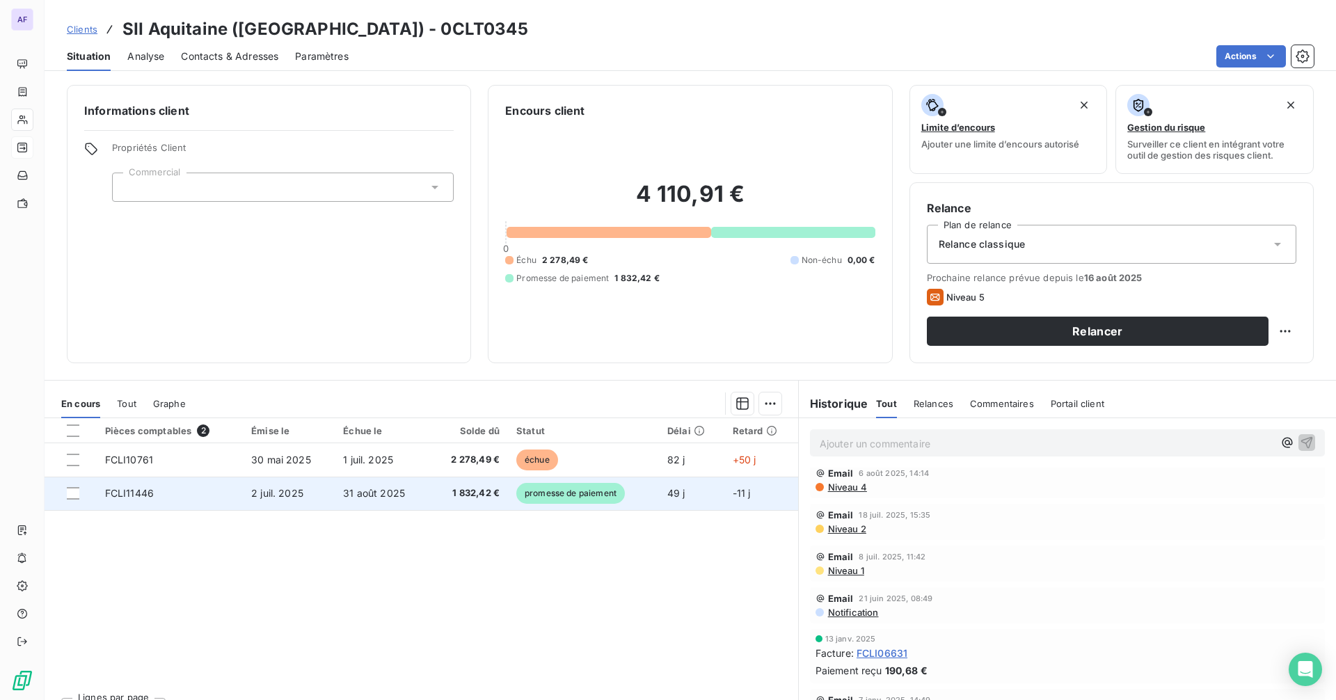
click at [551, 496] on span "promesse de paiement" at bounding box center [570, 493] width 109 height 21
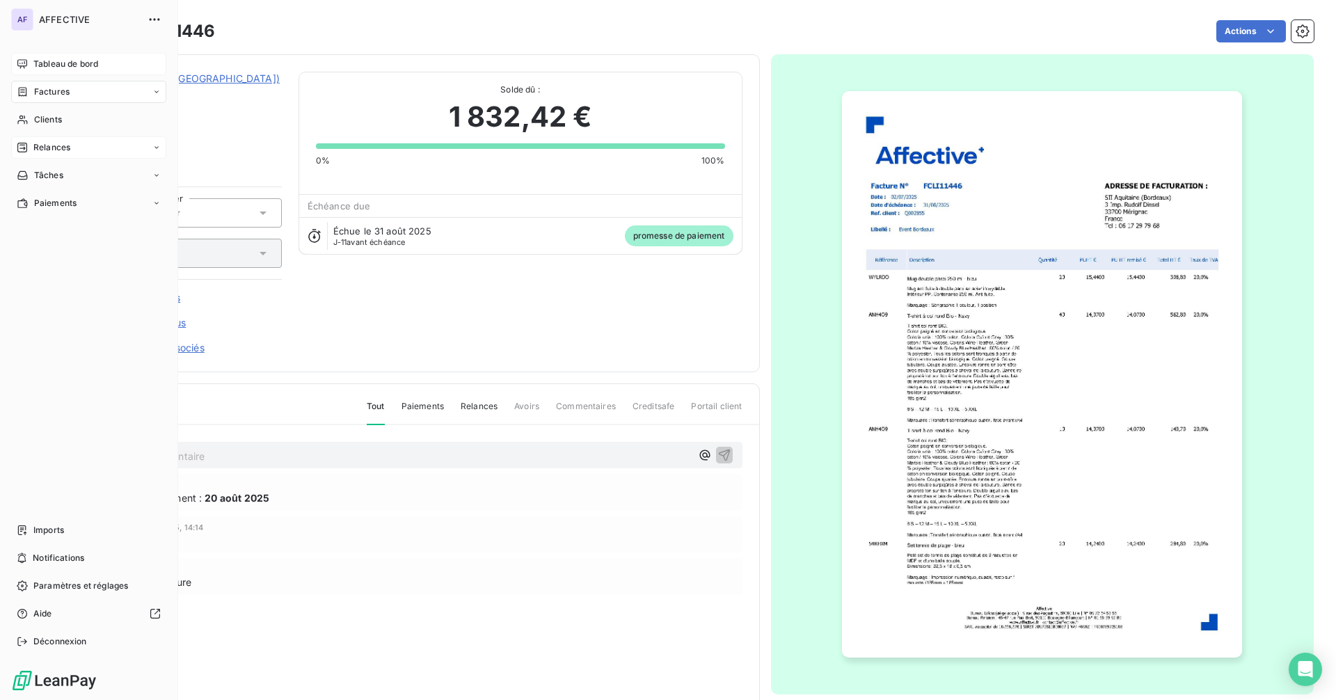
click at [41, 64] on span "Tableau de bord" at bounding box center [65, 64] width 65 height 13
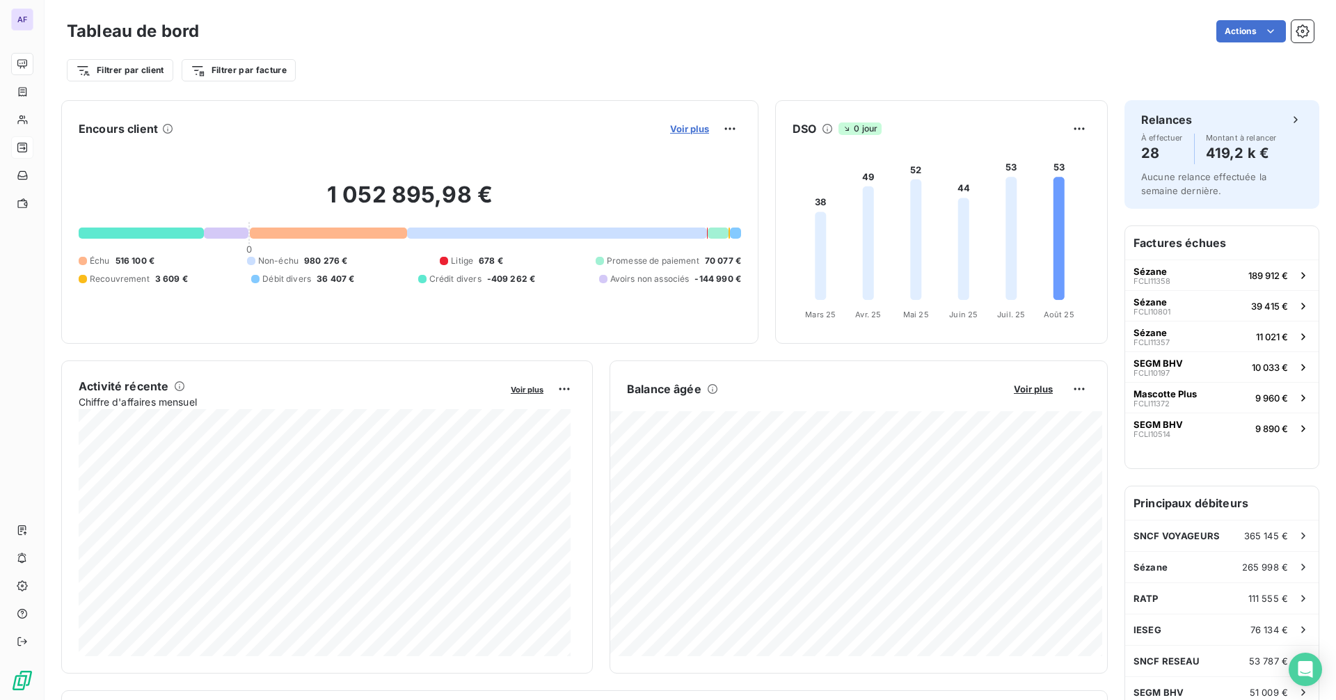
click at [690, 126] on span "Voir plus" at bounding box center [689, 128] width 39 height 11
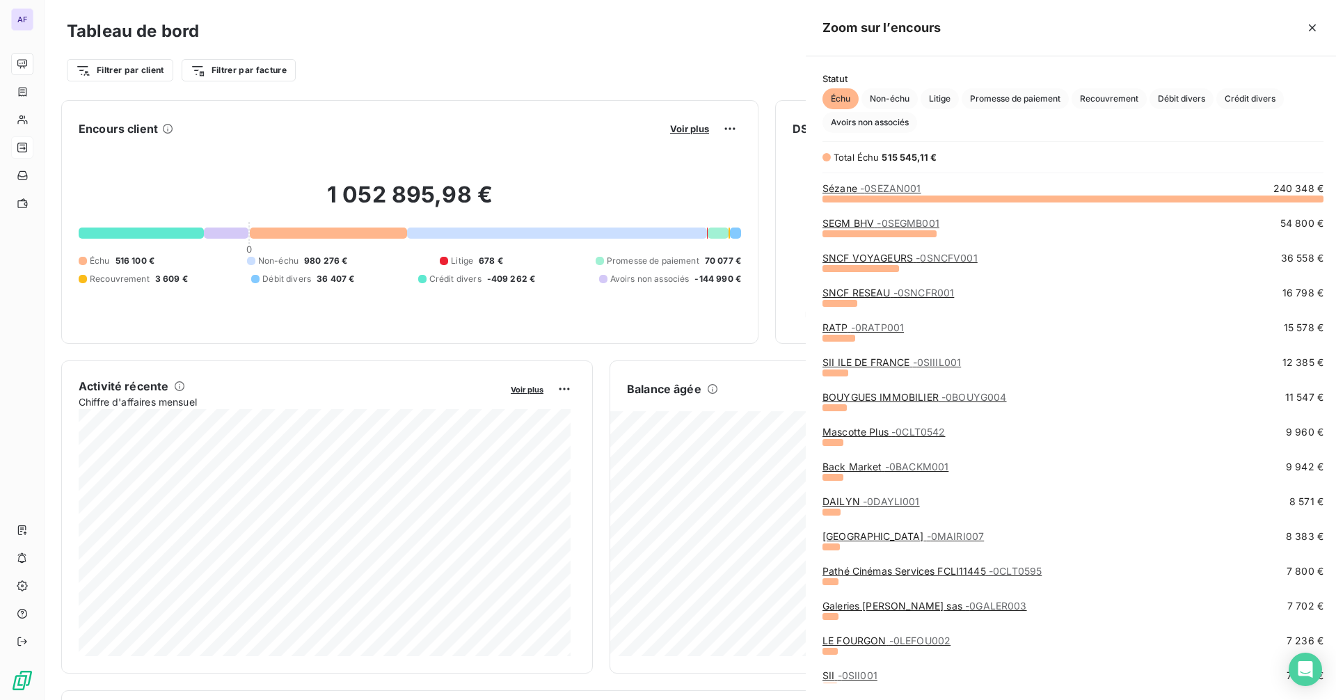
scroll to position [690, 524]
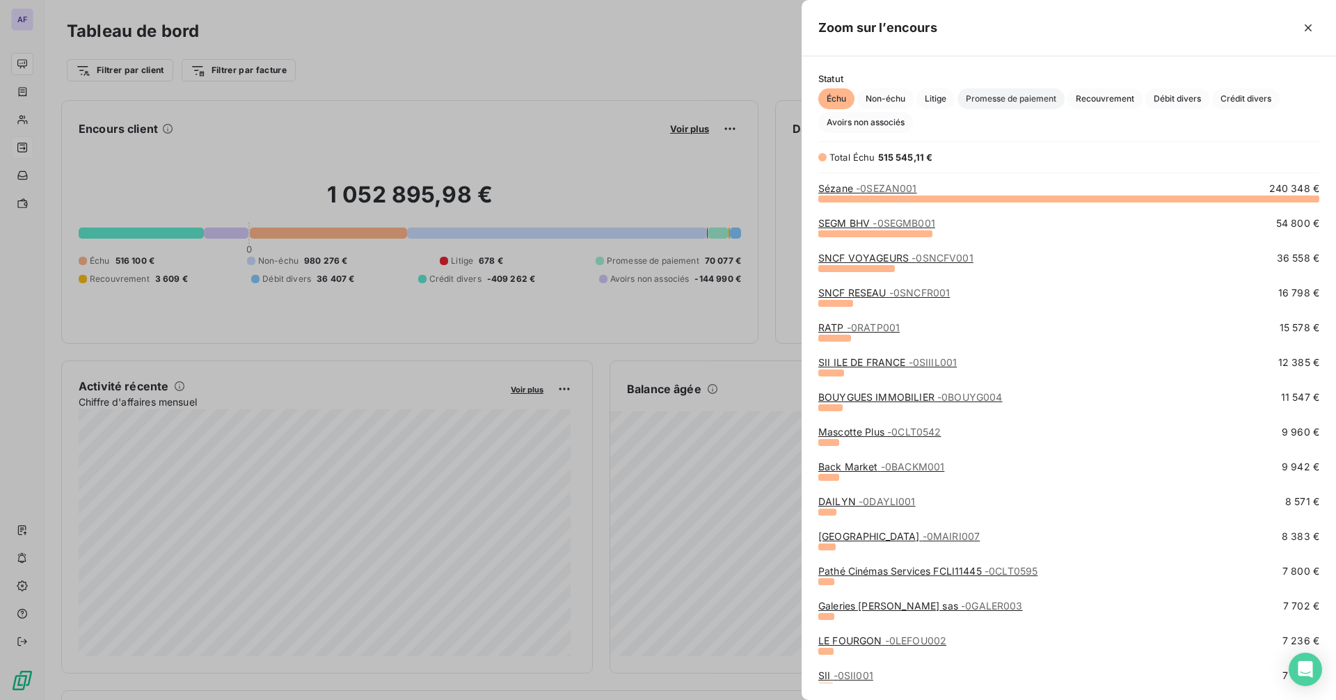
click at [988, 101] on span "Promesse de paiement" at bounding box center [1011, 98] width 107 height 21
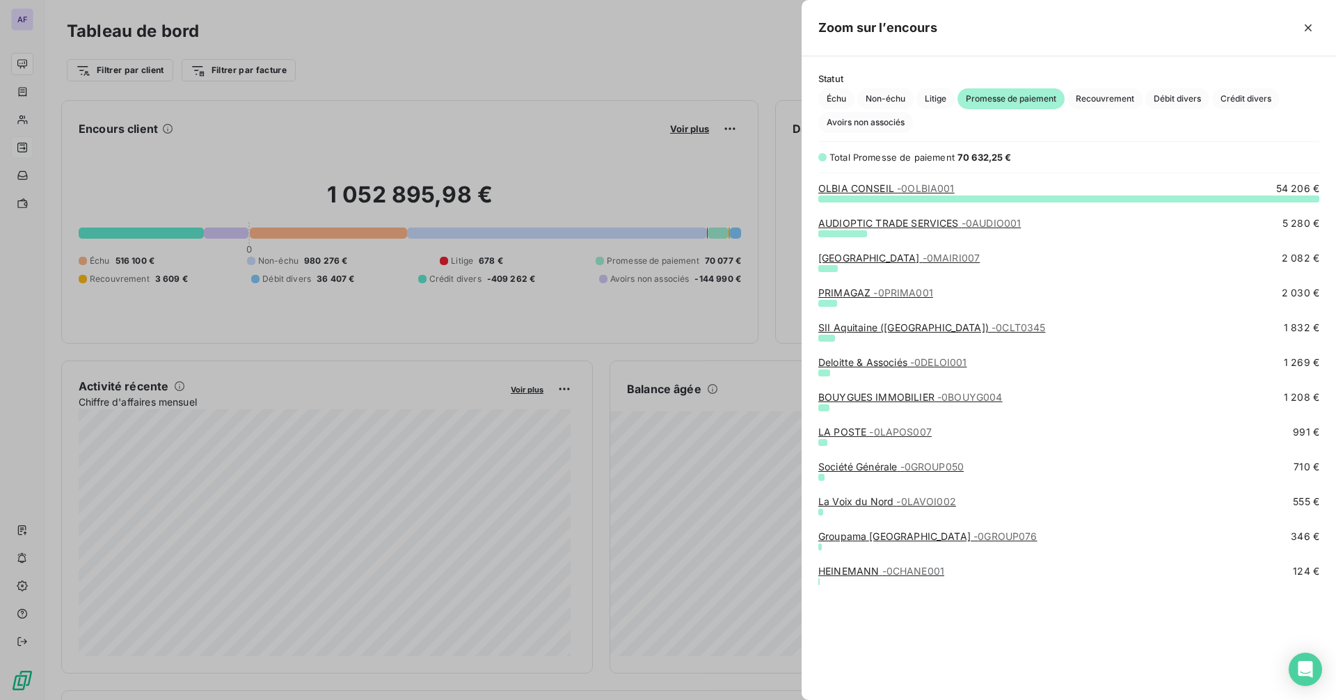
click at [957, 394] on span "- 0BOUYG004" at bounding box center [969, 397] width 65 height 12
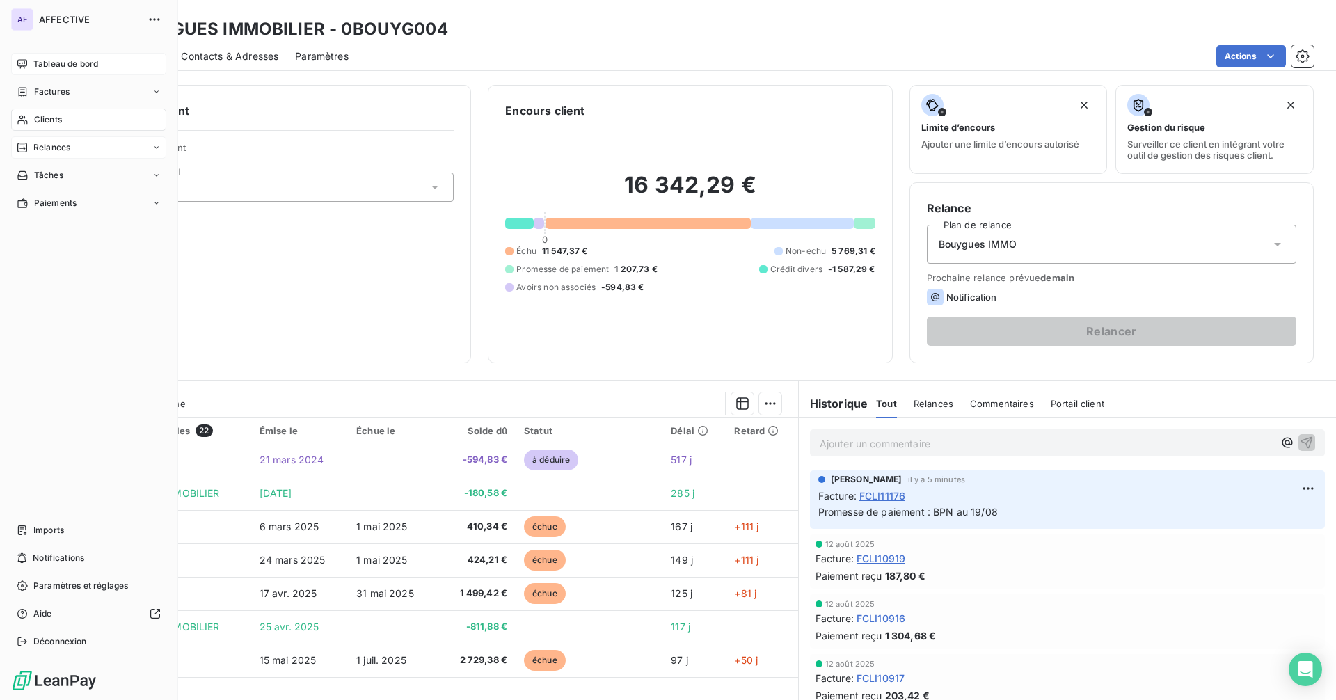
click at [39, 66] on span "Tableau de bord" at bounding box center [65, 64] width 65 height 13
